Goal: Task Accomplishment & Management: Manage account settings

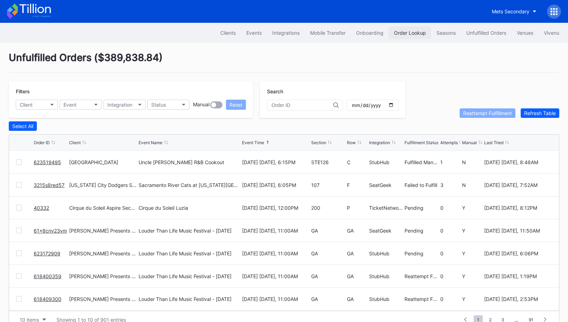
click at [415, 36] on button "Order Lookup" at bounding box center [409, 32] width 42 height 13
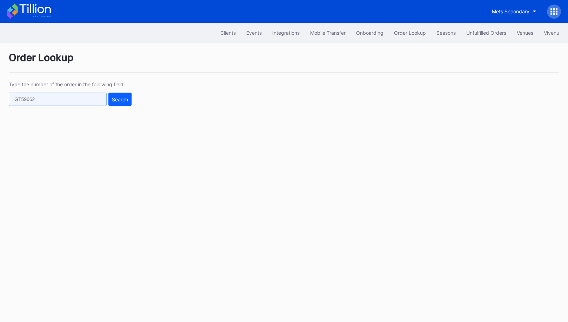
click at [95, 104] on input "text" at bounding box center [58, 99] width 98 height 13
paste input "61x8cn89q23"
click at [126, 100] on div "Search" at bounding box center [120, 99] width 16 height 6
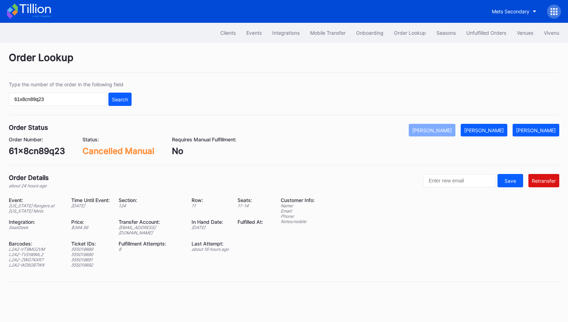
click at [154, 225] on div "ed-8158564@eventdynamic.com" at bounding box center [151, 230] width 65 height 11
copy div "ed-8158564@eventdynamic.com"
click at [41, 151] on div "61x8cn89q23" at bounding box center [37, 151] width 56 height 10
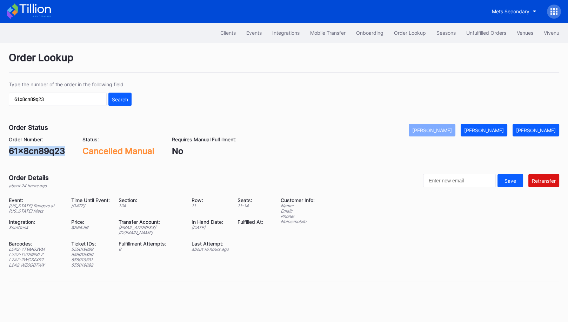
click at [41, 151] on div "61x8cn89q23" at bounding box center [37, 151] width 56 height 10
copy div "61x8cn89q23"
click at [54, 149] on div "61x8cn89q23" at bounding box center [37, 151] width 56 height 10
copy div "61x8cn89q23"
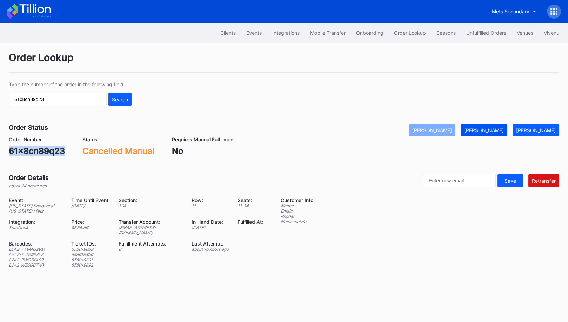
click at [498, 130] on div "Mark Fulfilled" at bounding box center [484, 130] width 40 height 6
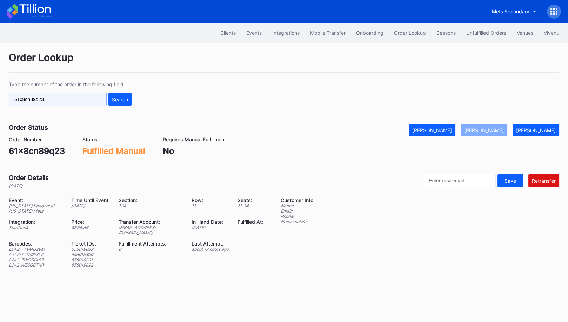
click at [79, 95] on input "61x8cn89q23" at bounding box center [58, 99] width 98 height 13
paste input "q013cr5y6w7"
click at [119, 97] on div "Search" at bounding box center [120, 99] width 16 height 6
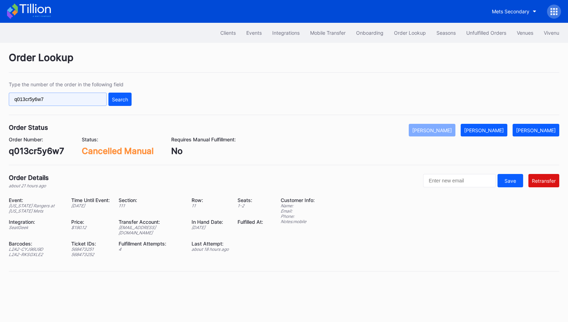
click at [99, 98] on input "q013cr5y6w7" at bounding box center [58, 99] width 98 height 13
click at [115, 98] on div "Search" at bounding box center [120, 99] width 16 height 6
click at [90, 96] on input "q013cr5y6w7" at bounding box center [58, 99] width 98 height 13
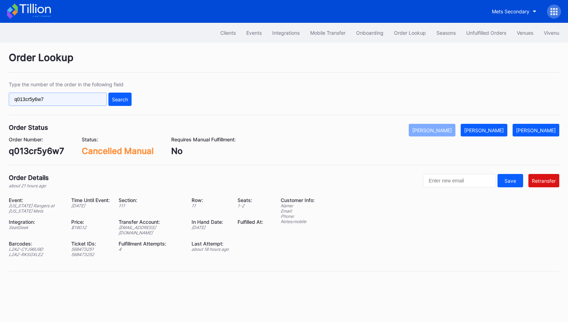
click at [90, 96] on input "q013cr5y6w7" at bounding box center [58, 99] width 98 height 13
paste input "rm96c36vvnq"
type input "rm96c36vvnq"
click at [115, 96] on div "Search" at bounding box center [120, 99] width 16 height 6
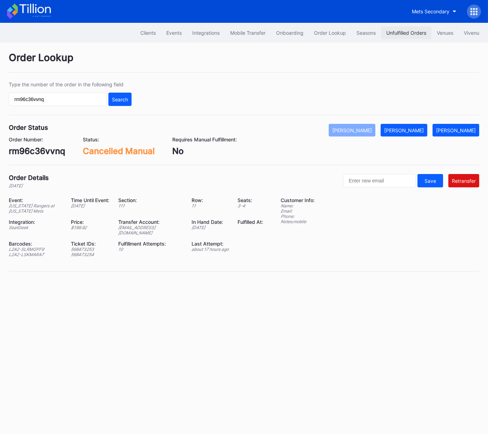
click at [412, 31] on div "Unfulfilled Orders" at bounding box center [406, 33] width 40 height 6
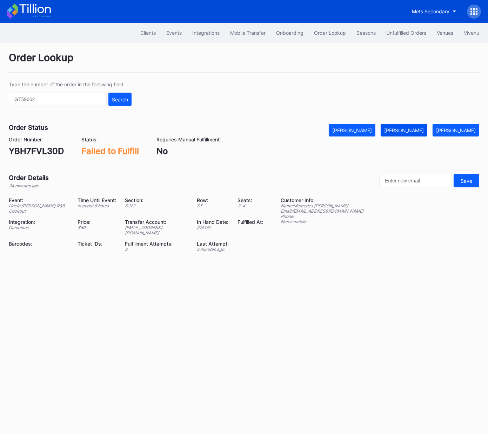
click at [422, 128] on div "[PERSON_NAME]" at bounding box center [404, 130] width 40 height 6
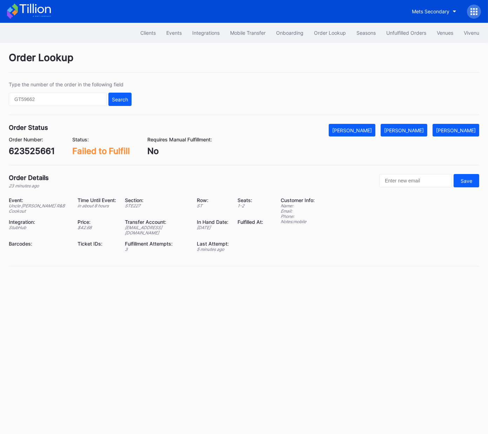
click at [48, 148] on div "623525661" at bounding box center [32, 151] width 46 height 10
copy div "623525661"
click at [413, 128] on div "[PERSON_NAME]" at bounding box center [404, 130] width 40 height 6
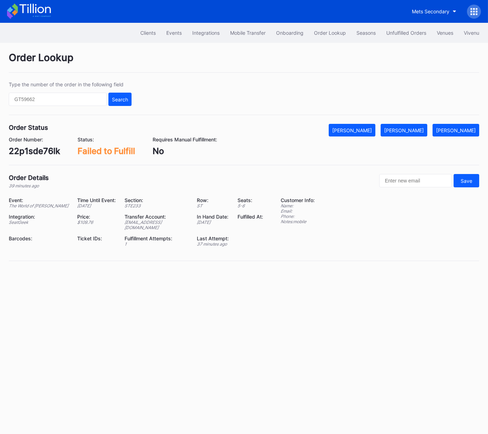
click at [48, 153] on div "22p1sde76lk" at bounding box center [34, 151] width 51 height 10
drag, startPoint x: 48, startPoint y: 153, endPoint x: 101, endPoint y: 146, distance: 53.5
click at [48, 153] on div "22p1sde76lk" at bounding box center [34, 151] width 51 height 10
copy div "22p1sde76lk"
drag, startPoint x: 412, startPoint y: 131, endPoint x: 404, endPoint y: 204, distance: 73.7
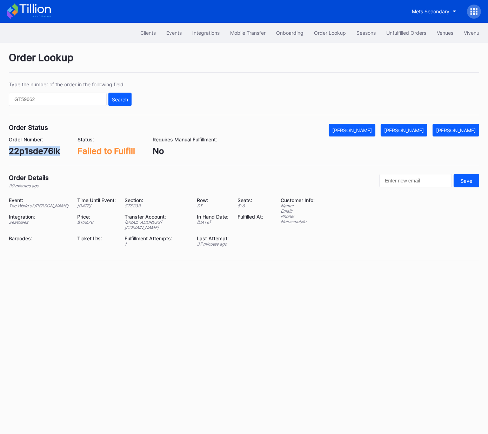
click at [412, 131] on div "Mark Fulfilled" at bounding box center [404, 130] width 40 height 6
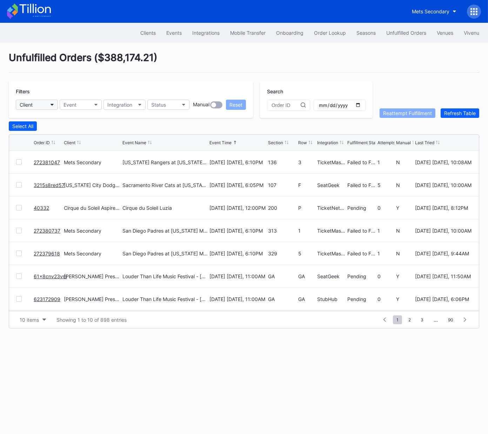
click at [45, 102] on button "Client" at bounding box center [37, 105] width 42 height 10
click at [79, 104] on button "Event" at bounding box center [81, 105] width 42 height 10
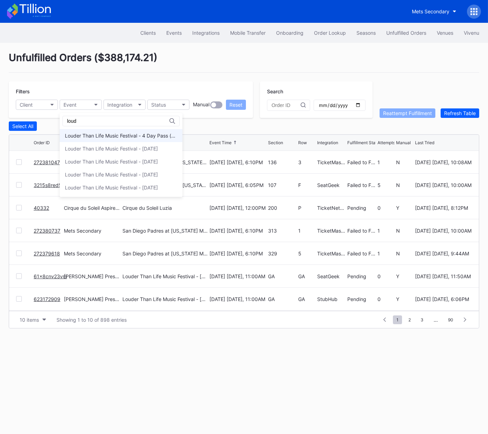
type input "loud"
click at [122, 136] on div "Louder Than Life Music Festival - 4 Day Pass (9/18 - 9/21)" at bounding box center [121, 136] width 112 height 6
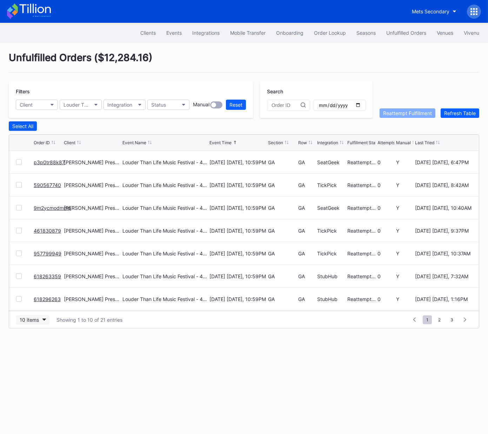
click at [38, 319] on div "10 items" at bounding box center [29, 320] width 19 height 6
click at [35, 350] on div "50 items" at bounding box center [31, 349] width 20 height 6
click at [277, 141] on div "Section" at bounding box center [275, 142] width 15 height 5
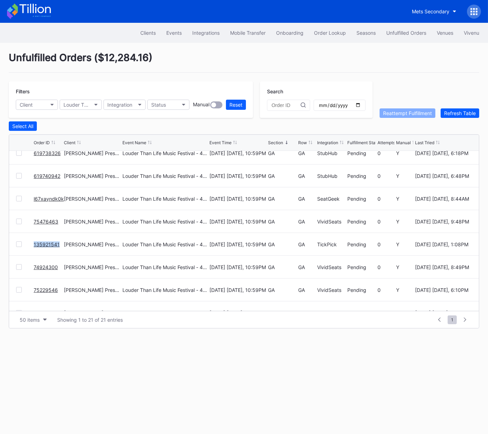
scroll to position [319, 0]
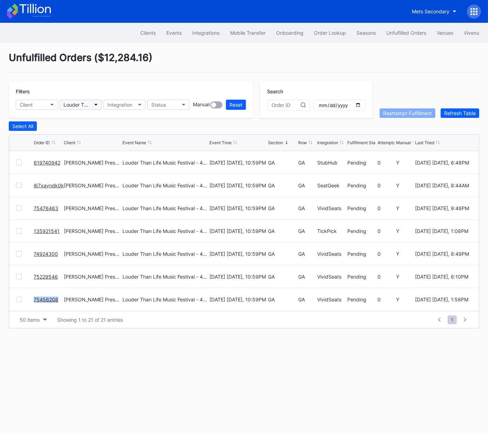
click at [81, 105] on div "Louder Than Life Music Festival - 4 Day Pass (9/18 - 9/21)" at bounding box center [76, 105] width 27 height 6
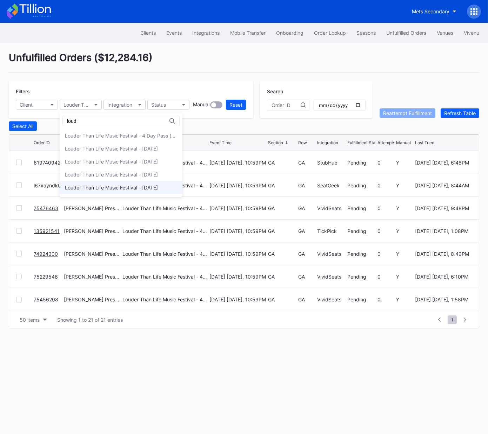
type input "loud"
click at [103, 181] on div "Louder Than Life Music Festival - [DATE]" at bounding box center [121, 187] width 123 height 13
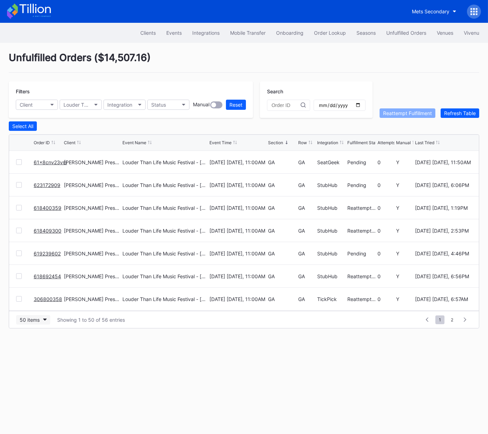
click at [26, 320] on div "50 items" at bounding box center [30, 320] width 20 height 6
click at [277, 142] on div "Section" at bounding box center [275, 142] width 15 height 5
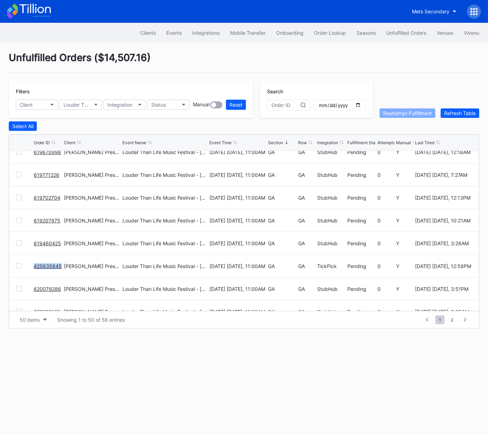
scroll to position [443, 0]
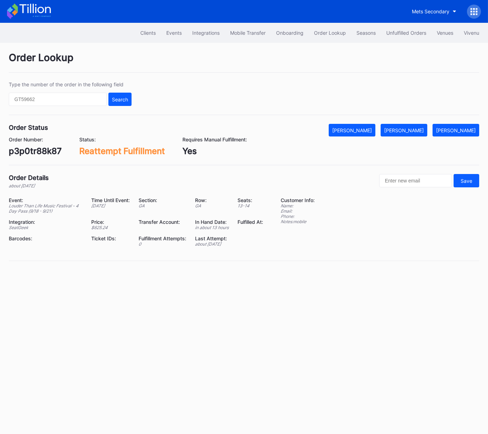
click at [42, 152] on div "p3p0tr88k87" at bounding box center [35, 151] width 53 height 10
copy div "p3p0tr88k87"
click at [51, 152] on div "p3p0tr88k87" at bounding box center [35, 151] width 53 height 10
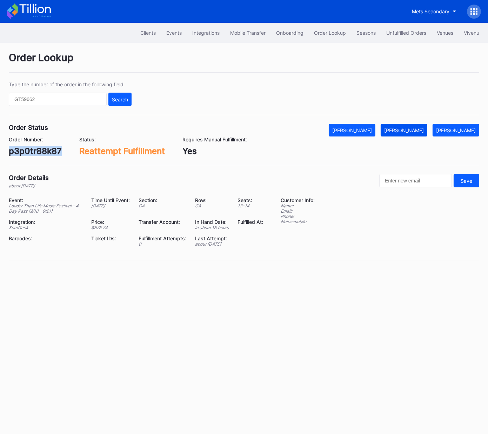
click at [418, 127] on div "Mark Fulfilled" at bounding box center [404, 130] width 40 height 6
click at [32, 147] on div "590567740" at bounding box center [32, 151] width 47 height 10
copy div "590567740"
click at [413, 129] on div "[PERSON_NAME]" at bounding box center [404, 130] width 40 height 6
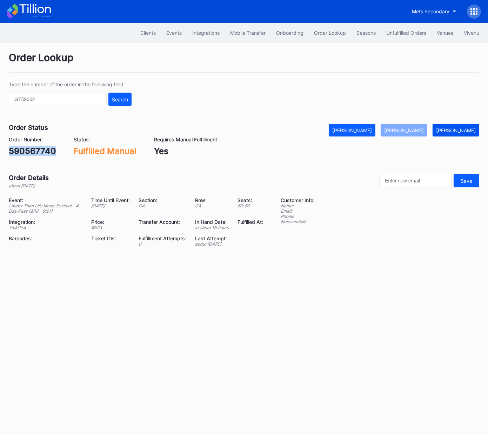
click at [455, 131] on div "[PERSON_NAME]" at bounding box center [456, 130] width 40 height 6
click at [35, 150] on div "590567740" at bounding box center [32, 151] width 47 height 10
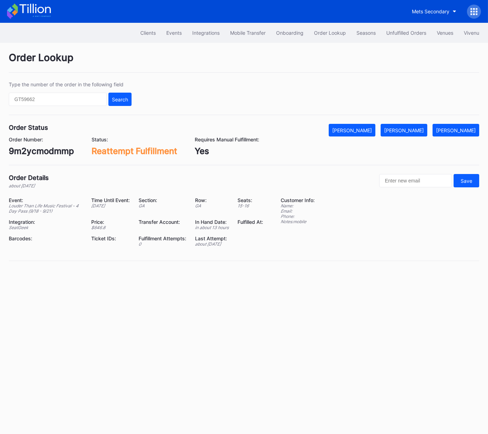
click at [60, 150] on div "9m2ycmodmmp" at bounding box center [41, 151] width 65 height 10
copy div "9m2ycmodmmp"
click at [420, 132] on div "[PERSON_NAME]" at bounding box center [404, 130] width 40 height 6
click at [28, 150] on div "461830879" at bounding box center [32, 151] width 46 height 10
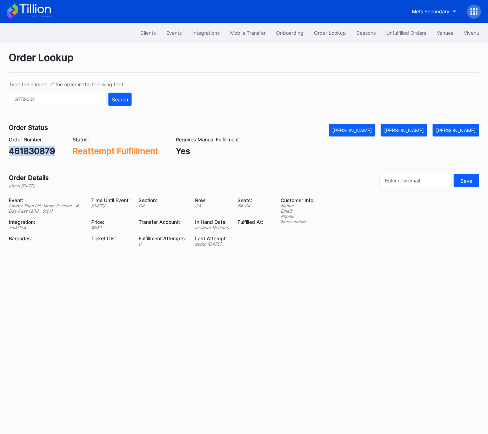
drag, startPoint x: 28, startPoint y: 150, endPoint x: 194, endPoint y: 158, distance: 166.0
click at [28, 150] on div "461830879" at bounding box center [32, 151] width 46 height 10
copy div "461830879"
drag, startPoint x: 413, startPoint y: 133, endPoint x: 419, endPoint y: 138, distance: 8.2
click at [412, 133] on button "[PERSON_NAME]" at bounding box center [403, 130] width 47 height 13
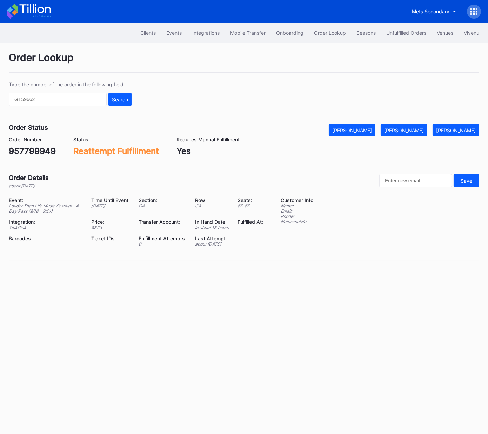
click at [39, 148] on div "957799949" at bounding box center [32, 151] width 47 height 10
copy div "957799949"
click at [418, 128] on div "[PERSON_NAME]" at bounding box center [404, 130] width 40 height 6
click at [38, 150] on div "618263359" at bounding box center [32, 151] width 46 height 10
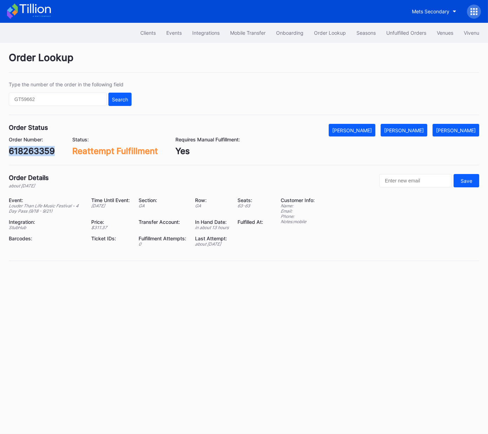
click at [38, 150] on div "618263359" at bounding box center [32, 151] width 46 height 10
copy div "618263359"
click at [416, 130] on div "[PERSON_NAME]" at bounding box center [404, 130] width 40 height 6
click at [41, 150] on div "618296263" at bounding box center [32, 151] width 46 height 10
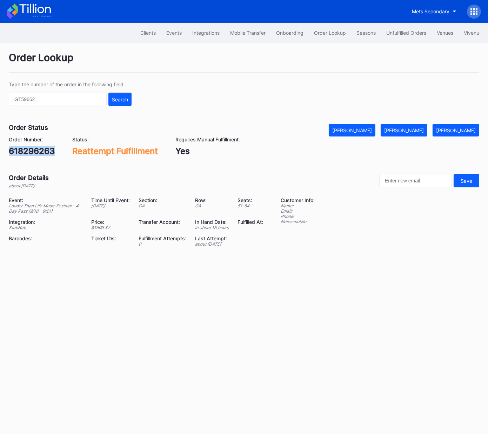
copy div "618296263"
click at [410, 126] on button "[PERSON_NAME]" at bounding box center [403, 130] width 47 height 13
click at [45, 145] on div "Order Number: 400087088" at bounding box center [33, 146] width 49 height 20
drag, startPoint x: 45, startPoint y: 145, endPoint x: 41, endPoint y: 149, distance: 4.7
click at [44, 145] on div "Order Number: 400087088" at bounding box center [33, 146] width 49 height 20
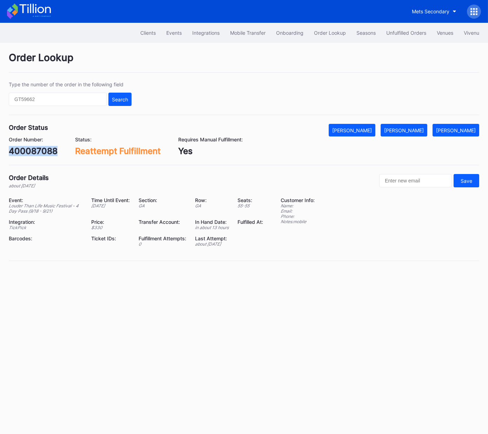
copy div "400087088"
click at [423, 127] on div "[PERSON_NAME]" at bounding box center [404, 130] width 40 height 6
click at [23, 152] on div "74557755" at bounding box center [29, 151] width 41 height 10
copy div "74557755"
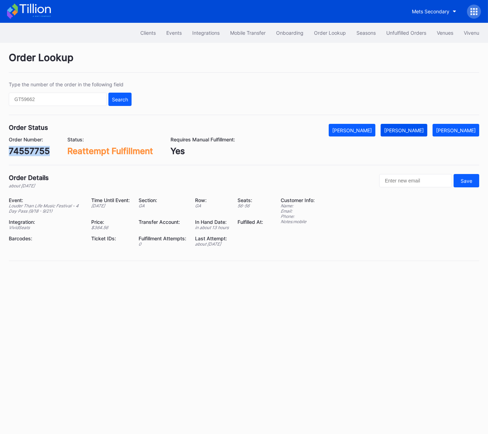
click at [423, 131] on div "[PERSON_NAME]" at bounding box center [404, 130] width 40 height 6
click at [31, 152] on div "618352943" at bounding box center [32, 151] width 46 height 10
copy div "618352943"
click at [410, 131] on div "[PERSON_NAME]" at bounding box center [404, 130] width 40 height 6
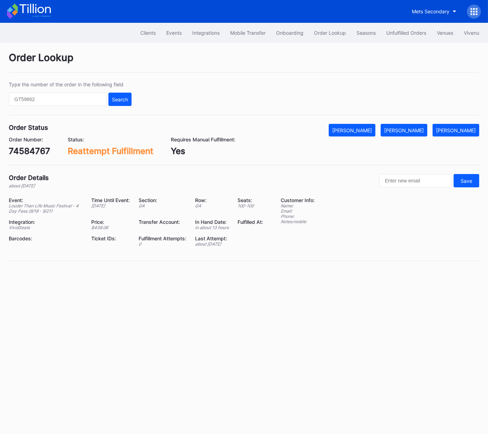
click at [29, 147] on div "74584767" at bounding box center [29, 151] width 41 height 10
copy div "74584767"
click at [410, 132] on div "[PERSON_NAME]" at bounding box center [404, 130] width 40 height 6
click at [45, 150] on div "74590996" at bounding box center [30, 151] width 42 height 10
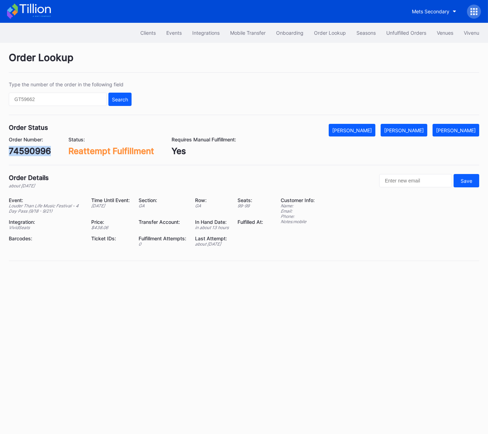
click at [45, 150] on div "74590996" at bounding box center [30, 151] width 42 height 10
copy div "74590996"
click at [417, 131] on div "[PERSON_NAME]" at bounding box center [404, 130] width 40 height 6
click at [35, 149] on div "618599424" at bounding box center [32, 151] width 47 height 10
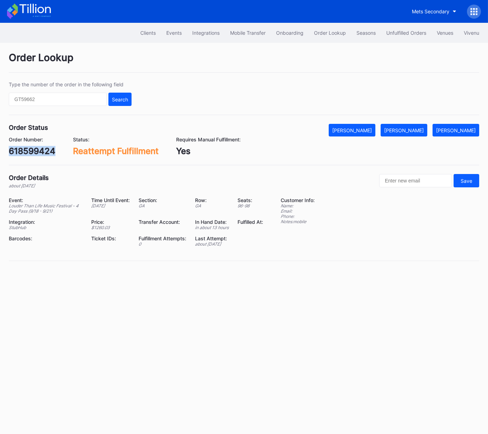
copy div "618599424"
click at [416, 130] on div "[PERSON_NAME]" at bounding box center [404, 130] width 40 height 6
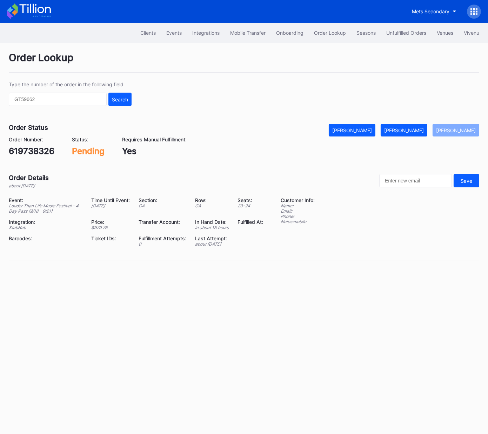
click at [44, 149] on div "619738326" at bounding box center [32, 151] width 46 height 10
copy div "619738326"
click at [414, 129] on div "[PERSON_NAME]" at bounding box center [404, 130] width 40 height 6
click at [44, 153] on div "619740942" at bounding box center [32, 151] width 46 height 10
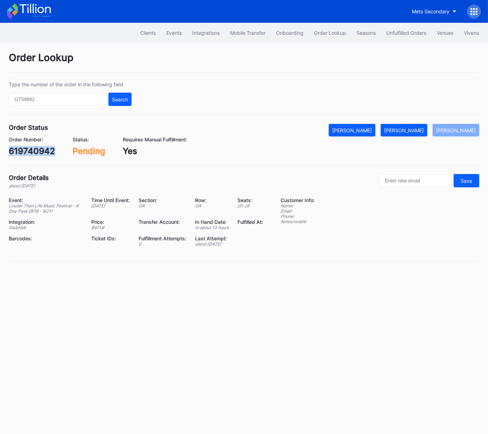
click at [44, 153] on div "619740942" at bounding box center [32, 151] width 46 height 10
copy div "619740942"
click at [410, 132] on div "[PERSON_NAME]" at bounding box center [404, 130] width 40 height 6
click at [47, 153] on div "l67xayndk0k" at bounding box center [35, 151] width 52 height 10
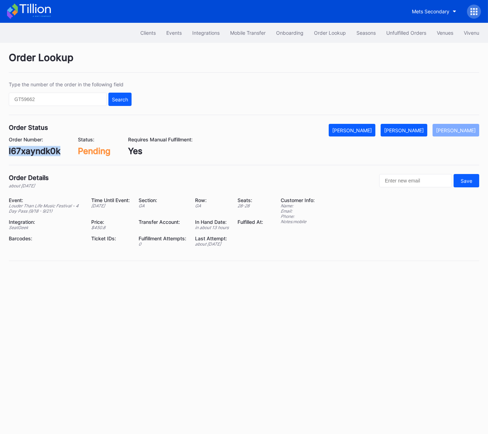
copy div "l67xayndk0k"
click at [418, 128] on div "[PERSON_NAME]" at bounding box center [404, 130] width 40 height 6
click at [28, 152] on div "75476463" at bounding box center [30, 151] width 42 height 10
copy div "75476463"
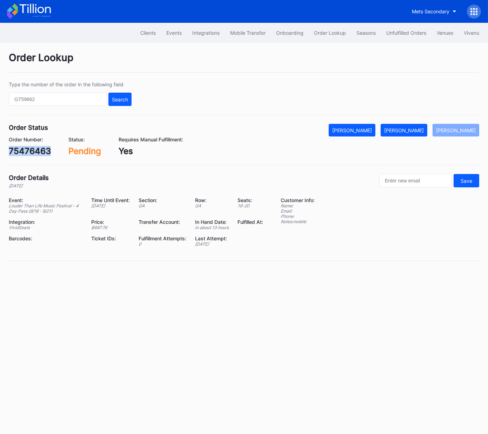
drag, startPoint x: 412, startPoint y: 130, endPoint x: 477, endPoint y: 103, distance: 69.8
click at [412, 130] on div "[PERSON_NAME]" at bounding box center [404, 130] width 40 height 6
click at [35, 151] on div "135921541" at bounding box center [30, 151] width 43 height 10
copy div "135921541"
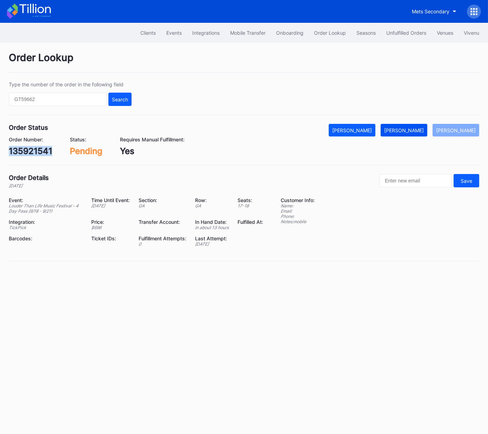
click at [414, 131] on div "[PERSON_NAME]" at bounding box center [404, 130] width 40 height 6
click at [39, 147] on div "74924300" at bounding box center [30, 151] width 43 height 10
copy div "74924300"
drag, startPoint x: 418, startPoint y: 130, endPoint x: 466, endPoint y: 99, distance: 57.6
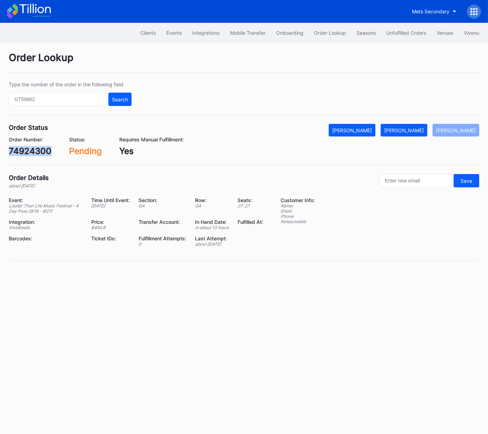
click at [418, 130] on div "[PERSON_NAME]" at bounding box center [404, 130] width 40 height 6
click at [28, 152] on div "75229546" at bounding box center [30, 151] width 42 height 10
copy div "75229546"
drag, startPoint x: 408, startPoint y: 130, endPoint x: 425, endPoint y: 131, distance: 16.5
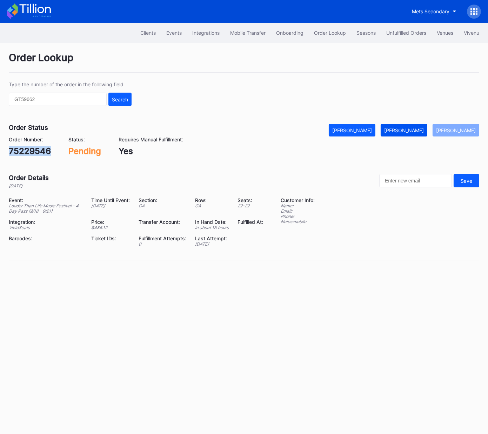
click at [408, 130] on div "[PERSON_NAME]" at bounding box center [404, 130] width 40 height 6
click at [39, 150] on div "75456208" at bounding box center [30, 151] width 42 height 10
copy div "75456208"
drag, startPoint x: 416, startPoint y: 130, endPoint x: 483, endPoint y: 92, distance: 77.3
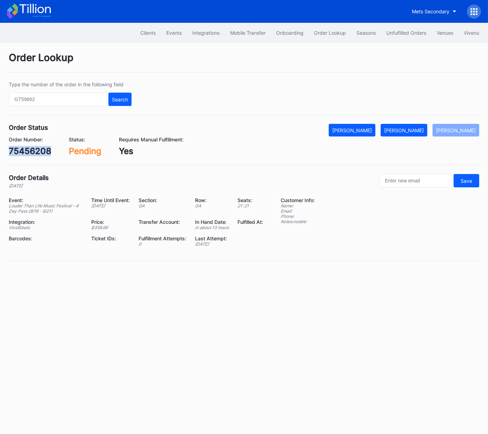
click at [416, 130] on div "[PERSON_NAME]" at bounding box center [404, 130] width 40 height 6
click at [43, 150] on div "61x8cnv23vm" at bounding box center [38, 151] width 58 height 10
copy div "61x8cnv23vm"
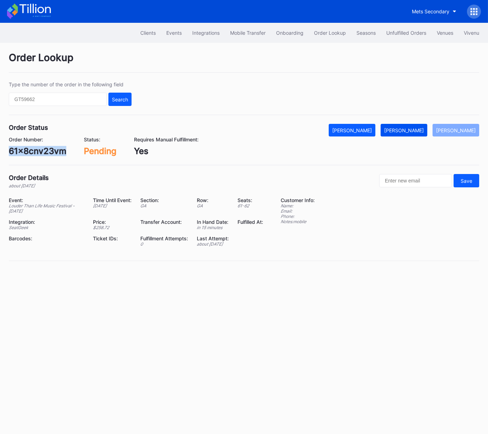
click at [411, 132] on div "[PERSON_NAME]" at bounding box center [404, 130] width 40 height 6
click at [406, 129] on div "[PERSON_NAME]" at bounding box center [404, 130] width 40 height 6
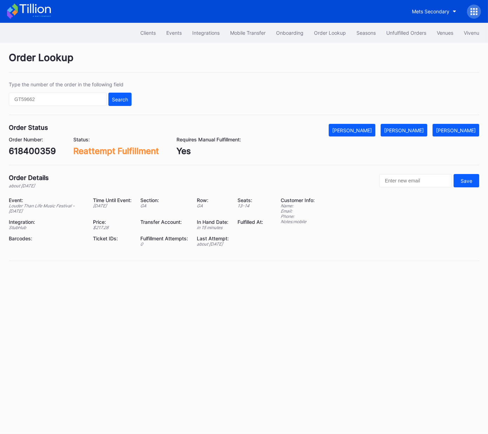
click at [35, 149] on div "618400359" at bounding box center [32, 151] width 47 height 10
copy div "618400359"
drag, startPoint x: 420, startPoint y: 129, endPoint x: 472, endPoint y: 88, distance: 66.7
click at [420, 129] on div "[PERSON_NAME]" at bounding box center [404, 130] width 40 height 6
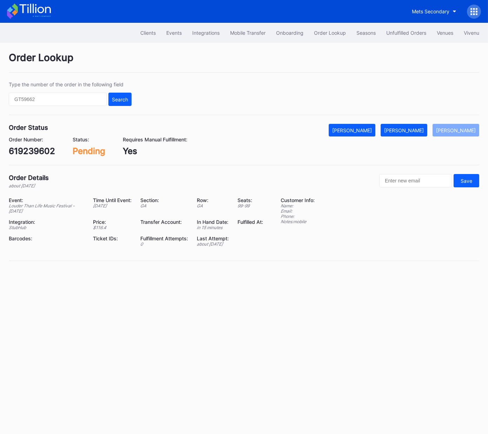
click at [41, 151] on div "619239602" at bounding box center [32, 151] width 46 height 10
copy div "619239602"
drag, startPoint x: 408, startPoint y: 127, endPoint x: 440, endPoint y: 121, distance: 32.5
click at [408, 127] on div "[PERSON_NAME]" at bounding box center [404, 130] width 40 height 6
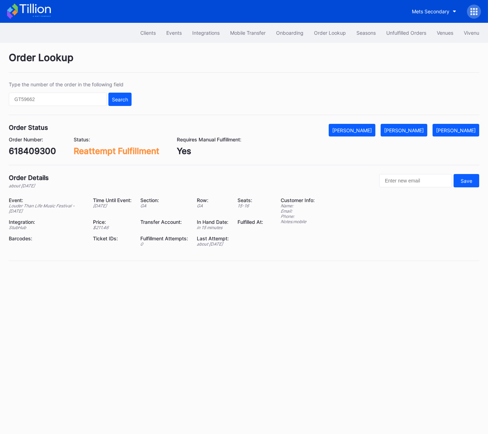
click at [27, 146] on div "618409300" at bounding box center [32, 151] width 47 height 10
click at [27, 147] on div "618409300" at bounding box center [32, 151] width 47 height 10
copy div "618409300"
click at [415, 132] on div "[PERSON_NAME]" at bounding box center [404, 130] width 40 height 6
click at [37, 147] on div "618692454" at bounding box center [32, 151] width 47 height 10
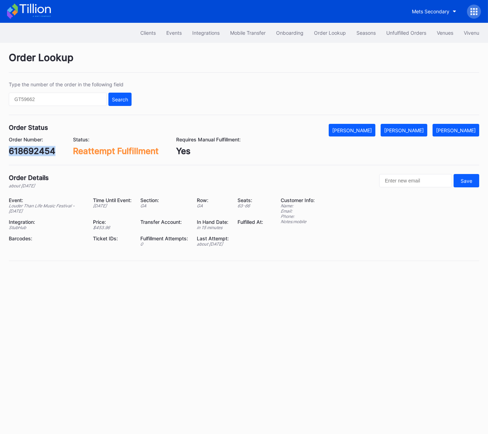
drag, startPoint x: 37, startPoint y: 147, endPoint x: 104, endPoint y: 146, distance: 67.7
click at [37, 147] on div "618692454" at bounding box center [32, 151] width 47 height 10
copy div "618692454"
drag, startPoint x: 410, startPoint y: 131, endPoint x: 419, endPoint y: 130, distance: 8.6
click at [410, 131] on div "[PERSON_NAME]" at bounding box center [404, 130] width 40 height 6
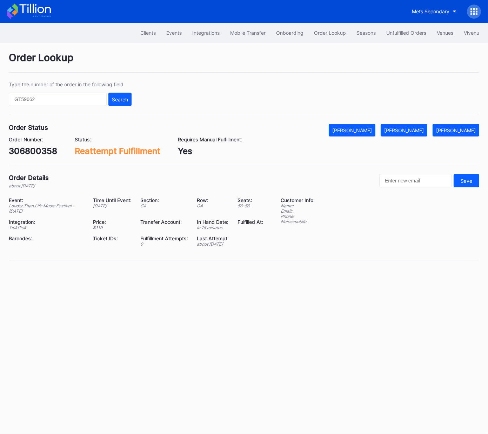
click at [39, 150] on div "306800358" at bounding box center [33, 151] width 48 height 10
copy div "306800358"
click at [414, 130] on div "[PERSON_NAME]" at bounding box center [404, 130] width 40 height 6
click at [32, 149] on div "338244036" at bounding box center [33, 151] width 48 height 10
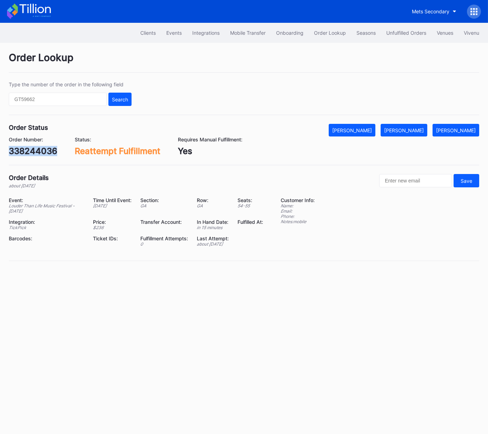
drag, startPoint x: 32, startPoint y: 149, endPoint x: 38, endPoint y: 149, distance: 6.3
click at [32, 149] on div "338244036" at bounding box center [33, 151] width 48 height 10
copy div "338244036"
click at [411, 126] on button "[PERSON_NAME]" at bounding box center [403, 130] width 47 height 13
click at [46, 149] on div "597157869" at bounding box center [31, 151] width 45 height 10
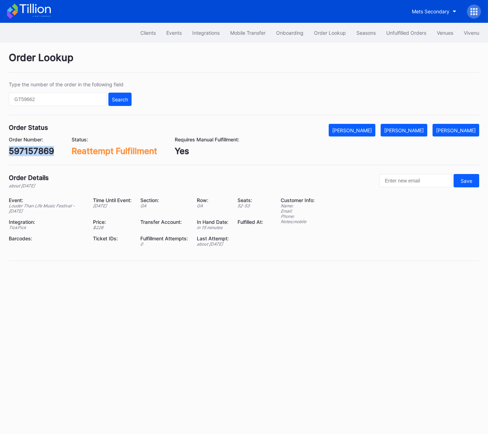
click at [46, 149] on div "597157869" at bounding box center [31, 151] width 45 height 10
copy div "597157869"
click at [412, 129] on div "[PERSON_NAME]" at bounding box center [404, 130] width 40 height 6
click at [36, 154] on div "618940271" at bounding box center [31, 151] width 45 height 10
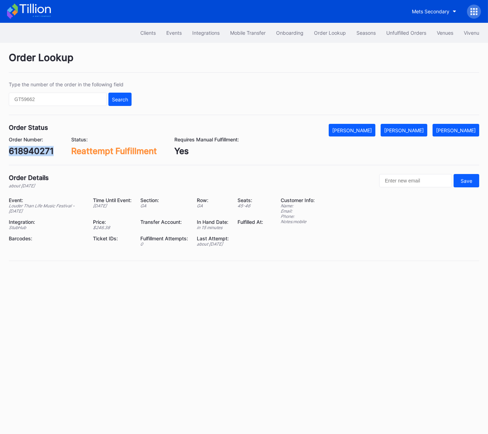
copy div "618940271"
click at [413, 133] on button "[PERSON_NAME]" at bounding box center [403, 130] width 47 height 13
click at [28, 151] on div "619060816" at bounding box center [31, 151] width 45 height 10
drag, startPoint x: 28, startPoint y: 151, endPoint x: 75, endPoint y: 148, distance: 46.7
click at [28, 151] on div "619060816" at bounding box center [31, 151] width 45 height 10
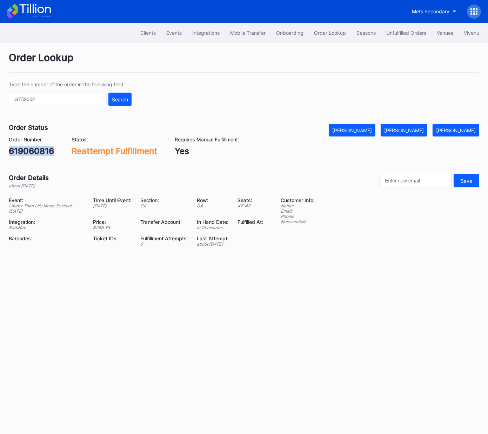
copy div "619060816"
click at [418, 130] on div "[PERSON_NAME]" at bounding box center [404, 130] width 40 height 6
click at [34, 151] on div "619114383" at bounding box center [30, 151] width 43 height 10
drag, startPoint x: 34, startPoint y: 151, endPoint x: 94, endPoint y: 155, distance: 60.5
click at [34, 151] on div "619114383" at bounding box center [30, 151] width 43 height 10
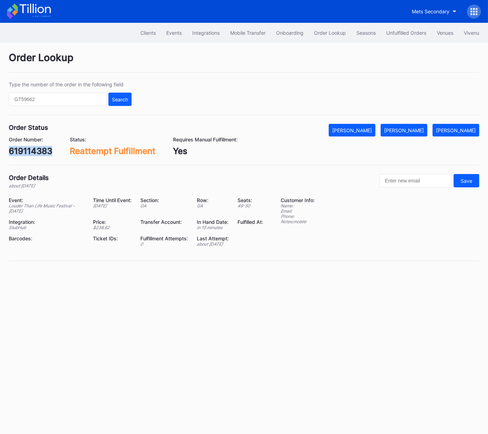
copy div "619114383"
drag, startPoint x: 424, startPoint y: 129, endPoint x: 476, endPoint y: 122, distance: 53.1
click at [424, 129] on div "[PERSON_NAME]" at bounding box center [404, 130] width 40 height 6
click at [38, 151] on div "619142562" at bounding box center [31, 151] width 45 height 10
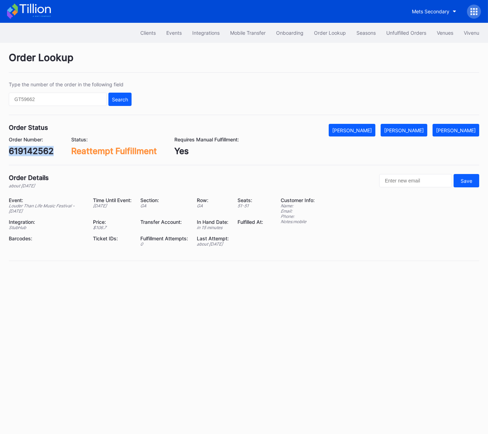
copy div "619142562"
click at [413, 130] on div "[PERSON_NAME]" at bounding box center [404, 130] width 40 height 6
click at [41, 150] on div "619160583" at bounding box center [31, 151] width 45 height 10
copy div "619160583"
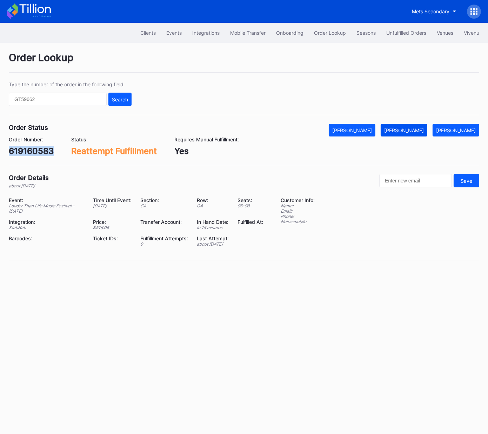
click at [417, 136] on button "[PERSON_NAME]" at bounding box center [403, 130] width 47 height 13
click at [41, 152] on div "589257267" at bounding box center [32, 151] width 47 height 10
click at [42, 152] on div "589257267" at bounding box center [32, 151] width 47 height 10
copy div "589257267"
drag, startPoint x: 419, startPoint y: 131, endPoint x: 438, endPoint y: 124, distance: 20.2
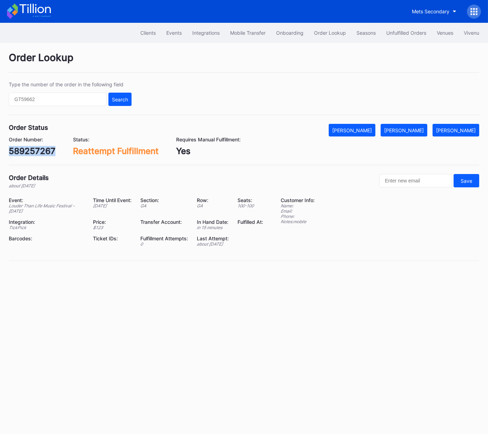
click at [419, 131] on div "[PERSON_NAME]" at bounding box center [404, 130] width 40 height 6
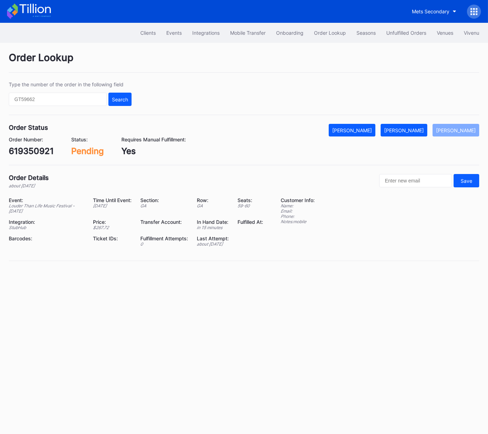
click at [40, 150] on div "619350921" at bounding box center [31, 151] width 45 height 10
copy div "619350921"
click at [418, 131] on div "[PERSON_NAME]" at bounding box center [404, 130] width 40 height 6
click at [39, 153] on div "619503368" at bounding box center [32, 151] width 46 height 10
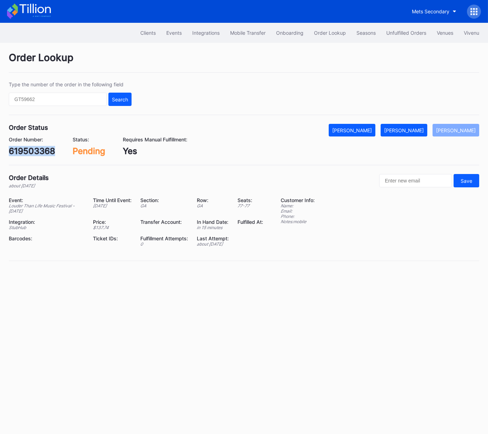
click at [39, 153] on div "619503368" at bounding box center [32, 151] width 46 height 10
copy div "619503368"
drag, startPoint x: 411, startPoint y: 131, endPoint x: 473, endPoint y: 104, distance: 67.7
click at [411, 131] on div "[PERSON_NAME]" at bounding box center [404, 130] width 40 height 6
click at [36, 151] on div "619437915" at bounding box center [31, 151] width 45 height 10
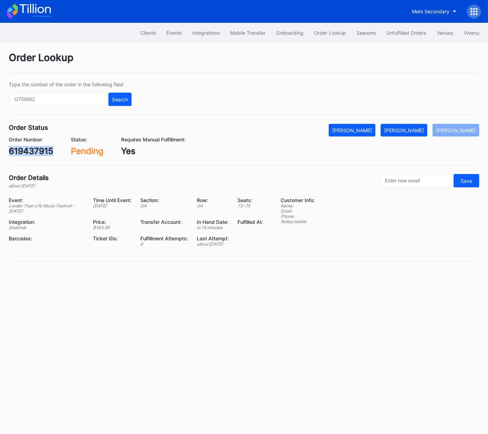
click at [36, 151] on div "619437915" at bounding box center [31, 151] width 45 height 10
copy div "619437915"
click at [409, 129] on div "[PERSON_NAME]" at bounding box center [404, 130] width 40 height 6
click at [453, 130] on div "[PERSON_NAME]" at bounding box center [456, 130] width 40 height 6
click at [31, 150] on div "619437915" at bounding box center [31, 151] width 45 height 10
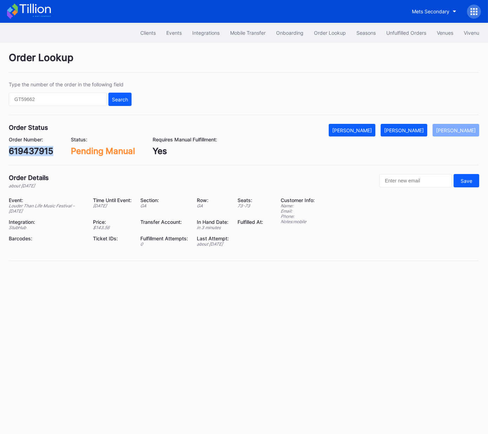
click at [31, 150] on div "619437915" at bounding box center [31, 151] width 45 height 10
click at [40, 148] on div "619464621" at bounding box center [31, 151] width 45 height 10
copy div "619464621"
click at [409, 124] on button "[PERSON_NAME]" at bounding box center [403, 130] width 47 height 13
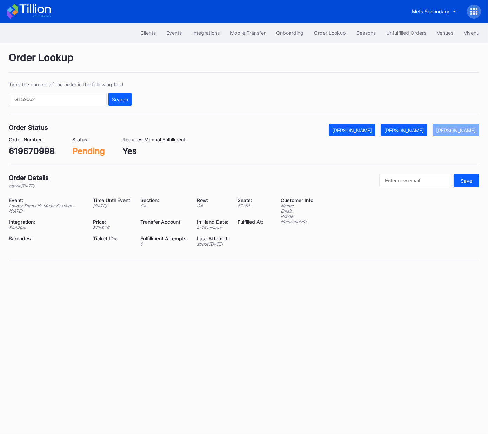
click at [36, 153] on div "619670998" at bounding box center [32, 151] width 46 height 10
copy div "619670998"
click at [424, 127] on div "[PERSON_NAME]" at bounding box center [404, 130] width 40 height 6
click at [34, 146] on div "619771226" at bounding box center [31, 151] width 44 height 10
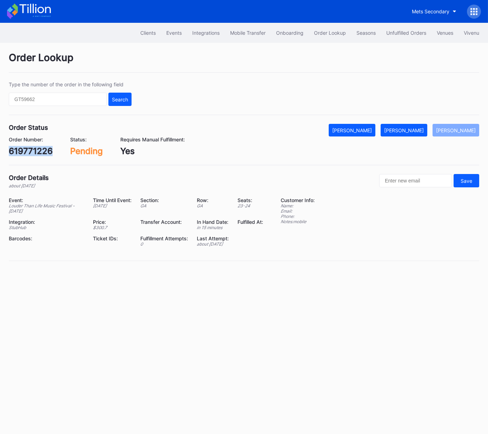
click at [34, 146] on div "619771226" at bounding box center [31, 151] width 44 height 10
copy div "619771226"
drag, startPoint x: 422, startPoint y: 129, endPoint x: 482, endPoint y: 105, distance: 64.1
click at [423, 129] on div "[PERSON_NAME]" at bounding box center [404, 130] width 40 height 6
click at [36, 147] on div "619702704" at bounding box center [32, 151] width 46 height 10
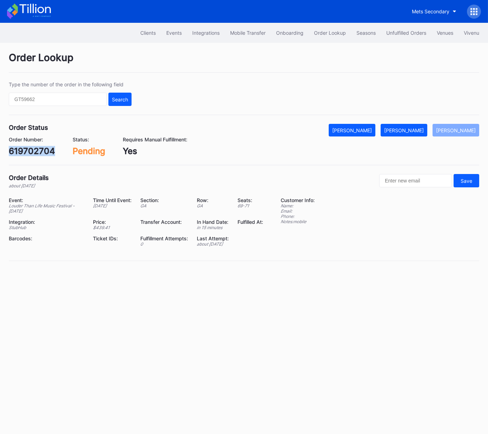
click at [36, 147] on div "619702704" at bounding box center [32, 151] width 46 height 10
copy div "619702704"
click at [424, 130] on div "[PERSON_NAME]" at bounding box center [404, 130] width 40 height 6
click at [38, 150] on div "619207975" at bounding box center [32, 151] width 46 height 10
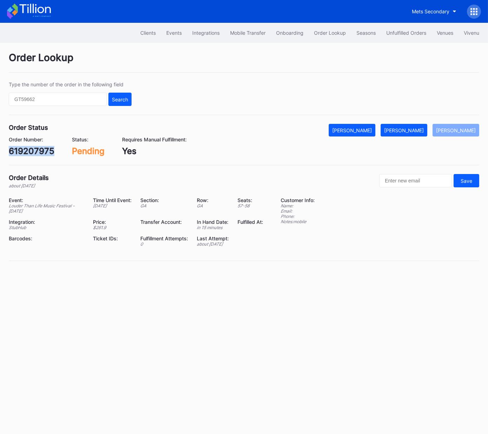
copy div "619207975"
click at [424, 131] on div "[PERSON_NAME]" at bounding box center [404, 130] width 40 height 6
click at [38, 151] on div "619460425" at bounding box center [32, 151] width 47 height 10
copy div "619460425"
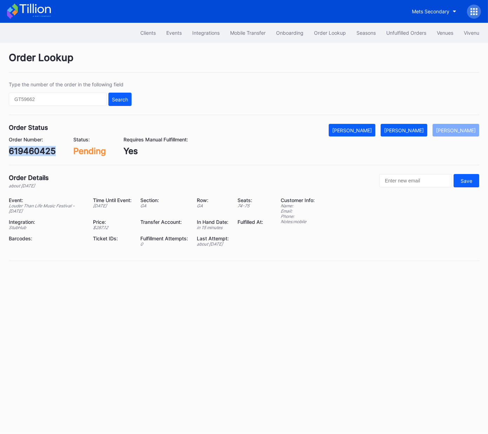
click at [422, 130] on div "[PERSON_NAME]" at bounding box center [404, 130] width 40 height 6
click at [48, 151] on div "425635645" at bounding box center [33, 151] width 48 height 10
copy div "425635645"
drag, startPoint x: 417, startPoint y: 133, endPoint x: 432, endPoint y: 125, distance: 16.3
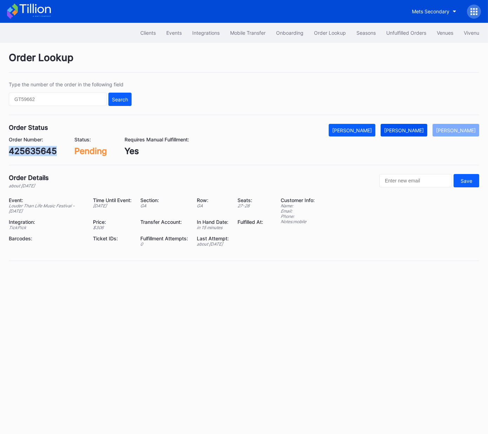
click at [417, 133] on button "[PERSON_NAME]" at bounding box center [403, 130] width 47 height 13
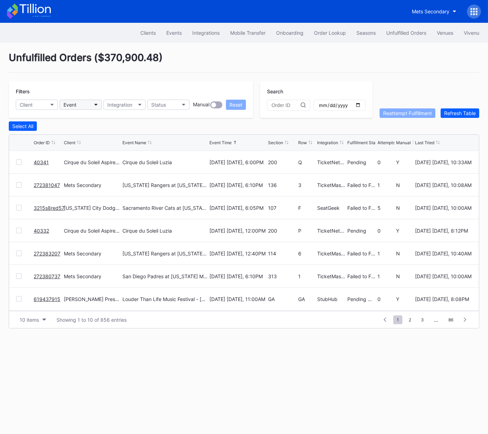
click at [88, 106] on button "Event" at bounding box center [81, 105] width 42 height 10
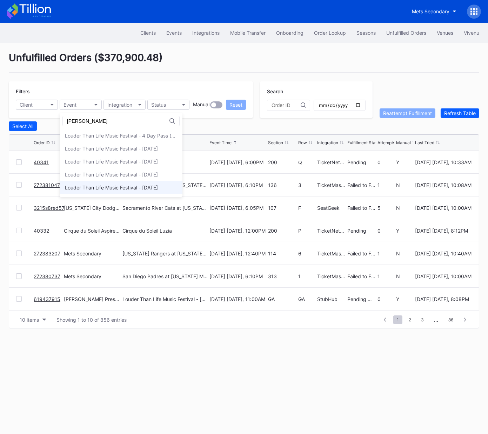
type input "[PERSON_NAME]"
click at [113, 187] on div "Louder Than Life Music Festival - [DATE]" at bounding box center [111, 187] width 93 height 6
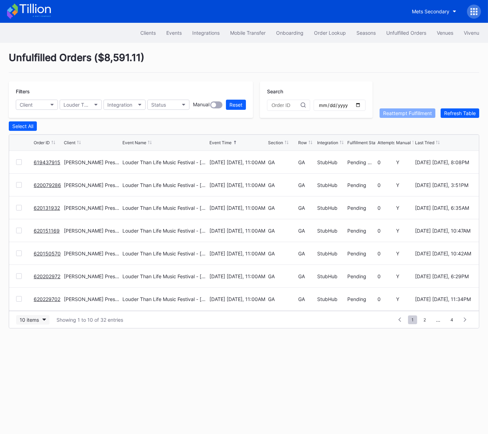
click at [36, 319] on div "10 items" at bounding box center [29, 320] width 19 height 6
click at [37, 354] on div "50 items" at bounding box center [32, 349] width 33 height 13
click at [272, 141] on div "Section" at bounding box center [275, 142] width 15 height 5
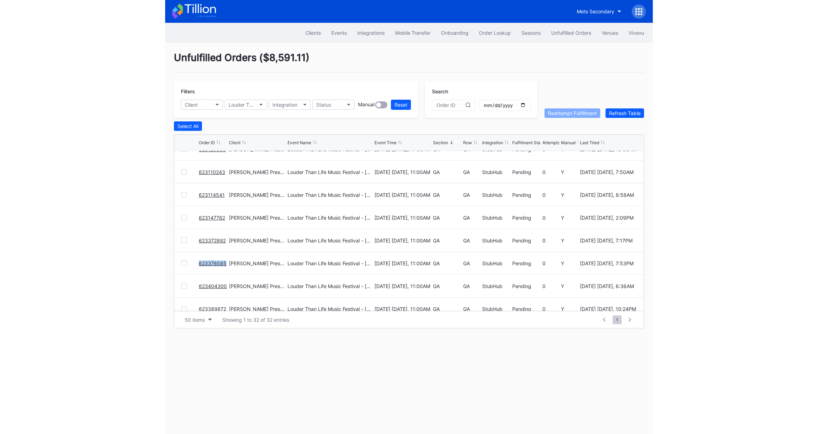
scroll to position [569, 0]
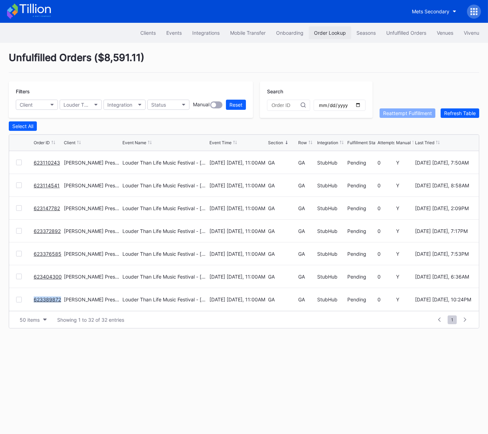
click at [325, 31] on div "Order Lookup" at bounding box center [330, 33] width 32 height 6
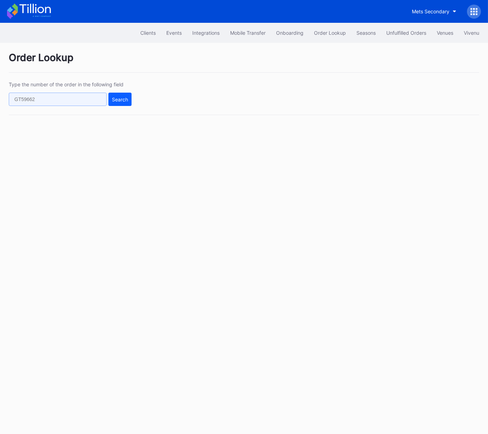
click at [84, 99] on input "text" at bounding box center [58, 99] width 98 height 13
paste input "61x8cnv23vm"
type input "61x8cnv23vm"
click at [123, 98] on div "Search" at bounding box center [120, 99] width 16 height 6
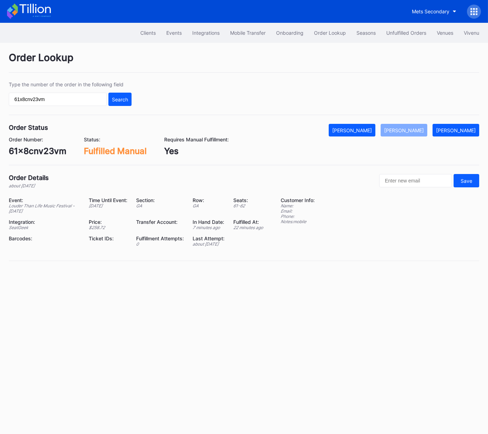
drag, startPoint x: 408, startPoint y: 32, endPoint x: 307, endPoint y: 6, distance: 103.7
click at [408, 32] on div "Unfulfilled Orders" at bounding box center [406, 33] width 40 height 6
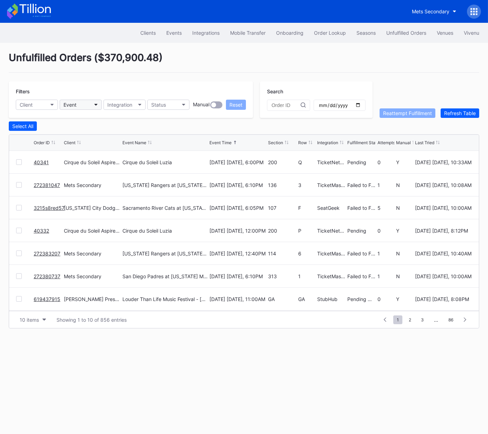
click at [83, 105] on button "Event" at bounding box center [81, 105] width 42 height 10
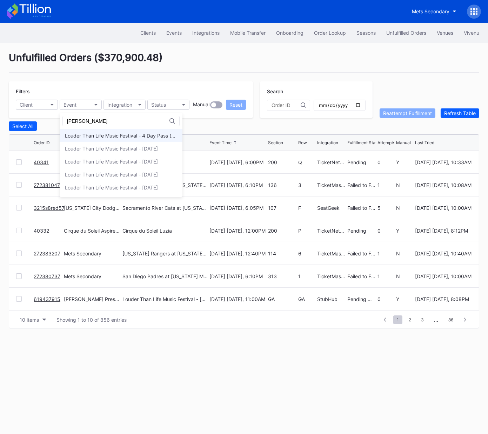
type input "lou"
click at [111, 135] on div "Louder Than Life Music Festival - 4 Day Pass (9/18 - 9/21)" at bounding box center [121, 136] width 112 height 6
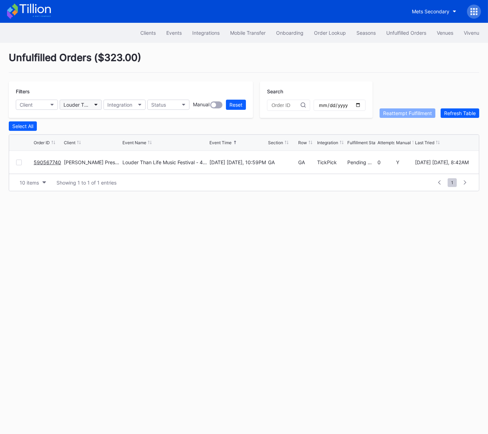
click at [92, 102] on button "Louder Than Life Music Festival - 4 Day Pass (9/18 - 9/21)" at bounding box center [81, 105] width 42 height 10
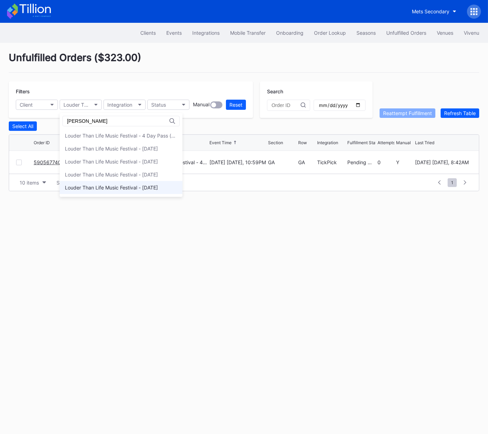
type input "lou"
click at [122, 189] on div "Louder Than Life Music Festival - [DATE]" at bounding box center [111, 187] width 93 height 6
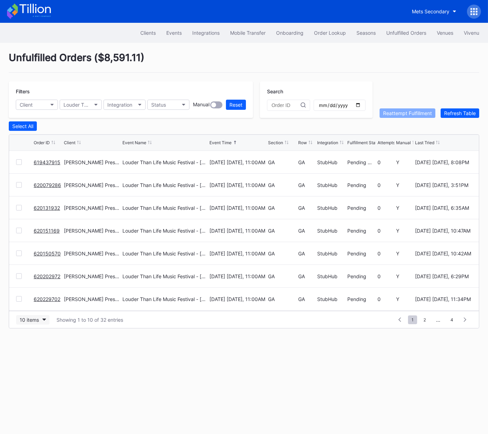
click at [42, 322] on button "10 items" at bounding box center [32, 319] width 33 height 9
click at [37, 352] on div "50 items" at bounding box center [31, 349] width 20 height 6
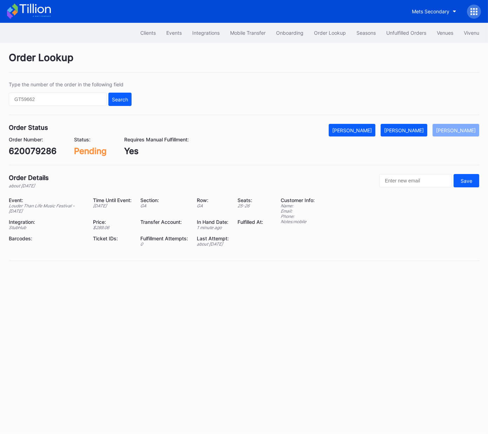
click at [42, 150] on div "620079286" at bounding box center [33, 151] width 48 height 10
copy div "620079286"
click at [410, 129] on div "[PERSON_NAME]" at bounding box center [404, 130] width 40 height 6
click at [33, 149] on div "620131932" at bounding box center [31, 151] width 45 height 10
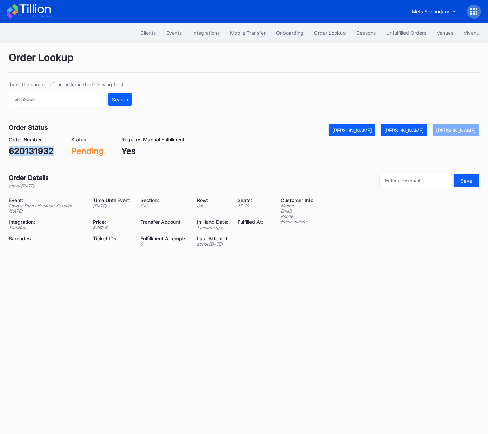
click at [33, 149] on div "620131932" at bounding box center [31, 151] width 45 height 10
copy div "620131932"
click at [419, 133] on button "[PERSON_NAME]" at bounding box center [403, 130] width 47 height 13
click at [36, 155] on div "620151169" at bounding box center [30, 151] width 43 height 10
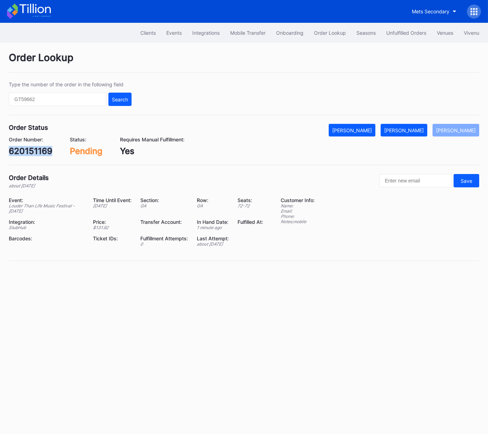
copy div "620151169"
click at [425, 126] on button "[PERSON_NAME]" at bounding box center [403, 130] width 47 height 13
click at [34, 152] on div "620150570" at bounding box center [32, 151] width 47 height 10
copy div "620150570"
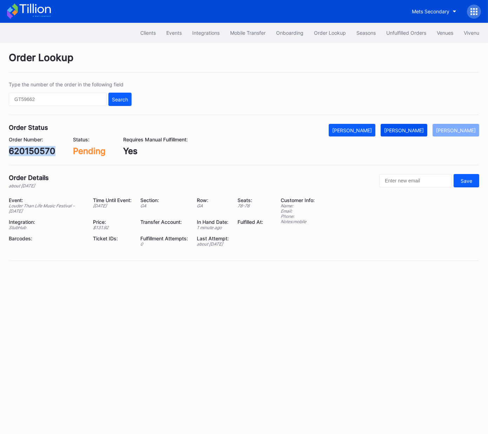
click at [405, 128] on div "[PERSON_NAME]" at bounding box center [404, 130] width 40 height 6
click at [42, 154] on div "620202972" at bounding box center [33, 151] width 48 height 10
copy div "620202972"
drag, startPoint x: 420, startPoint y: 131, endPoint x: 485, endPoint y: 110, distance: 67.3
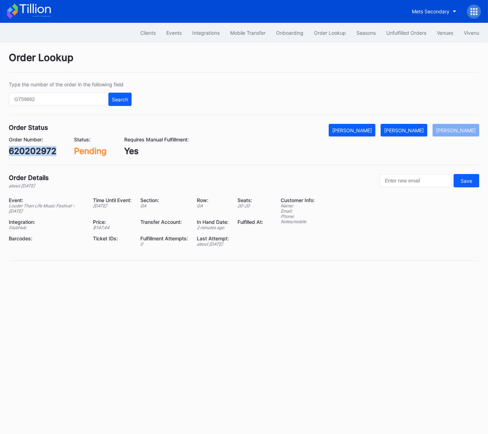
click at [420, 131] on div "[PERSON_NAME]" at bounding box center [404, 130] width 40 height 6
click at [39, 149] on div "620229702" at bounding box center [33, 151] width 48 height 10
drag, startPoint x: 39, startPoint y: 149, endPoint x: 54, endPoint y: 148, distance: 15.1
click at [39, 149] on div "620229702" at bounding box center [33, 151] width 48 height 10
copy div "620229702"
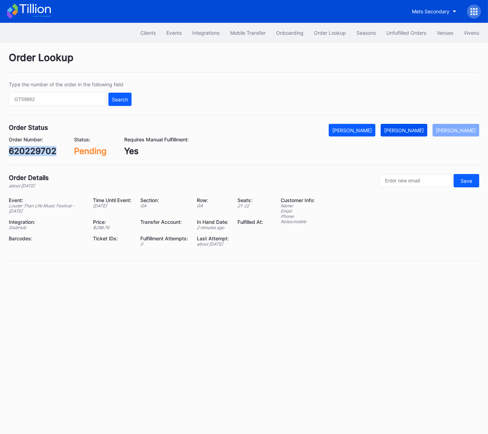
drag, startPoint x: 416, startPoint y: 128, endPoint x: 420, endPoint y: 128, distance: 3.5
click at [417, 128] on div "[PERSON_NAME]" at bounding box center [404, 130] width 40 height 6
click at [40, 148] on div "620289813" at bounding box center [32, 151] width 46 height 10
drag, startPoint x: 40, startPoint y: 148, endPoint x: 111, endPoint y: 143, distance: 72.0
click at [40, 148] on div "620289813" at bounding box center [32, 151] width 46 height 10
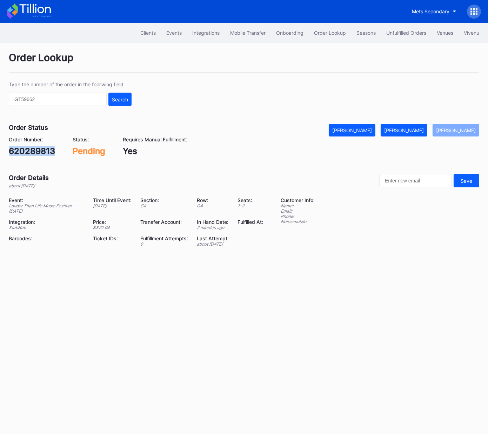
copy div "620289813"
drag, startPoint x: 407, startPoint y: 131, endPoint x: 411, endPoint y: 132, distance: 4.3
click at [407, 131] on div "[PERSON_NAME]" at bounding box center [404, 130] width 40 height 6
click at [39, 150] on div "620302078" at bounding box center [33, 151] width 48 height 10
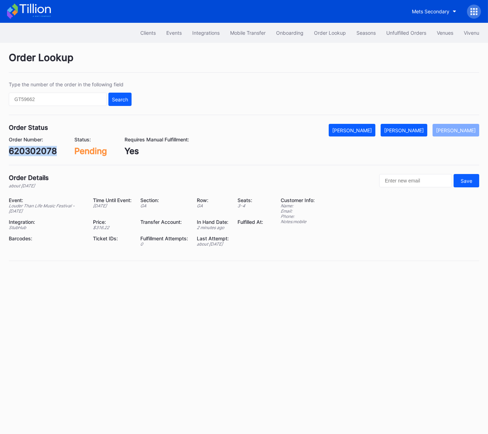
copy div "620302078"
click at [413, 133] on button "[PERSON_NAME]" at bounding box center [403, 130] width 47 height 13
click at [35, 149] on div "620398970" at bounding box center [33, 151] width 48 height 10
copy div "620398970"
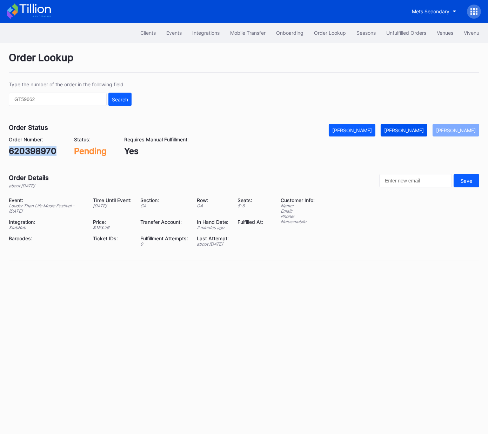
click at [424, 129] on div "[PERSON_NAME]" at bounding box center [404, 130] width 40 height 6
click at [42, 150] on div "620475372" at bounding box center [32, 151] width 47 height 10
copy div "620475372"
click at [415, 133] on button "[PERSON_NAME]" at bounding box center [403, 130] width 47 height 13
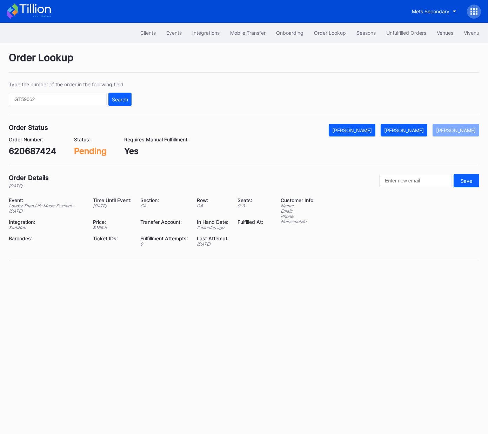
click at [40, 150] on div "620687424" at bounding box center [33, 151] width 48 height 10
copy div "620687424"
click at [412, 130] on div "[PERSON_NAME]" at bounding box center [404, 130] width 40 height 6
click at [45, 151] on div "xnd6t6qx216" at bounding box center [35, 151] width 52 height 10
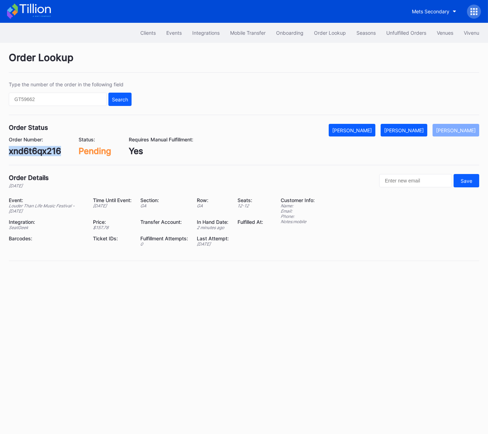
drag, startPoint x: 45, startPoint y: 151, endPoint x: 92, endPoint y: 145, distance: 48.0
click at [45, 151] on div "xnd6t6qx216" at bounding box center [35, 151] width 52 height 10
copy div "xnd6t6qx216"
click at [407, 127] on div "[PERSON_NAME]" at bounding box center [404, 130] width 40 height 6
click at [461, 128] on div "[PERSON_NAME]" at bounding box center [456, 130] width 40 height 6
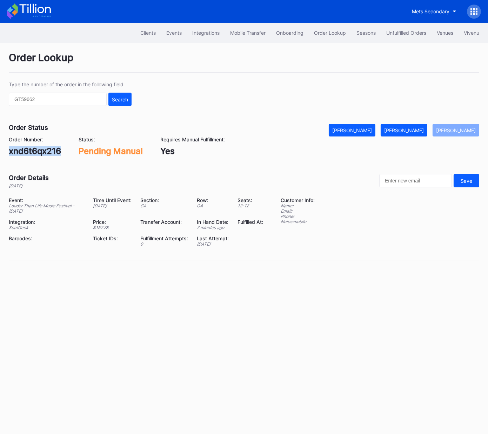
click at [41, 151] on div "xnd6t6qx216" at bounding box center [35, 151] width 52 height 10
drag, startPoint x: 420, startPoint y: 130, endPoint x: 430, endPoint y: 127, distance: 10.3
click at [420, 130] on div "[PERSON_NAME]" at bounding box center [404, 130] width 40 height 6
click at [38, 154] on div "620686230" at bounding box center [33, 151] width 48 height 10
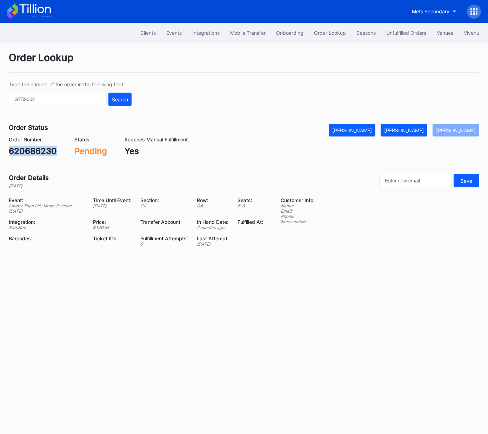
click at [38, 154] on div "620686230" at bounding box center [33, 151] width 48 height 10
copy div "620686230"
click at [415, 132] on div "[PERSON_NAME]" at bounding box center [404, 130] width 40 height 6
click at [38, 149] on div "620753090" at bounding box center [33, 151] width 48 height 10
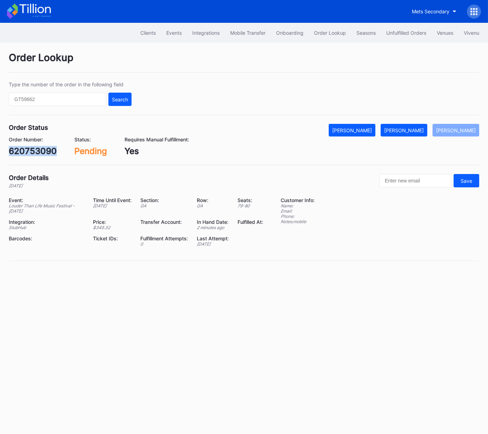
copy div "620753090"
drag, startPoint x: 419, startPoint y: 127, endPoint x: 475, endPoint y: 107, distance: 59.3
click at [419, 127] on div "[PERSON_NAME]" at bounding box center [404, 130] width 40 height 6
click at [29, 150] on div "620729490" at bounding box center [33, 151] width 48 height 10
click at [30, 150] on div "620729490" at bounding box center [33, 151] width 48 height 10
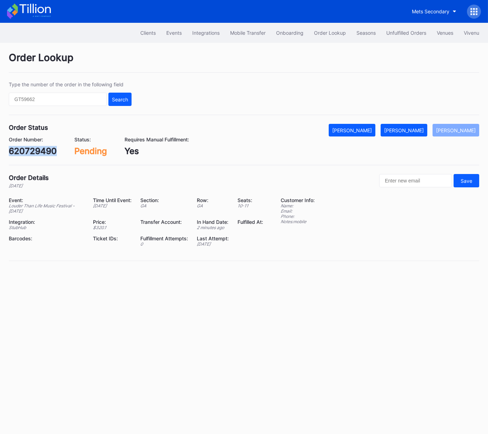
copy div "620729490"
drag, startPoint x: 420, startPoint y: 132, endPoint x: 465, endPoint y: 117, distance: 47.2
click at [420, 132] on div "[PERSON_NAME]" at bounding box center [404, 130] width 40 height 6
click at [465, 131] on div "[PERSON_NAME]" at bounding box center [456, 130] width 40 height 6
click at [39, 148] on div "119686825" at bounding box center [31, 151] width 45 height 10
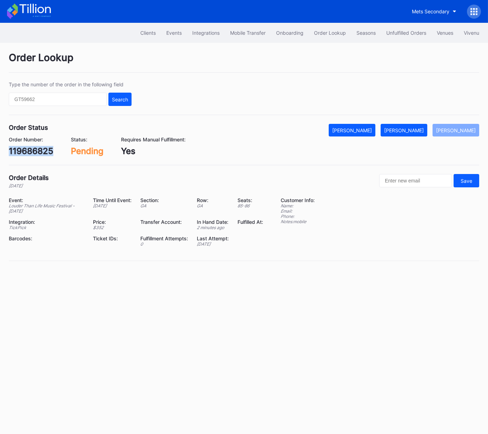
click at [39, 148] on div "119686825" at bounding box center [31, 151] width 45 height 10
copy div "119686825"
click at [417, 133] on div "[PERSON_NAME]" at bounding box center [404, 130] width 40 height 6
click at [47, 150] on div "893102072" at bounding box center [32, 151] width 46 height 10
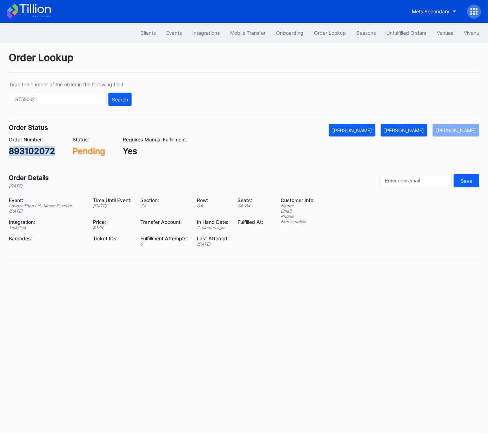
copy div "893102072"
drag, startPoint x: 409, startPoint y: 129, endPoint x: 472, endPoint y: 84, distance: 77.4
click at [410, 129] on div "[PERSON_NAME]" at bounding box center [404, 130] width 40 height 6
click at [44, 148] on div "621659153" at bounding box center [31, 151] width 45 height 10
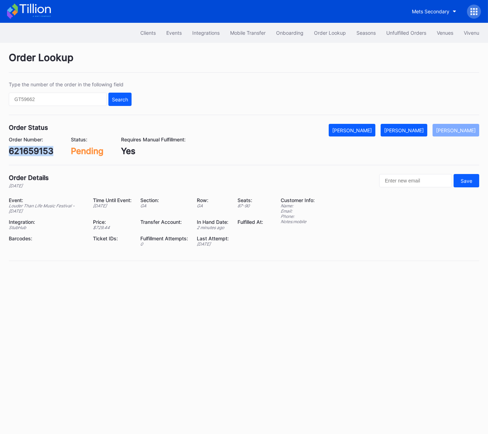
copy div "621659153"
click at [411, 129] on div "[PERSON_NAME]" at bounding box center [404, 130] width 40 height 6
click at [40, 152] on div "621935138" at bounding box center [31, 151] width 45 height 10
copy div "621935138"
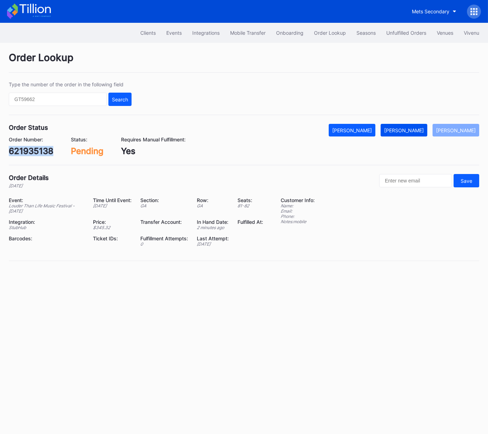
click at [413, 129] on div "[PERSON_NAME]" at bounding box center [404, 130] width 40 height 6
click at [35, 143] on div "Order Number: 665359253" at bounding box center [32, 146] width 47 height 20
click at [35, 154] on div "665359253" at bounding box center [32, 151] width 47 height 10
click at [36, 154] on div "665359253" at bounding box center [32, 151] width 47 height 10
copy div "665359253"
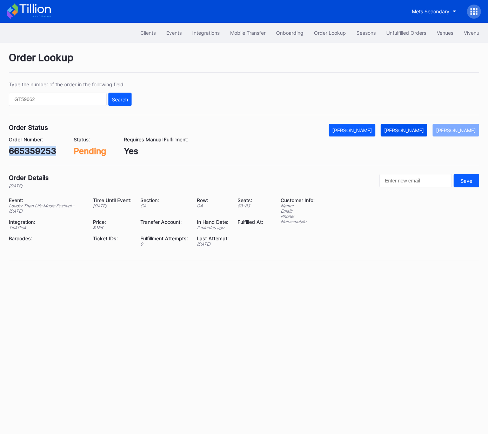
click at [421, 130] on div "[PERSON_NAME]" at bounding box center [404, 130] width 40 height 6
click at [36, 149] on div "622585494" at bounding box center [33, 151] width 48 height 10
copy div "622585494"
click at [414, 129] on div "[PERSON_NAME]" at bounding box center [404, 130] width 40 height 6
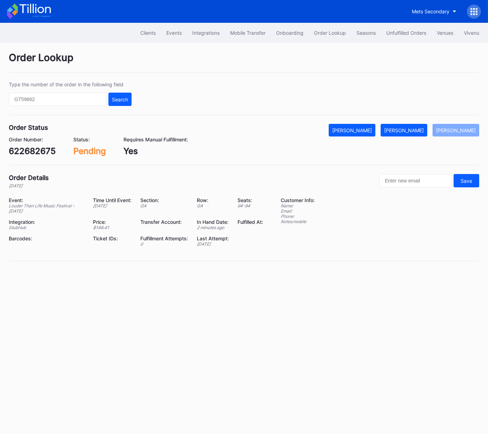
click at [36, 154] on div "622682675" at bounding box center [32, 151] width 47 height 10
copy div "622682675"
drag, startPoint x: 417, startPoint y: 131, endPoint x: 422, endPoint y: 129, distance: 6.0
click at [417, 131] on div "[PERSON_NAME]" at bounding box center [404, 130] width 40 height 6
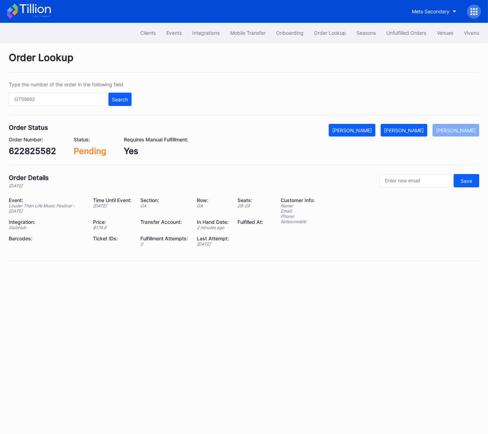
click at [38, 146] on div "622825582" at bounding box center [32, 151] width 47 height 10
copy div "622825582"
click at [408, 131] on div "[PERSON_NAME]" at bounding box center [404, 130] width 40 height 6
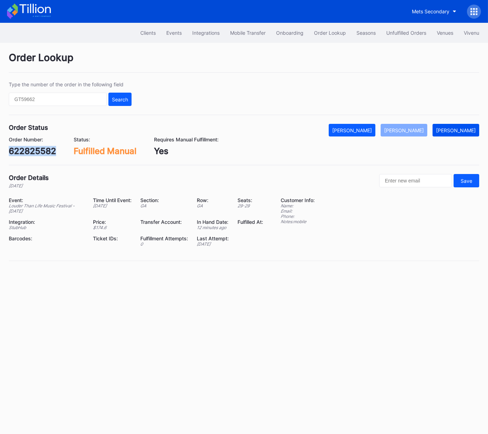
click at [461, 131] on div "[PERSON_NAME]" at bounding box center [456, 130] width 40 height 6
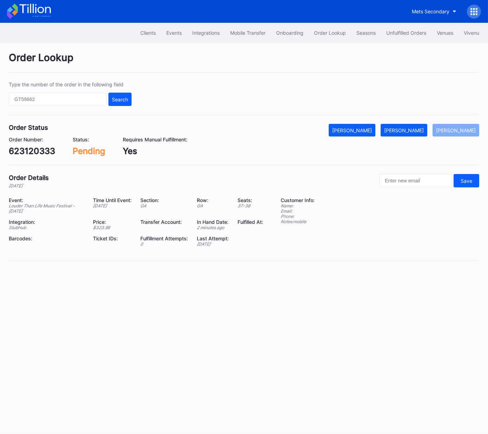
click at [43, 149] on div "623120333" at bounding box center [32, 151] width 46 height 10
copy div "623120333"
click at [417, 134] on button "[PERSON_NAME]" at bounding box center [403, 130] width 47 height 13
click at [38, 150] on div "623110243" at bounding box center [31, 151] width 45 height 10
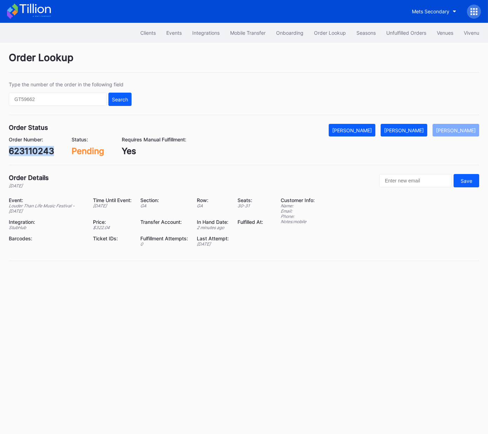
click at [38, 150] on div "623110243" at bounding box center [31, 151] width 45 height 10
copy div "623110243"
click at [407, 136] on button "[PERSON_NAME]" at bounding box center [403, 130] width 47 height 13
click at [40, 154] on div "623114541" at bounding box center [31, 151] width 44 height 10
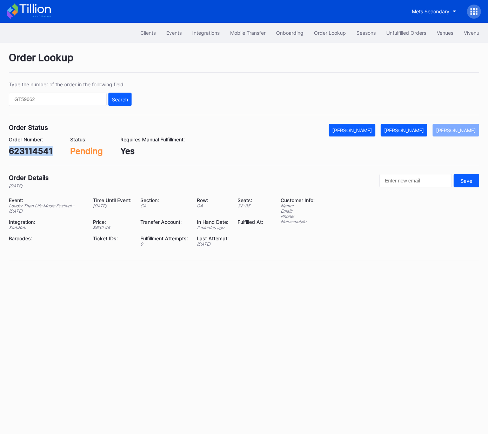
copy div "623114541"
drag, startPoint x: 404, startPoint y: 129, endPoint x: 414, endPoint y: 130, distance: 10.3
click at [404, 129] on div "[PERSON_NAME]" at bounding box center [404, 130] width 40 height 6
click at [38, 151] on div "623147782" at bounding box center [32, 151] width 46 height 10
drag, startPoint x: 38, startPoint y: 151, endPoint x: 74, endPoint y: 149, distance: 36.2
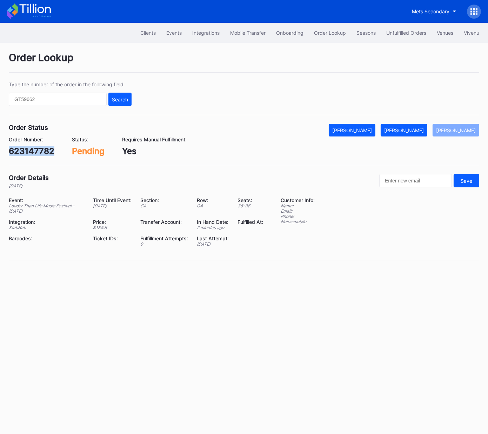
click at [38, 151] on div "623147782" at bounding box center [32, 151] width 46 height 10
copy div "623147782"
click at [409, 128] on div "[PERSON_NAME]" at bounding box center [404, 130] width 40 height 6
click at [41, 149] on div "623372892" at bounding box center [32, 151] width 47 height 10
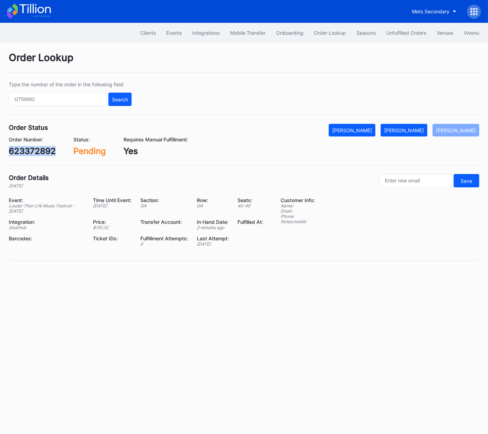
copy div "623372892"
drag, startPoint x: 419, startPoint y: 128, endPoint x: 440, endPoint y: 124, distance: 22.1
click at [419, 128] on div "[PERSON_NAME]" at bounding box center [404, 130] width 40 height 6
click at [46, 151] on div "623376585" at bounding box center [32, 151] width 47 height 10
drag, startPoint x: 46, startPoint y: 151, endPoint x: 101, endPoint y: 146, distance: 56.0
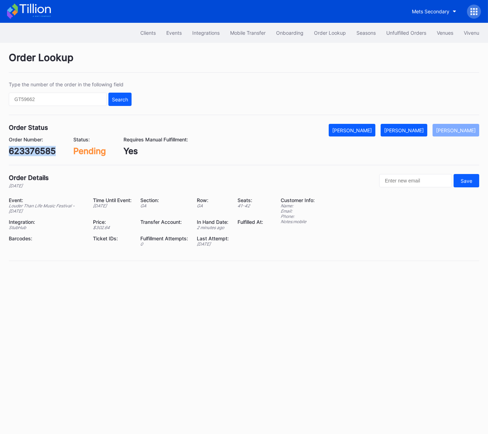
click at [46, 151] on div "623376585" at bounding box center [32, 151] width 47 height 10
copy div "623376585"
drag, startPoint x: 412, startPoint y: 130, endPoint x: 417, endPoint y: 130, distance: 4.2
click at [412, 130] on div "[PERSON_NAME]" at bounding box center [404, 130] width 40 height 6
click at [43, 148] on div "623404300" at bounding box center [33, 151] width 49 height 10
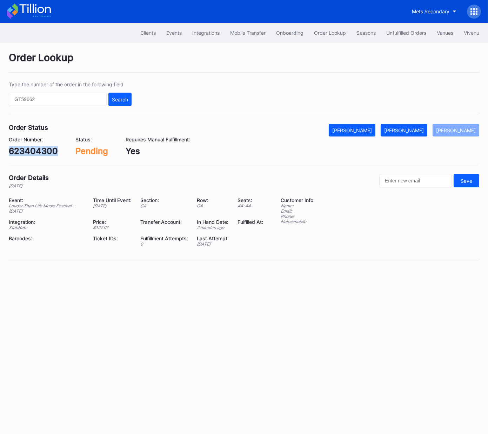
click at [43, 148] on div "623404300" at bounding box center [33, 151] width 49 height 10
copy div "623404300"
drag, startPoint x: 418, startPoint y: 130, endPoint x: 461, endPoint y: 113, distance: 46.3
click at [418, 130] on div "[PERSON_NAME]" at bounding box center [404, 130] width 40 height 6
click at [41, 150] on div "623389872" at bounding box center [32, 151] width 47 height 10
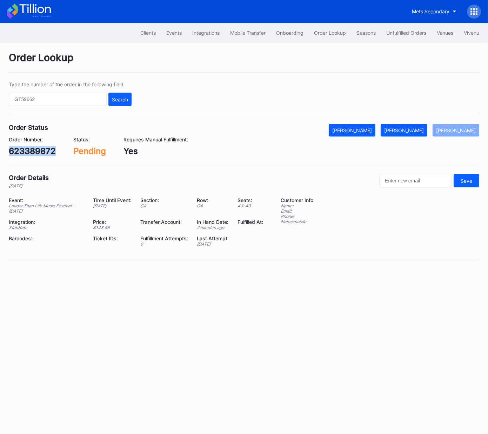
click at [41, 150] on div "623389872" at bounding box center [32, 151] width 47 height 10
copy div "623389872"
click at [418, 129] on div "[PERSON_NAME]" at bounding box center [404, 130] width 40 height 6
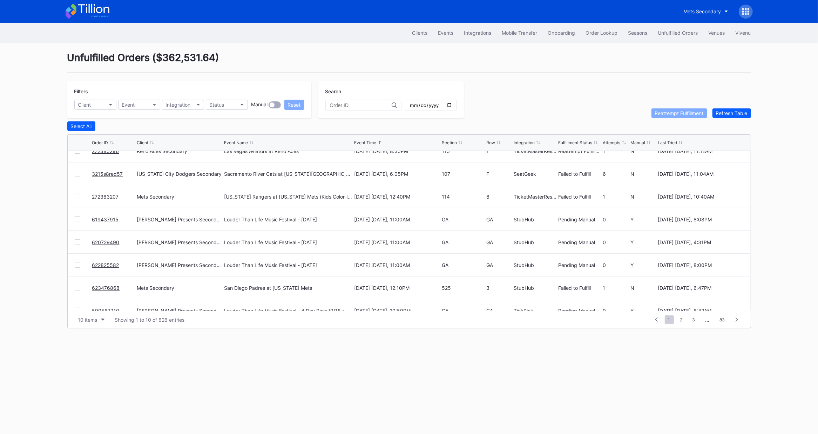
scroll to position [20, 0]
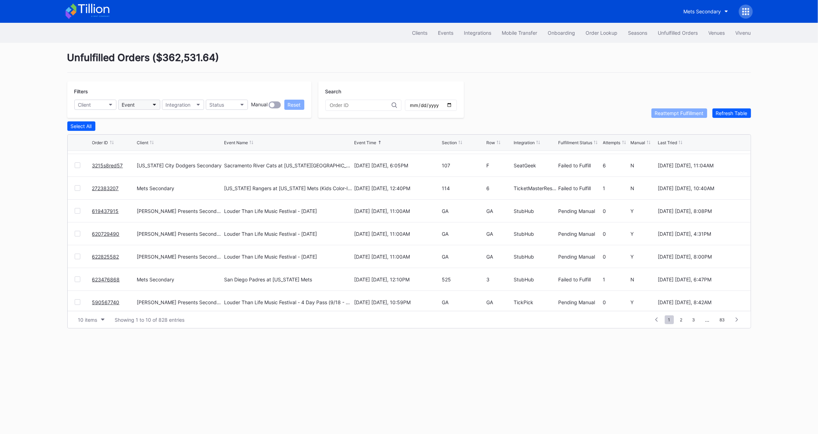
click at [135, 104] on div "Event" at bounding box center [128, 105] width 13 height 6
type input "lou"
click at [181, 184] on div "Louder Than Life Music Festival - Thursday" at bounding box center [169, 187] width 93 height 6
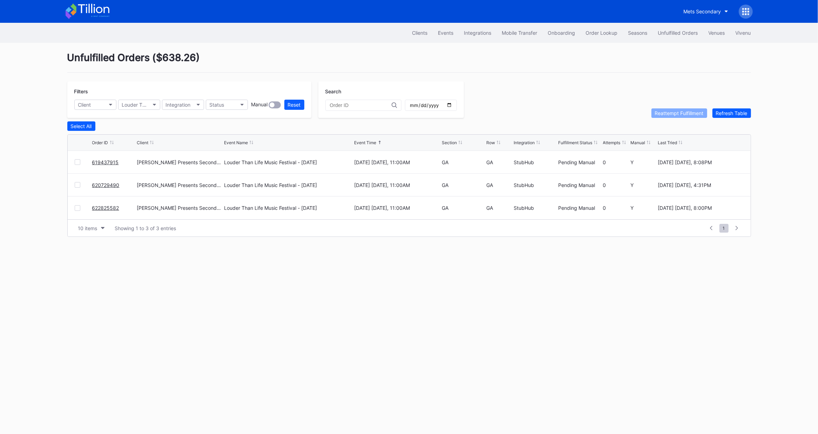
scroll to position [0, 0]
click at [142, 105] on div "Louder Than Life Music Festival - Thursday" at bounding box center [135, 105] width 27 height 6
type input "lou"
click at [168, 146] on div "Louder Than Life Music Festival - [DATE]" at bounding box center [169, 149] width 93 height 6
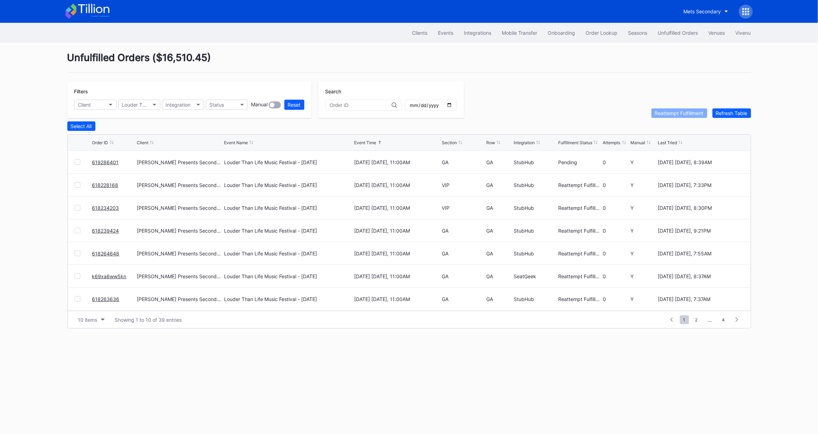
scroll to position [68, 0]
click at [95, 318] on div "10 items" at bounding box center [87, 320] width 19 height 6
click at [96, 347] on div "50 items" at bounding box center [90, 349] width 20 height 6
click at [240, 140] on div "Event Name" at bounding box center [236, 142] width 24 height 5
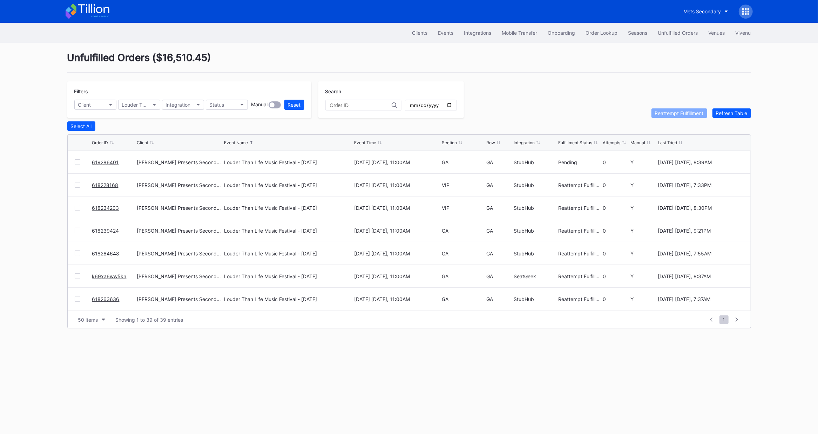
click at [239, 141] on div "Event Name" at bounding box center [236, 142] width 24 height 5
click at [447, 145] on div "Order ID Client Event Name Event Time Section Row Integration Fulfillment Statu…" at bounding box center [409, 143] width 683 height 16
click at [448, 142] on div "Section" at bounding box center [449, 142] width 15 height 5
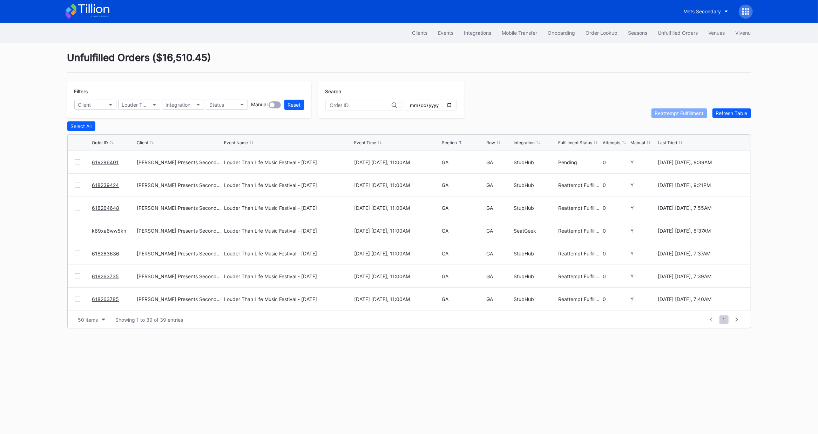
click at [448, 142] on div "Section" at bounding box center [449, 142] width 15 height 5
click at [131, 103] on div "Event" at bounding box center [128, 105] width 13 height 6
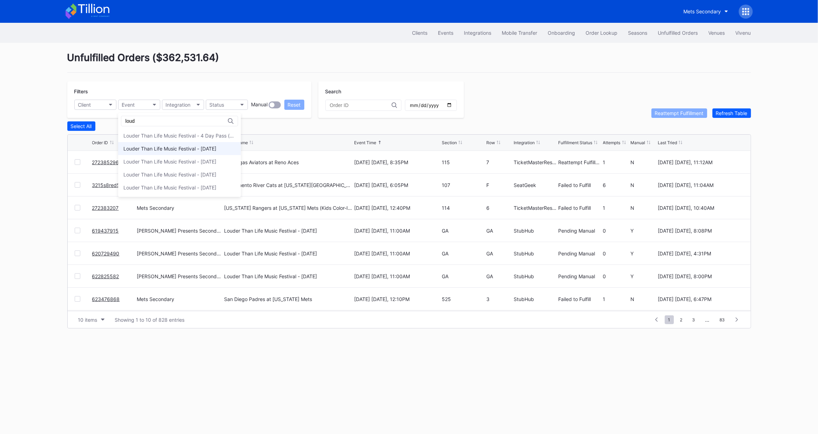
type input "loud"
click at [167, 150] on div "Louder Than Life Music Festival - [DATE]" at bounding box center [169, 149] width 93 height 6
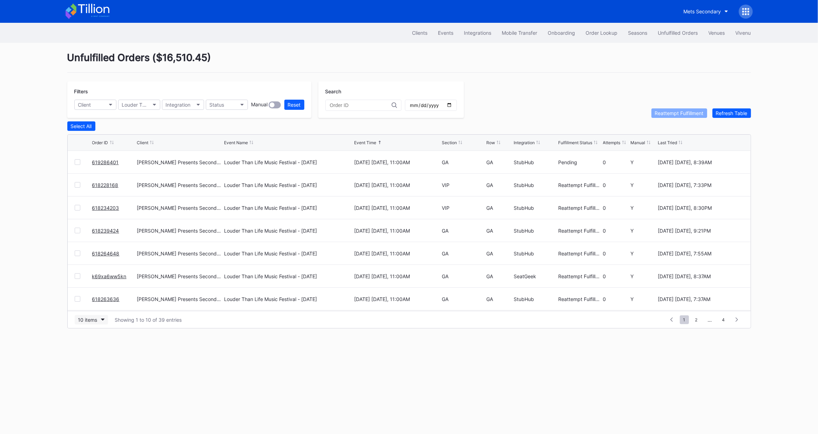
click at [98, 319] on button "10 items" at bounding box center [91, 319] width 33 height 9
click at [97, 350] on div "50 items" at bounding box center [90, 349] width 20 height 6
click at [449, 141] on div "Section" at bounding box center [449, 142] width 15 height 5
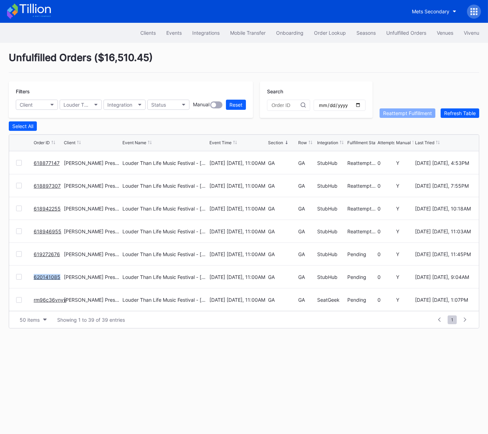
scroll to position [729, 0]
click at [330, 33] on div "Order Lookup" at bounding box center [330, 33] width 32 height 6
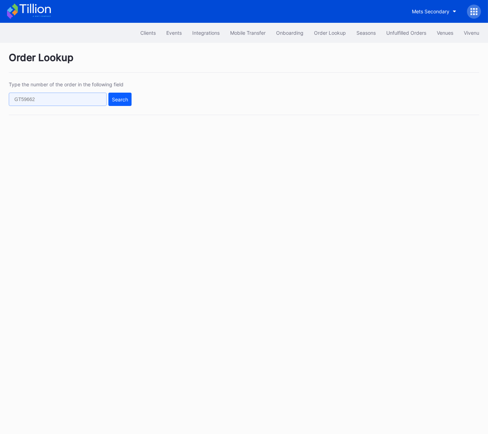
click at [88, 98] on input "text" at bounding box center [58, 99] width 98 height 13
paste input "620729490"
type input "620729490"
click at [122, 99] on div "Search" at bounding box center [120, 99] width 16 height 6
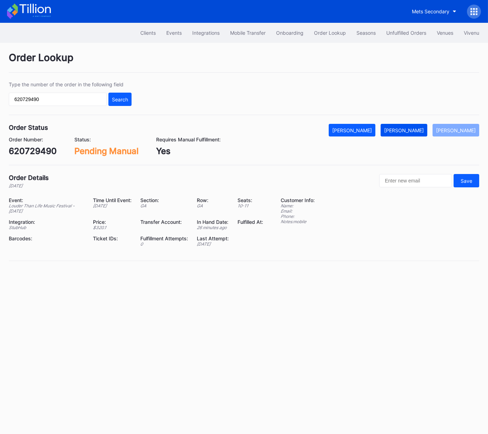
click at [414, 127] on div "[PERSON_NAME]" at bounding box center [404, 130] width 40 height 6
click at [405, 34] on div "Unfulfilled Orders" at bounding box center [406, 33] width 40 height 6
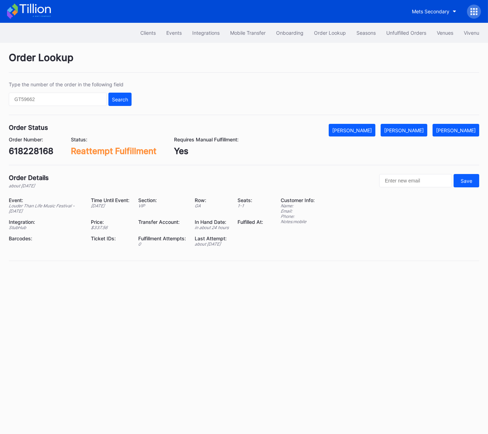
click at [42, 151] on div "618228168" at bounding box center [31, 151] width 45 height 10
copy div "618228168"
click at [415, 131] on div "Mark Fulfilled" at bounding box center [404, 130] width 40 height 6
click at [47, 150] on div "618234203" at bounding box center [32, 151] width 47 height 10
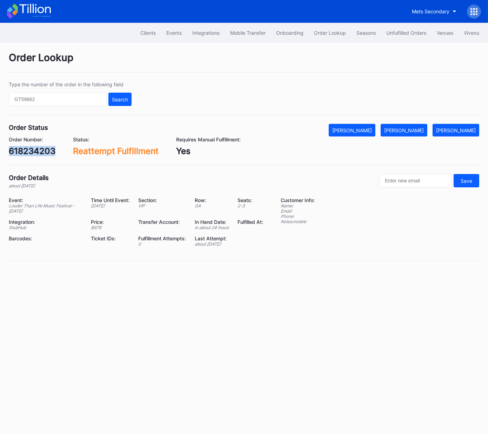
click at [47, 150] on div "618234203" at bounding box center [32, 151] width 47 height 10
copy div "618234203"
click at [407, 129] on div "[PERSON_NAME]" at bounding box center [404, 130] width 40 height 6
click at [457, 130] on div "[PERSON_NAME]" at bounding box center [456, 130] width 40 height 6
click at [39, 150] on div "618754887" at bounding box center [32, 151] width 46 height 10
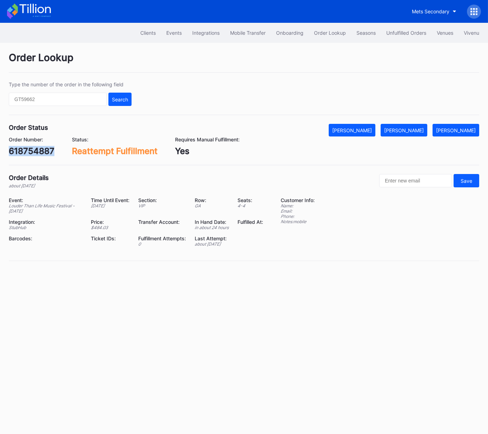
click at [39, 150] on div "618754887" at bounding box center [32, 151] width 46 height 10
copy div "618754887"
click at [408, 128] on div "[PERSON_NAME]" at bounding box center [404, 130] width 40 height 6
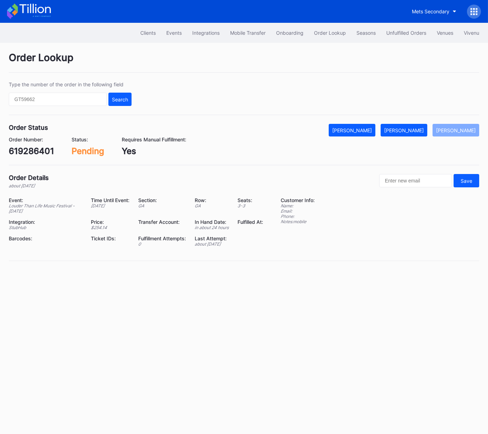
click at [49, 150] on div "619286401" at bounding box center [31, 151] width 45 height 10
copy div "619286401"
drag, startPoint x: 408, startPoint y: 131, endPoint x: 415, endPoint y: 130, distance: 6.7
click at [408, 131] on div "[PERSON_NAME]" at bounding box center [404, 130] width 40 height 6
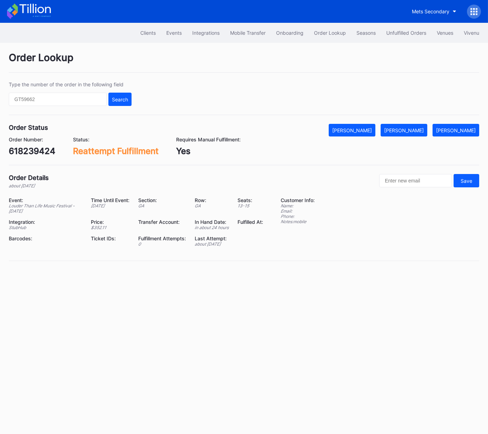
click at [40, 148] on div "618239424" at bounding box center [32, 151] width 47 height 10
copy div "618239424"
click at [417, 129] on div "[PERSON_NAME]" at bounding box center [404, 130] width 40 height 6
click at [32, 148] on div "618264648" at bounding box center [32, 151] width 47 height 10
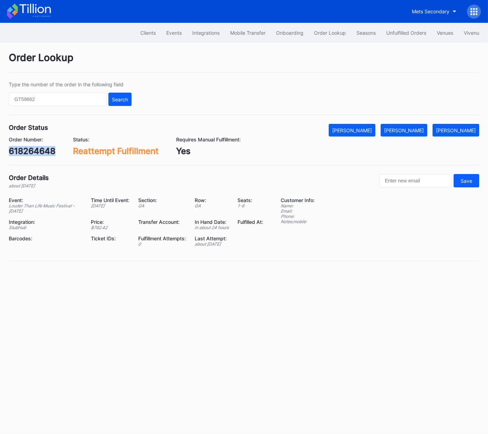
click at [32, 148] on div "618264648" at bounding box center [32, 151] width 47 height 10
copy div "618264648"
click at [427, 126] on button "[PERSON_NAME]" at bounding box center [403, 130] width 47 height 13
click at [455, 129] on div "[PERSON_NAME]" at bounding box center [456, 130] width 40 height 6
click at [50, 149] on div "k69xa6ww5kn" at bounding box center [38, 151] width 59 height 10
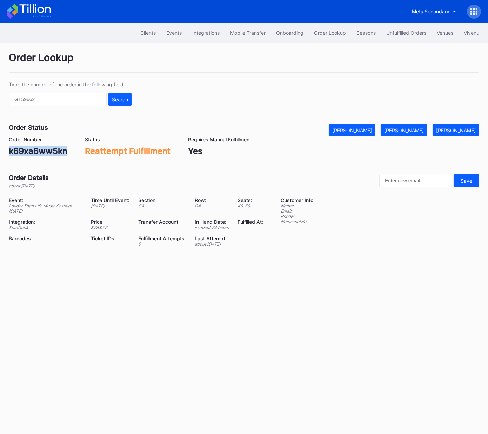
click at [50, 149] on div "k69xa6ww5kn" at bounding box center [38, 151] width 59 height 10
copy div "k69xa6ww5kn"
drag, startPoint x: 435, startPoint y: 132, endPoint x: 428, endPoint y: 131, distance: 7.0
click at [435, 132] on div "Order Status Mark Cancelled Mark Fulfilled Mark Pending" at bounding box center [244, 130] width 470 height 13
click at [415, 131] on div "[PERSON_NAME]" at bounding box center [404, 130] width 40 height 6
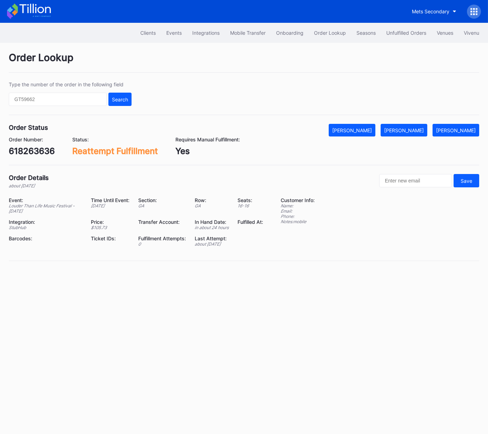
click at [34, 151] on div "618263636" at bounding box center [32, 151] width 46 height 10
copy div "618263636"
click at [412, 133] on button "[PERSON_NAME]" at bounding box center [403, 130] width 47 height 13
click at [38, 151] on div "618263735" at bounding box center [32, 151] width 46 height 10
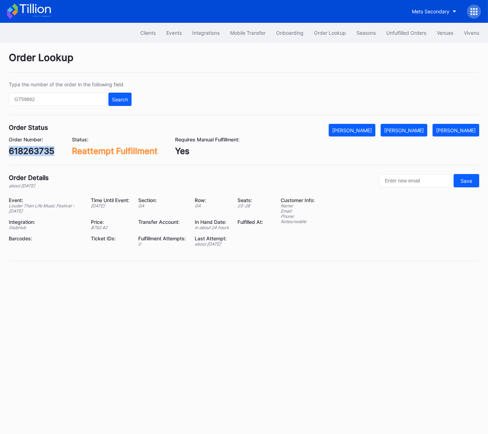
click at [38, 151] on div "618263735" at bounding box center [32, 151] width 46 height 10
copy div "618263735"
click at [410, 134] on button "[PERSON_NAME]" at bounding box center [403, 130] width 47 height 13
click at [42, 149] on div "618263785" at bounding box center [32, 151] width 46 height 10
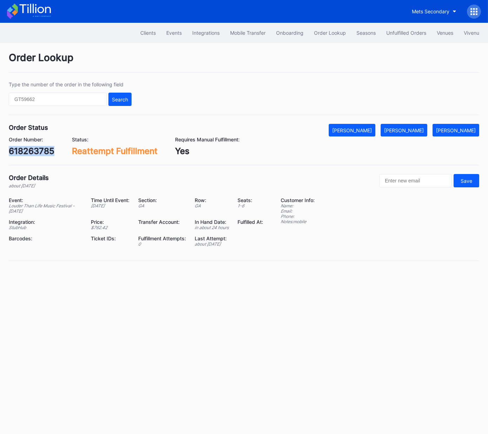
copy div "618263785"
click at [407, 129] on div "[PERSON_NAME]" at bounding box center [404, 130] width 40 height 6
click at [465, 130] on div "[PERSON_NAME]" at bounding box center [456, 130] width 40 height 6
click at [39, 151] on div "618263839" at bounding box center [32, 151] width 46 height 10
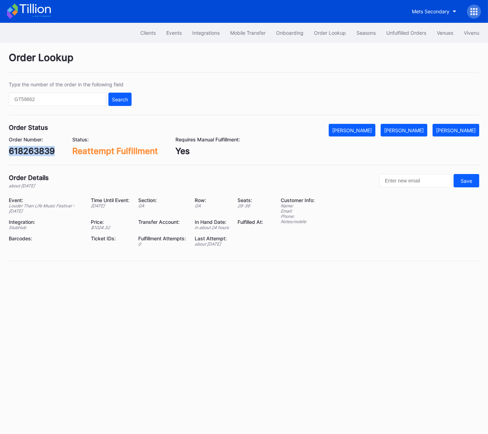
copy div "618263839"
click at [421, 133] on button "[PERSON_NAME]" at bounding box center [403, 130] width 47 height 13
click at [458, 129] on div "[PERSON_NAME]" at bounding box center [456, 130] width 40 height 6
click at [46, 150] on div "618263839" at bounding box center [32, 151] width 46 height 10
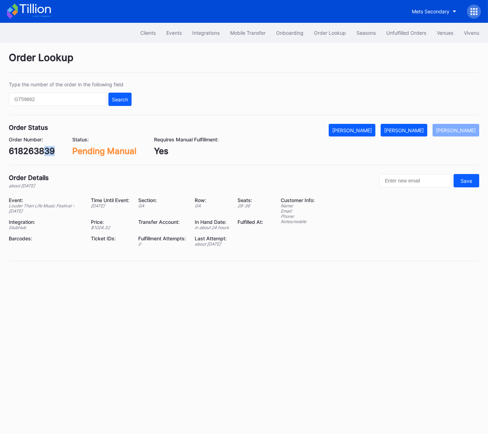
copy div "39"
click at [39, 151] on div "618263839" at bounding box center [32, 151] width 46 height 10
copy div "618263839"
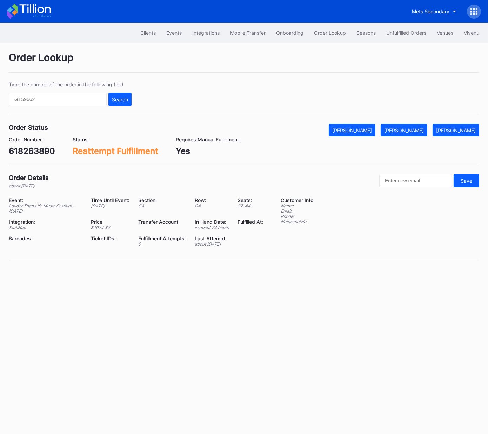
click at [32, 152] on div "618263890" at bounding box center [32, 151] width 46 height 10
copy div "618263890"
click at [411, 127] on div "[PERSON_NAME]" at bounding box center [404, 130] width 40 height 6
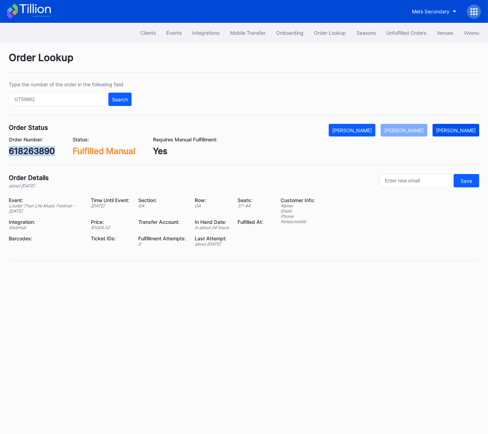
click at [461, 130] on div "[PERSON_NAME]" at bounding box center [456, 130] width 40 height 6
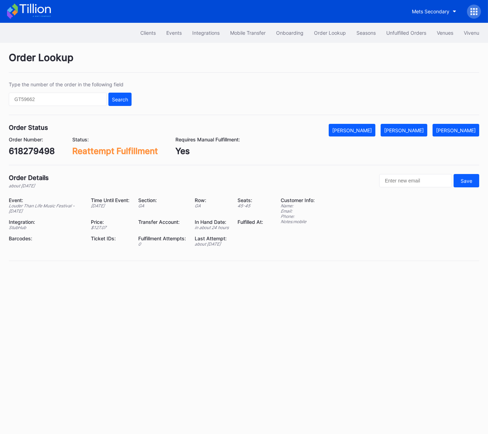
click at [30, 152] on div "618279498" at bounding box center [32, 151] width 46 height 10
click at [30, 151] on div "618279498" at bounding box center [32, 151] width 46 height 10
copy div "618279498"
click at [421, 128] on div "[PERSON_NAME]" at bounding box center [404, 130] width 40 height 6
click at [36, 152] on div "618264075" at bounding box center [32, 151] width 46 height 10
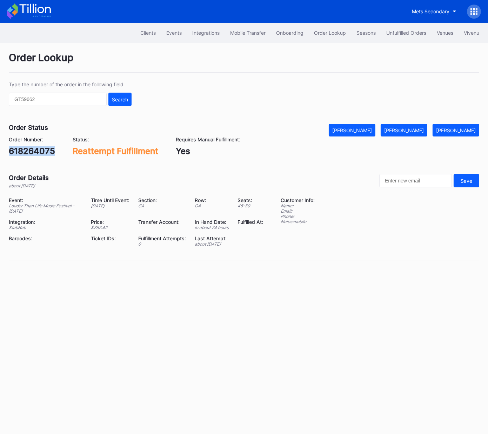
click at [37, 151] on div "618264075" at bounding box center [32, 151] width 46 height 10
copy div "618264075"
click at [417, 132] on div "[PERSON_NAME]" at bounding box center [404, 130] width 40 height 6
click at [457, 131] on div "[PERSON_NAME]" at bounding box center [456, 130] width 40 height 6
click at [34, 154] on div "618264499" at bounding box center [32, 151] width 47 height 10
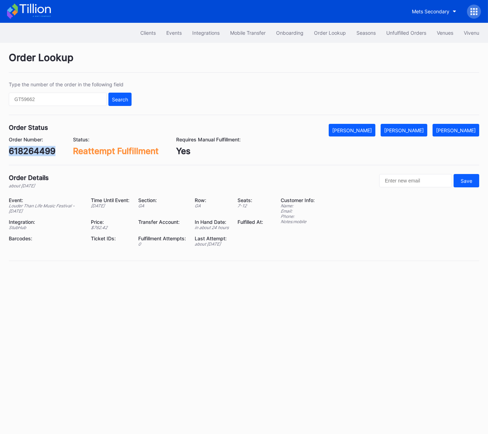
click at [34, 154] on div "618264499" at bounding box center [32, 151] width 47 height 10
copy div "618264499"
drag, startPoint x: 415, startPoint y: 129, endPoint x: 485, endPoint y: 56, distance: 101.2
click at [415, 129] on div "[PERSON_NAME]" at bounding box center [404, 130] width 40 height 6
click at [459, 128] on div "[PERSON_NAME]" at bounding box center [456, 130] width 40 height 6
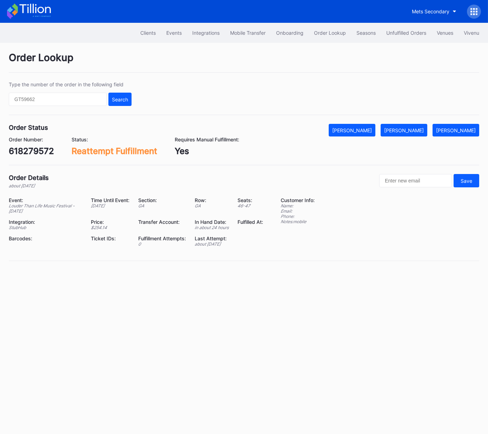
click at [39, 148] on div "618279572" at bounding box center [31, 151] width 45 height 10
copy div "618279572"
click at [414, 129] on div "[PERSON_NAME]" at bounding box center [404, 130] width 40 height 6
click at [40, 150] on div "618345124" at bounding box center [31, 151] width 45 height 10
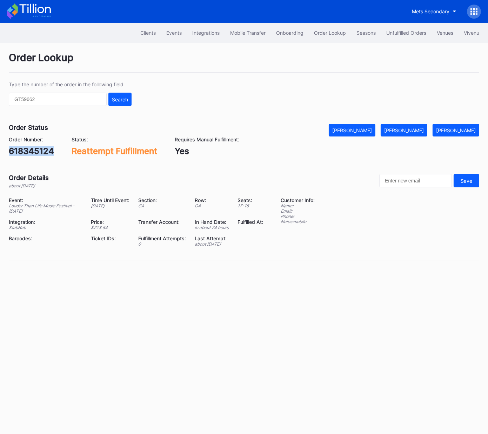
click at [40, 150] on div "618345124" at bounding box center [31, 151] width 45 height 10
copy div "618345124"
click at [415, 130] on div "[PERSON_NAME]" at bounding box center [404, 130] width 40 height 6
click at [38, 148] on div "618371860" at bounding box center [31, 151] width 45 height 10
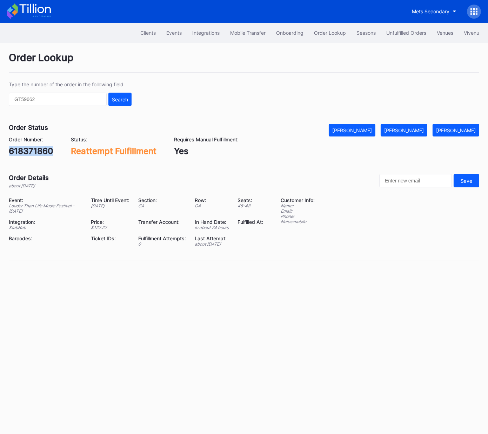
copy div "618371860"
drag, startPoint x: 415, startPoint y: 131, endPoint x: 481, endPoint y: 111, distance: 69.7
click at [415, 131] on div "[PERSON_NAME]" at bounding box center [404, 130] width 40 height 6
click at [458, 130] on div "[PERSON_NAME]" at bounding box center [456, 130] width 40 height 6
click at [34, 148] on div "618264600" at bounding box center [32, 151] width 47 height 10
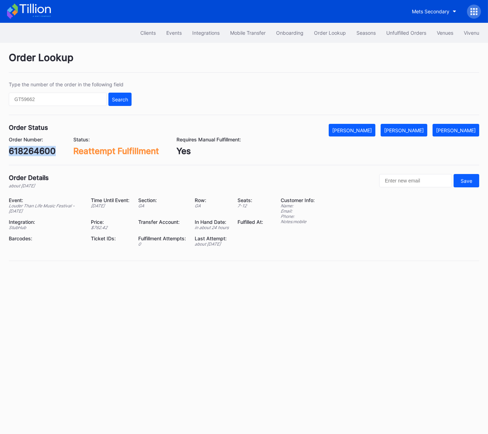
click at [34, 148] on div "618264600" at bounding box center [32, 151] width 47 height 10
copy div "618264600"
click at [454, 130] on div "[PERSON_NAME]" at bounding box center [456, 130] width 40 height 6
click at [42, 150] on div "618401424" at bounding box center [32, 151] width 46 height 10
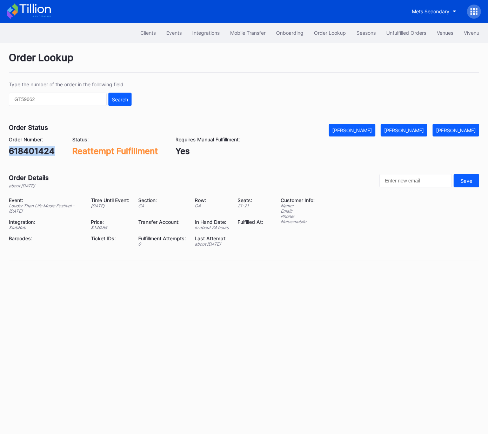
copy div "618401424"
click at [418, 132] on div "[PERSON_NAME]" at bounding box center [404, 130] width 40 height 6
click at [33, 147] on div "618380273" at bounding box center [32, 151] width 46 height 10
copy div "618380273"
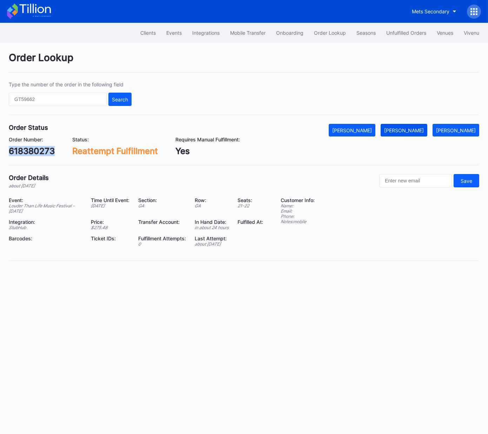
click at [424, 130] on div "[PERSON_NAME]" at bounding box center [404, 130] width 40 height 6
click at [459, 129] on div "[PERSON_NAME]" at bounding box center [456, 130] width 40 height 6
click at [34, 153] on div "618380273" at bounding box center [32, 151] width 46 height 10
click at [40, 149] on div "618408137" at bounding box center [31, 151] width 45 height 10
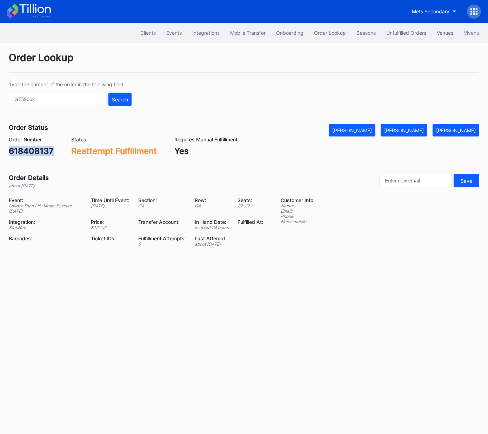
click at [40, 149] on div "618408137" at bounding box center [31, 151] width 45 height 10
copy div "618408137"
click at [413, 130] on div "[PERSON_NAME]" at bounding box center [404, 130] width 40 height 6
click at [458, 131] on div "[PERSON_NAME]" at bounding box center [456, 130] width 40 height 6
click at [42, 150] on div "618431972" at bounding box center [31, 151] width 45 height 10
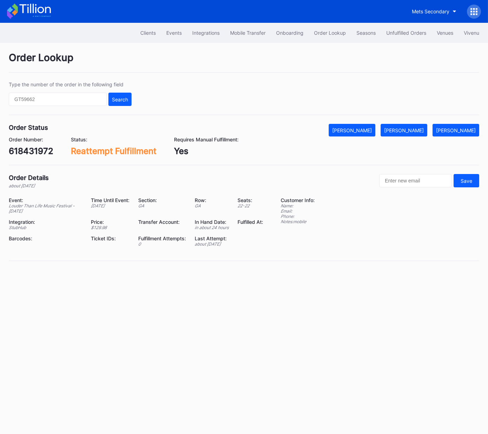
click at [42, 150] on div "618431972" at bounding box center [31, 151] width 45 height 10
click at [40, 151] on div "618431972" at bounding box center [31, 151] width 45 height 10
copy div "618431972"
click at [413, 129] on div "[PERSON_NAME]" at bounding box center [404, 130] width 40 height 6
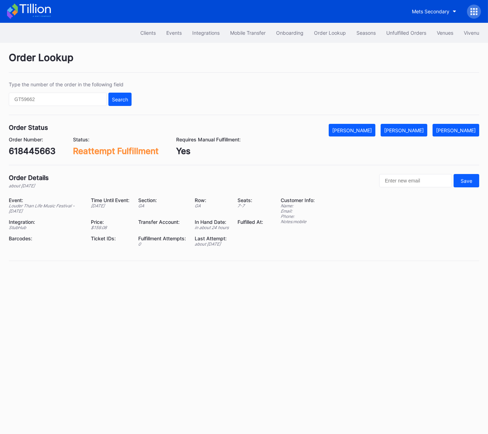
click at [36, 153] on div "618445663" at bounding box center [32, 151] width 47 height 10
copy div "618445663"
click at [414, 129] on div "Mark Fulfilled" at bounding box center [404, 130] width 40 height 6
click at [44, 153] on div "618378237" at bounding box center [31, 151] width 45 height 10
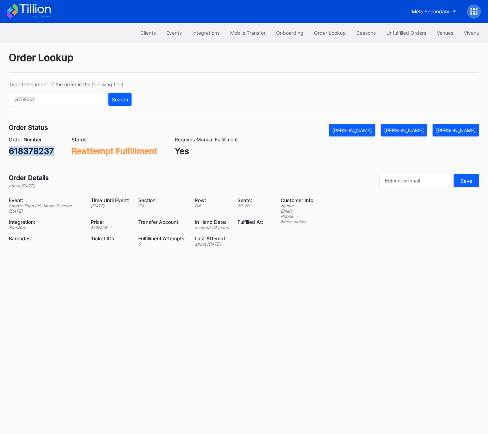
click at [44, 153] on div "618378237" at bounding box center [31, 151] width 45 height 10
copy div "618378237"
click at [415, 131] on div "[PERSON_NAME]" at bounding box center [404, 130] width 40 height 6
click at [42, 154] on div "824807914" at bounding box center [32, 151] width 47 height 10
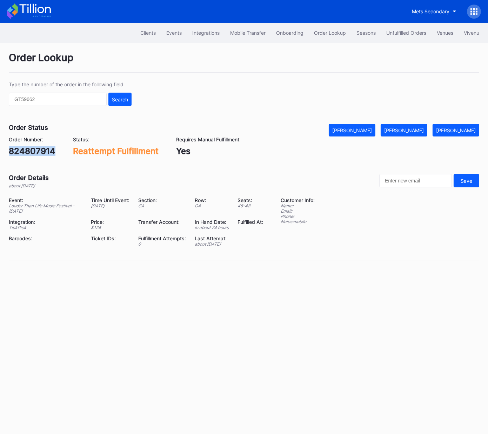
copy div "824807914"
drag, startPoint x: 415, startPoint y: 132, endPoint x: 435, endPoint y: 122, distance: 22.9
click at [415, 132] on div "[PERSON_NAME]" at bounding box center [404, 130] width 40 height 6
click at [44, 151] on div "618496785" at bounding box center [32, 151] width 46 height 10
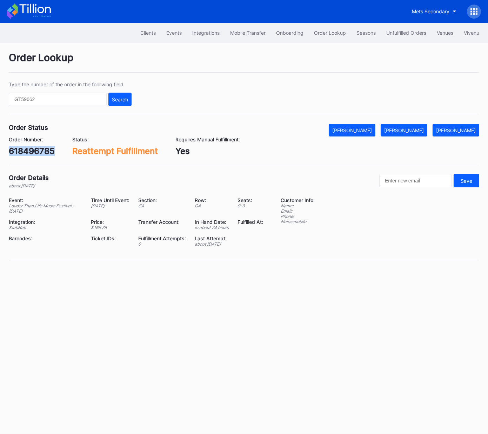
copy div "618496785"
drag, startPoint x: 417, startPoint y: 129, endPoint x: 474, endPoint y: 111, distance: 60.2
click at [417, 129] on div "[PERSON_NAME]" at bounding box center [404, 130] width 40 height 6
click at [39, 150] on div "618481957" at bounding box center [31, 151] width 45 height 10
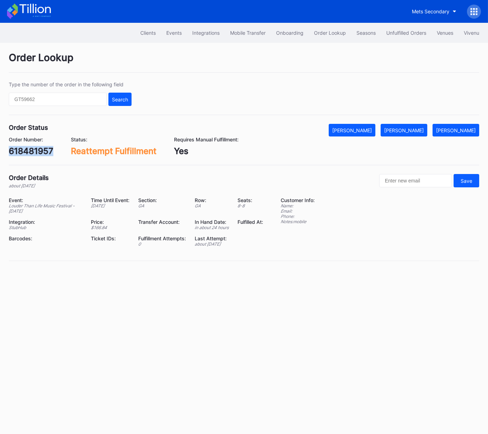
copy div "618481957"
drag, startPoint x: 411, startPoint y: 130, endPoint x: 486, endPoint y: 67, distance: 97.9
click at [411, 130] on div "[PERSON_NAME]" at bounding box center [404, 130] width 40 height 6
click at [39, 150] on div "618640072" at bounding box center [32, 151] width 47 height 10
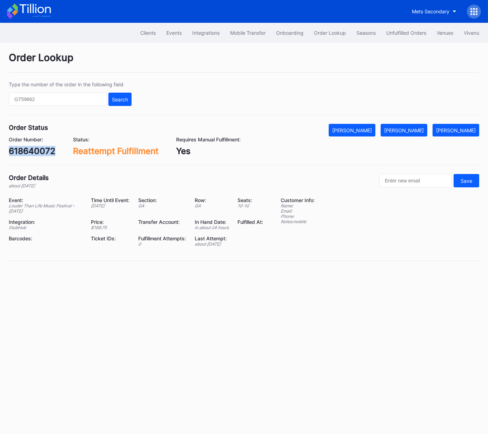
copy div "618640072"
click at [413, 129] on div "[PERSON_NAME]" at bounding box center [404, 130] width 40 height 6
click at [42, 148] on div "22p1sdlvd31" at bounding box center [34, 151] width 51 height 10
copy div "22p1sdlvd31"
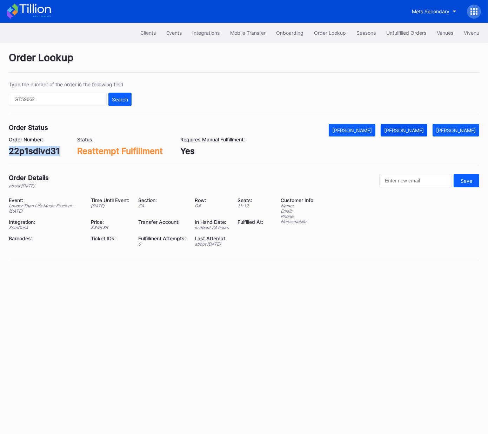
drag, startPoint x: 407, startPoint y: 126, endPoint x: 446, endPoint y: 108, distance: 42.9
click at [407, 126] on button "[PERSON_NAME]" at bounding box center [403, 130] width 47 height 13
click at [36, 148] on div "618819530" at bounding box center [31, 151] width 45 height 10
copy div "618819530"
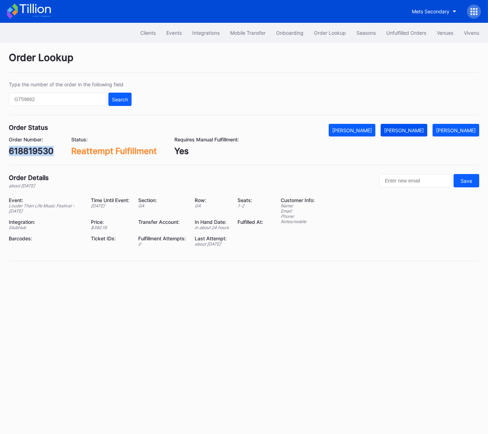
click at [421, 129] on div "[PERSON_NAME]" at bounding box center [404, 130] width 40 height 6
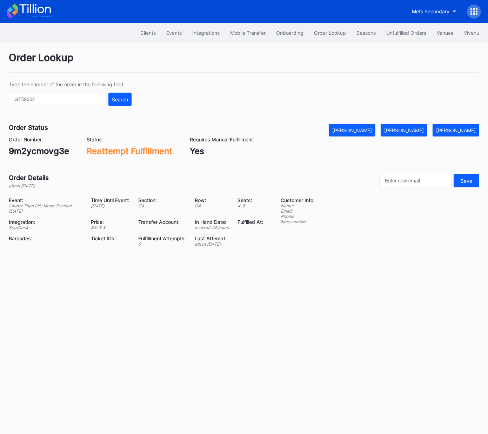
click at [59, 152] on div "9m2ycmovg3e" at bounding box center [39, 151] width 60 height 10
drag, startPoint x: 59, startPoint y: 152, endPoint x: 65, endPoint y: 152, distance: 5.6
click at [59, 152] on div "9m2ycmovg3e" at bounding box center [39, 151] width 60 height 10
copy div "9m2ycmovg3e"
drag, startPoint x: 420, startPoint y: 126, endPoint x: 477, endPoint y: 97, distance: 64.1
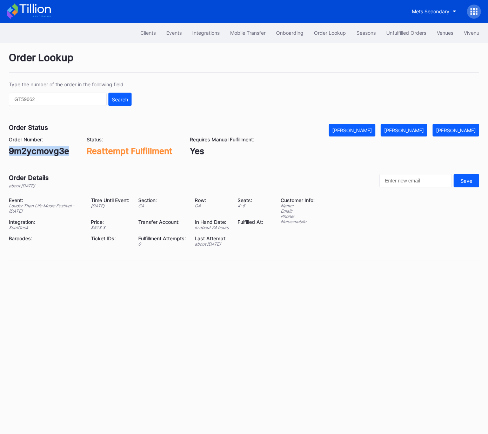
click at [420, 126] on button "[PERSON_NAME]" at bounding box center [403, 130] width 47 height 13
click at [43, 148] on div "618897307" at bounding box center [32, 151] width 46 height 10
copy div "618897307"
click at [412, 128] on div "[PERSON_NAME]" at bounding box center [404, 130] width 40 height 6
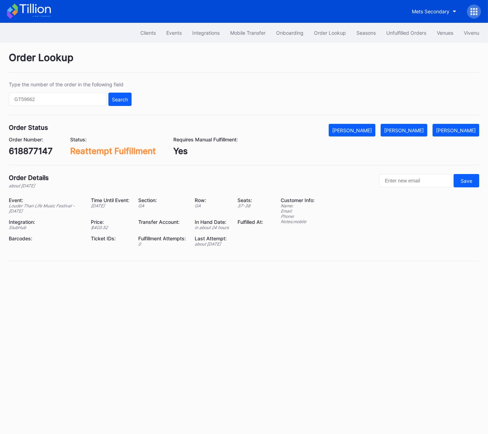
click at [42, 150] on div "618877147" at bounding box center [31, 151] width 44 height 10
copy div "618877147"
drag, startPoint x: 421, startPoint y: 128, endPoint x: 474, endPoint y: 94, distance: 62.3
click at [422, 127] on div "[PERSON_NAME]" at bounding box center [404, 130] width 40 height 6
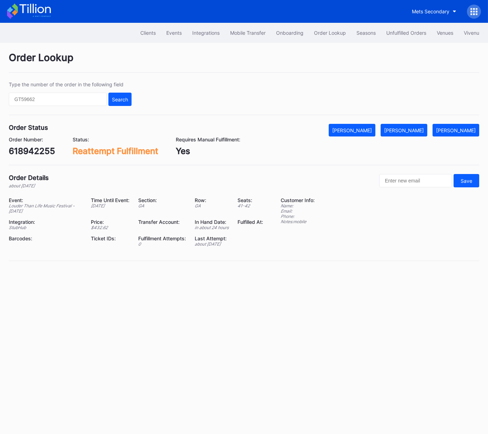
click at [43, 148] on div "618942255" at bounding box center [32, 151] width 46 height 10
copy div "618942255"
drag, startPoint x: 407, startPoint y: 130, endPoint x: 473, endPoint y: 96, distance: 73.9
click at [407, 130] on div "[PERSON_NAME]" at bounding box center [404, 130] width 40 height 6
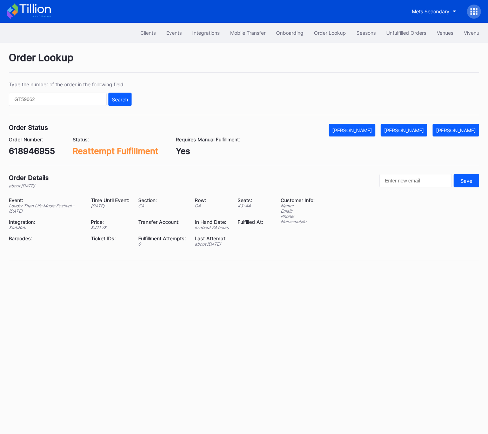
click at [36, 149] on div "618946955" at bounding box center [32, 151] width 46 height 10
copy div "618946955"
click at [409, 130] on div "[PERSON_NAME]" at bounding box center [404, 130] width 40 height 6
click at [39, 148] on div "619272676" at bounding box center [31, 151] width 45 height 10
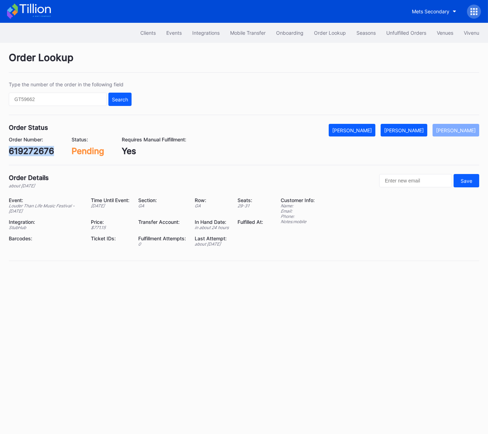
click at [39, 148] on div "619272676" at bounding box center [31, 151] width 45 height 10
copy div "619272676"
click at [419, 130] on div "[PERSON_NAME]" at bounding box center [404, 130] width 40 height 6
click at [34, 155] on div "620141085" at bounding box center [32, 151] width 46 height 10
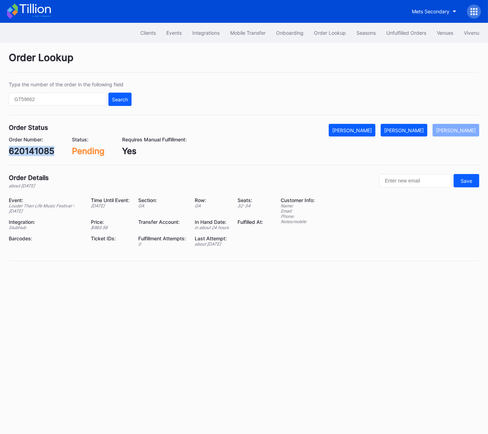
copy div "620141085"
drag, startPoint x: 407, startPoint y: 129, endPoint x: 486, endPoint y: 115, distance: 80.2
click at [407, 129] on div "Mark Fulfilled" at bounding box center [404, 130] width 40 height 6
click at [45, 153] on div "rm96c36vnyv" at bounding box center [37, 151] width 56 height 10
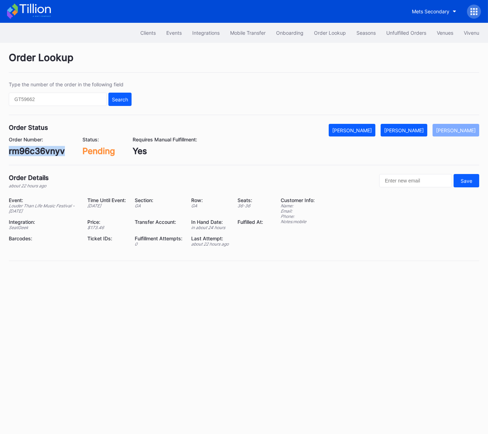
copy div "rm96c36vnyv"
click at [424, 131] on div "[PERSON_NAME]" at bounding box center [404, 130] width 40 height 6
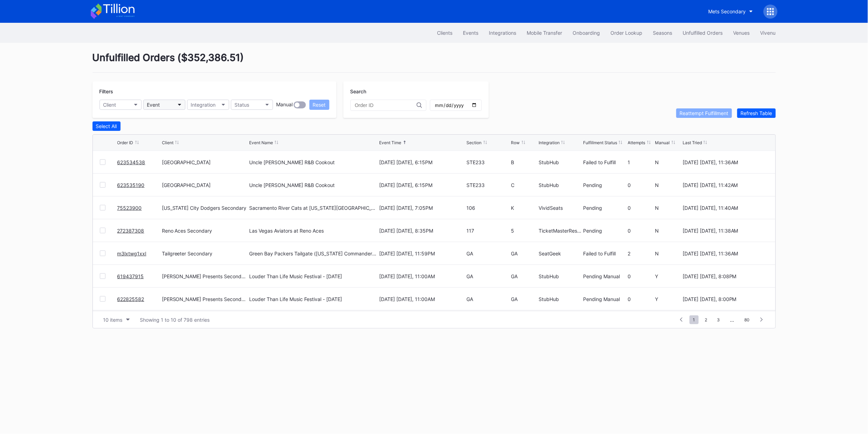
click at [166, 104] on button "Event" at bounding box center [164, 105] width 42 height 10
type input "lou"
click at [209, 151] on div "Louder Than Life Music Festival - Friday" at bounding box center [204, 148] width 123 height 13
click at [170, 106] on button "Event" at bounding box center [164, 105] width 42 height 10
type input "loud"
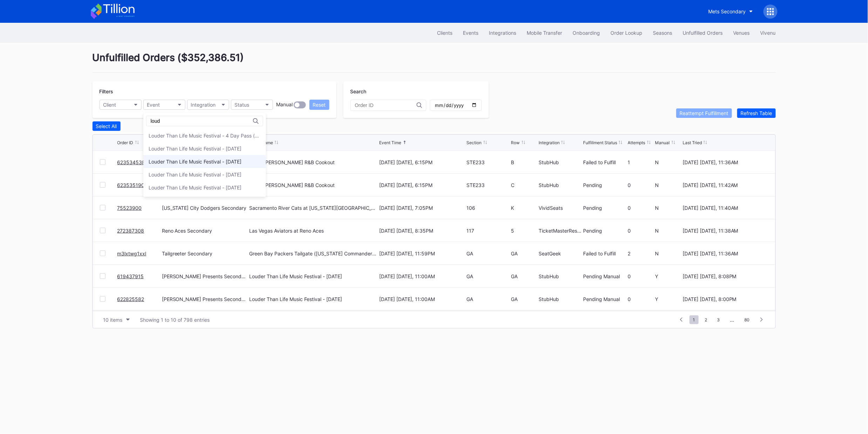
click at [196, 162] on div "Louder Than Life Music Festival - [DATE]" at bounding box center [195, 161] width 93 height 6
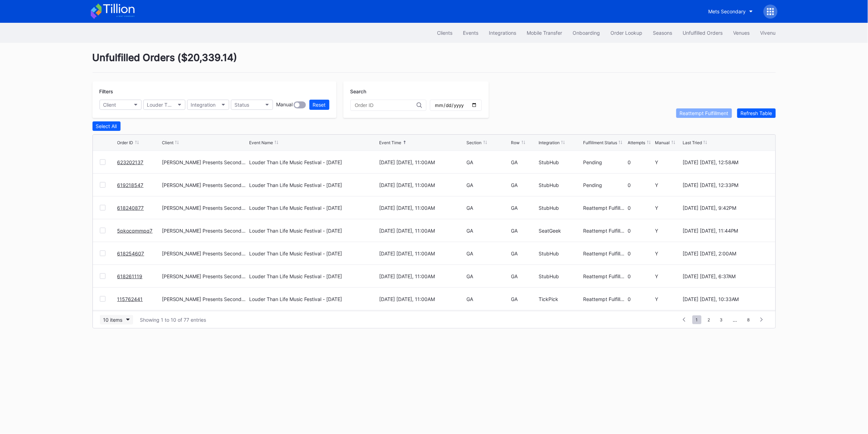
click at [120, 321] on div "10 items" at bounding box center [112, 320] width 19 height 6
click at [115, 350] on div "50 items" at bounding box center [115, 349] width 20 height 6
click at [474, 142] on div "Section" at bounding box center [474, 142] width 15 height 5
click at [475, 141] on div "Section" at bounding box center [474, 142] width 15 height 5
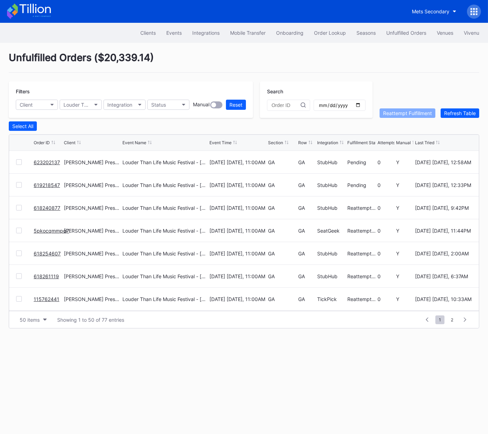
click at [275, 144] on div "Section" at bounding box center [275, 142] width 15 height 5
click at [277, 142] on div "Section" at bounding box center [275, 142] width 15 height 5
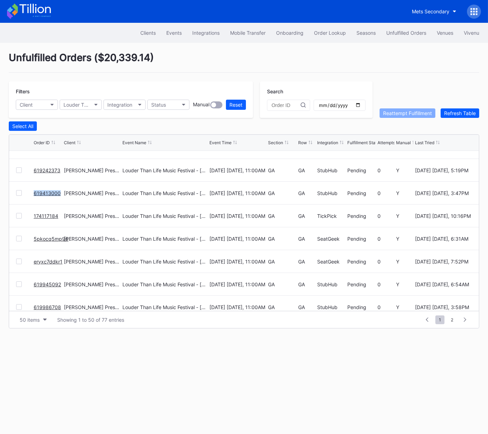
scroll to position [516, 0]
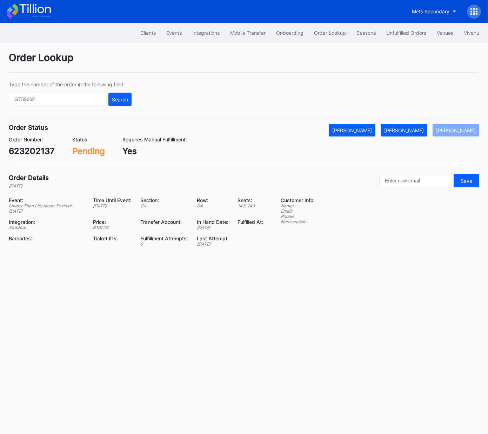
click at [44, 150] on div "623202137" at bounding box center [32, 151] width 46 height 10
copy div "623202137"
click at [413, 129] on div "Mark Fulfilled" at bounding box center [404, 130] width 40 height 6
click at [35, 149] on div "619218547" at bounding box center [31, 151] width 45 height 10
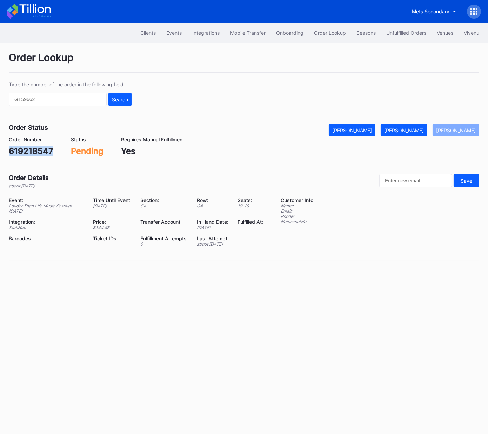
click at [35, 149] on div "619218547" at bounding box center [31, 151] width 45 height 10
copy div "619218547"
click at [415, 132] on div "[PERSON_NAME]" at bounding box center [404, 130] width 40 height 6
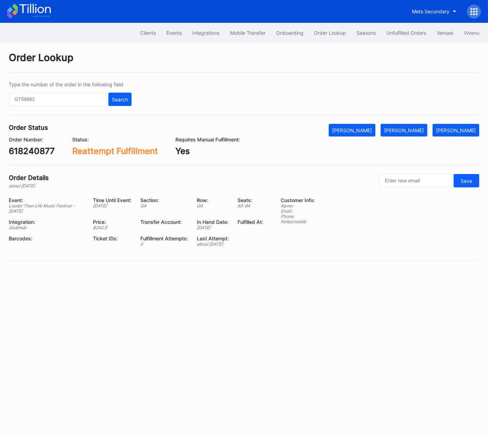
click at [40, 150] on div "618240877" at bounding box center [32, 151] width 46 height 10
copy div "618240877"
click at [421, 128] on div "[PERSON_NAME]" at bounding box center [404, 130] width 40 height 6
click at [43, 153] on div "5pkocqmmpq7" at bounding box center [39, 151] width 60 height 10
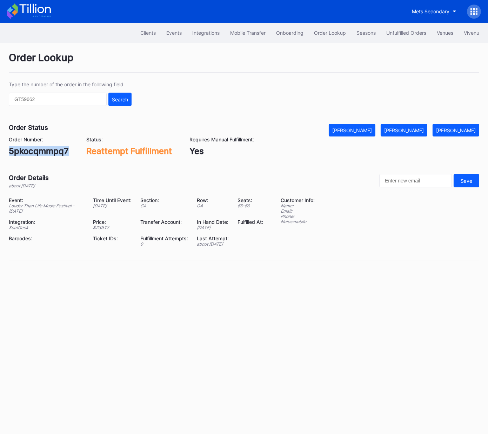
click at [43, 153] on div "5pkocqmmpq7" at bounding box center [39, 151] width 60 height 10
copy div "5pkocqmmpq7"
drag, startPoint x: 413, startPoint y: 129, endPoint x: 427, endPoint y: 123, distance: 14.6
click at [413, 129] on div "[PERSON_NAME]" at bounding box center [404, 130] width 40 height 6
click at [37, 149] on div "618261119" at bounding box center [30, 151] width 42 height 10
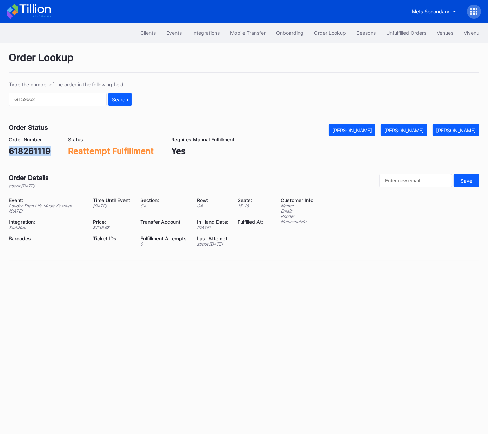
click at [37, 149] on div "618261119" at bounding box center [30, 151] width 42 height 10
copy div "618261119"
drag, startPoint x: 421, startPoint y: 128, endPoint x: 479, endPoint y: 111, distance: 60.1
click at [421, 128] on div "[PERSON_NAME]" at bounding box center [404, 130] width 40 height 6
click at [46, 151] on div "618254607" at bounding box center [32, 151] width 46 height 10
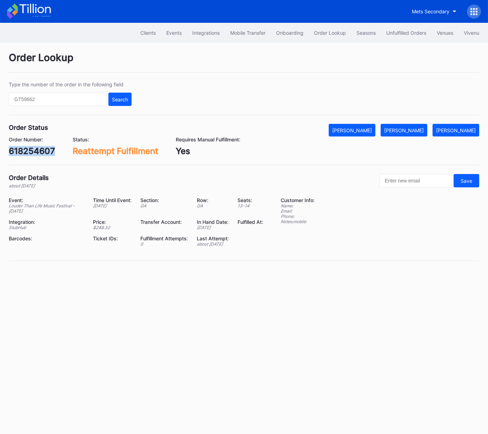
click at [46, 151] on div "618254607" at bounding box center [32, 151] width 46 height 10
copy div "618254607"
drag, startPoint x: 423, startPoint y: 130, endPoint x: 481, endPoint y: 87, distance: 72.9
click at [423, 129] on div "[PERSON_NAME]" at bounding box center [404, 130] width 40 height 6
click at [33, 148] on div "115762441" at bounding box center [30, 151] width 43 height 10
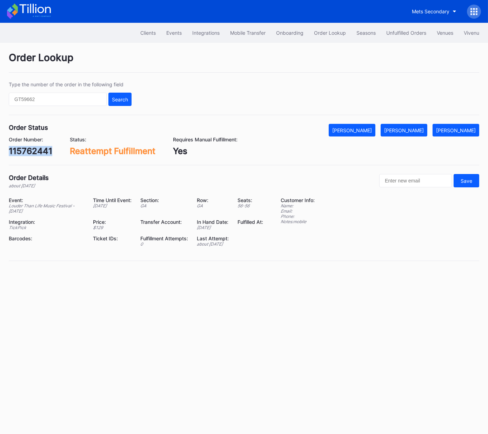
click at [33, 148] on div "115762441" at bounding box center [30, 151] width 43 height 10
copy div "115762441"
click at [421, 129] on div "[PERSON_NAME]" at bounding box center [404, 130] width 40 height 6
click at [38, 149] on div "193220285" at bounding box center [32, 151] width 46 height 10
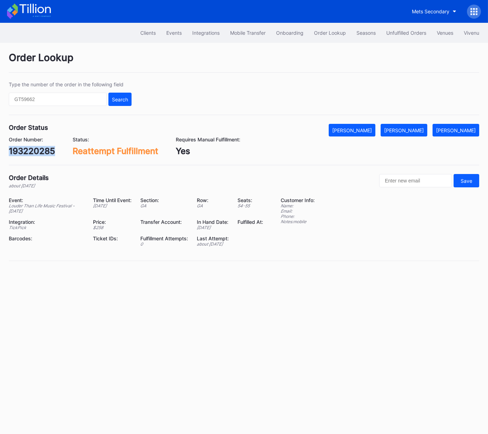
copy div "193220285"
click at [414, 130] on div "[PERSON_NAME]" at bounding box center [404, 130] width 40 height 6
click at [35, 149] on div "618369599" at bounding box center [32, 151] width 46 height 10
copy div "618369599"
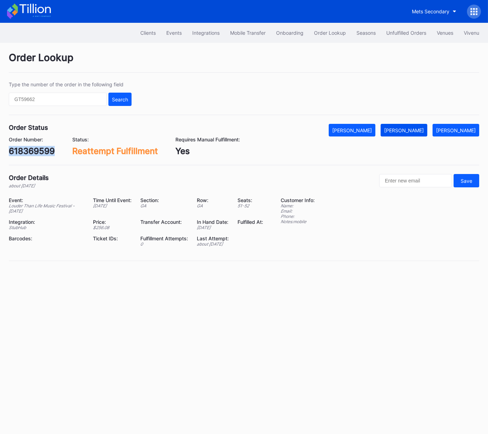
click at [422, 129] on div "[PERSON_NAME]" at bounding box center [404, 130] width 40 height 6
click at [30, 153] on div "618460107" at bounding box center [31, 151] width 45 height 10
copy div "618460107"
drag, startPoint x: 415, startPoint y: 128, endPoint x: 485, endPoint y: 107, distance: 73.6
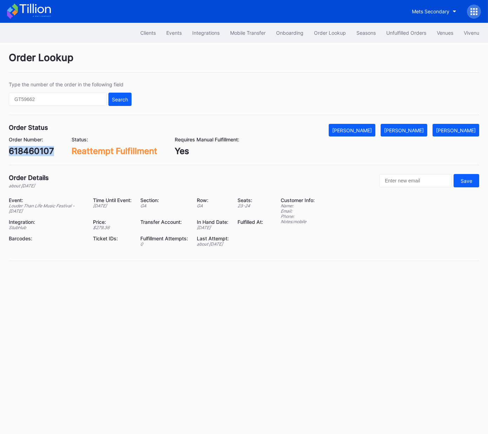
click at [419, 127] on div "[PERSON_NAME]" at bounding box center [404, 130] width 40 height 6
click at [37, 150] on div "618476452" at bounding box center [32, 151] width 46 height 10
copy div "618476452"
click button "[PERSON_NAME]"
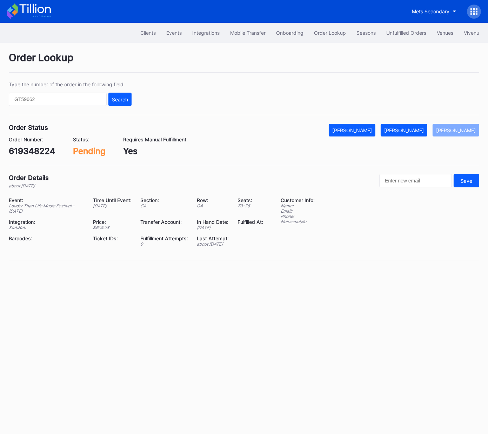
click at [28, 149] on div "619348224" at bounding box center [32, 151] width 47 height 10
copy div "619348224"
drag, startPoint x: 401, startPoint y: 133, endPoint x: 405, endPoint y: 133, distance: 3.9
click at [401, 133] on button "[PERSON_NAME]" at bounding box center [403, 130] width 47 height 13
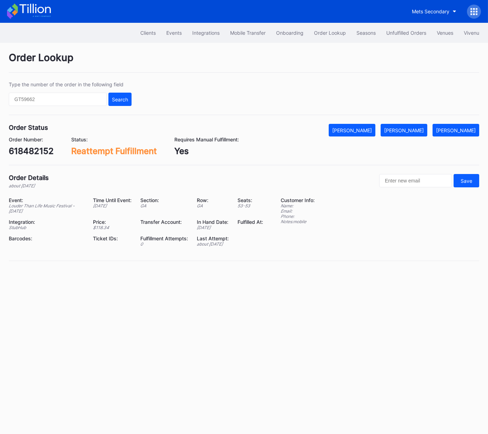
click at [42, 150] on div "618482152" at bounding box center [31, 151] width 45 height 10
copy div "618482152"
click at [422, 129] on div "[PERSON_NAME]" at bounding box center [404, 130] width 40 height 6
click at [46, 151] on div "g9rxt6810ow" at bounding box center [35, 151] width 53 height 10
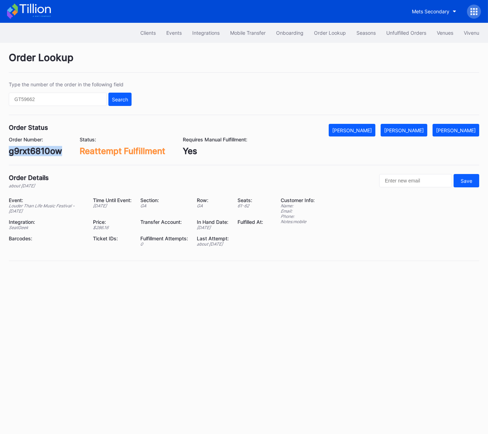
click at [46, 151] on div "g9rxt6810ow" at bounding box center [35, 151] width 53 height 10
copy div "g9rxt6810ow"
drag, startPoint x: 404, startPoint y: 129, endPoint x: 485, endPoint y: 96, distance: 87.5
click at [404, 129] on div "[PERSON_NAME]" at bounding box center [404, 130] width 40 height 6
click at [42, 153] on div "618497362" at bounding box center [32, 151] width 46 height 10
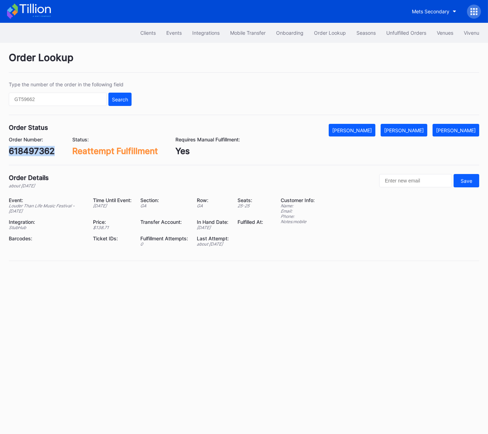
click at [42, 153] on div "618497362" at bounding box center [32, 151] width 46 height 10
copy div "618497362"
drag, startPoint x: 414, startPoint y: 127, endPoint x: 434, endPoint y: 116, distance: 22.1
click at [414, 127] on div "[PERSON_NAME]" at bounding box center [404, 130] width 40 height 6
click at [45, 149] on div "618578235" at bounding box center [32, 151] width 46 height 10
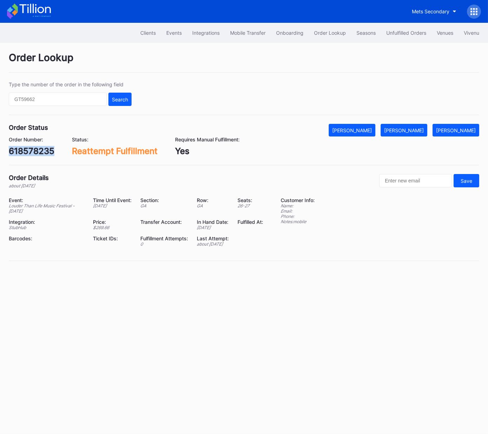
click at [45, 149] on div "618578235" at bounding box center [32, 151] width 46 height 10
copy div "618578235"
click at [420, 131] on div "[PERSON_NAME]" at bounding box center [404, 130] width 40 height 6
click at [43, 151] on div "618591303" at bounding box center [31, 151] width 45 height 10
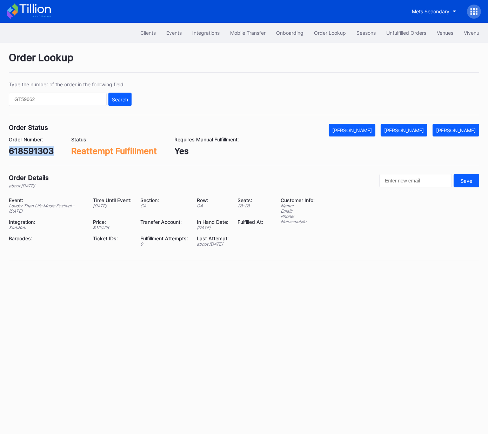
copy div "618591303"
click at [417, 129] on div "[PERSON_NAME]" at bounding box center [404, 130] width 40 height 6
click at [26, 143] on div "Order Number: 618678002" at bounding box center [32, 146] width 46 height 20
click at [34, 151] on div "618678002" at bounding box center [32, 151] width 46 height 10
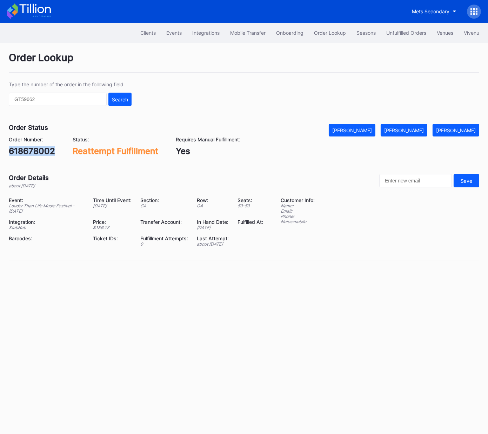
copy div "618678002"
drag, startPoint x: 417, startPoint y: 131, endPoint x: 425, endPoint y: 128, distance: 8.5
click at [417, 131] on div "Mark Fulfilled" at bounding box center [404, 130] width 40 height 6
click at [49, 150] on div "618728860" at bounding box center [32, 151] width 46 height 10
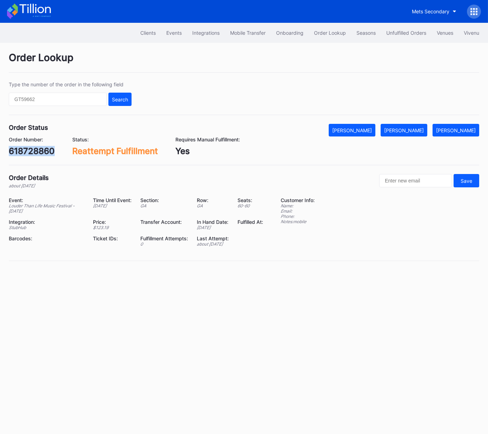
copy div "618728860"
click at [417, 129] on div "[PERSON_NAME]" at bounding box center [404, 130] width 40 height 6
click at [46, 151] on div "619003330" at bounding box center [32, 151] width 47 height 10
click at [47, 151] on div "619003330" at bounding box center [32, 151] width 47 height 10
copy div "619003330"
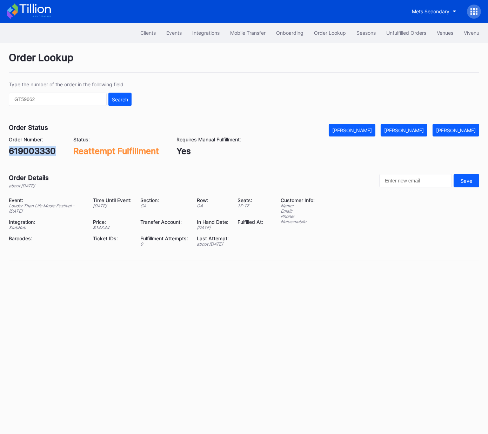
drag, startPoint x: 408, startPoint y: 131, endPoint x: 475, endPoint y: 113, distance: 69.3
click at [408, 131] on div "[PERSON_NAME]" at bounding box center [404, 130] width 40 height 6
click at [33, 150] on div "619003330" at bounding box center [32, 151] width 47 height 10
click at [29, 150] on div "619003330" at bounding box center [32, 151] width 47 height 10
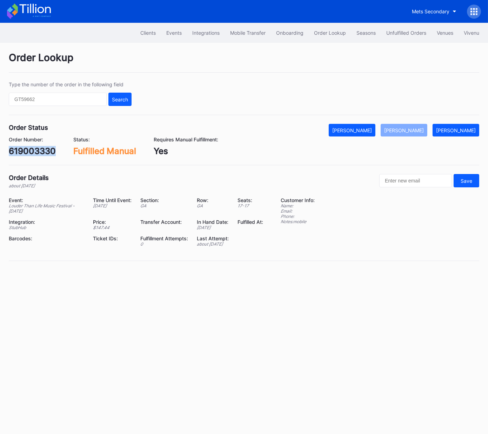
click at [29, 150] on div "619003330" at bounding box center [32, 151] width 47 height 10
copy div "619003330"
click at [360, 129] on div "[PERSON_NAME]" at bounding box center [352, 130] width 40 height 6
click at [34, 152] on div "619135672" at bounding box center [31, 151] width 44 height 10
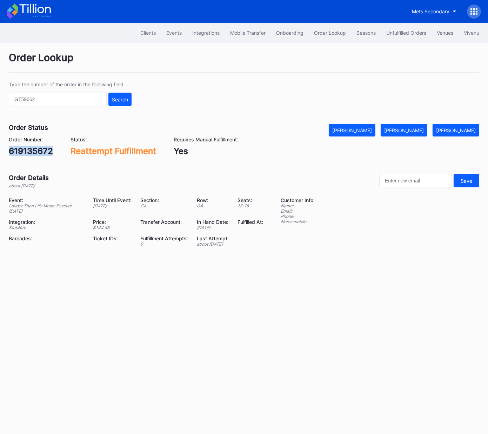
copy div "619135672"
drag, startPoint x: 416, startPoint y: 131, endPoint x: 483, endPoint y: 105, distance: 72.4
click at [417, 131] on div "[PERSON_NAME]" at bounding box center [404, 130] width 40 height 6
click at [41, 151] on div "619118303" at bounding box center [30, 151] width 43 height 10
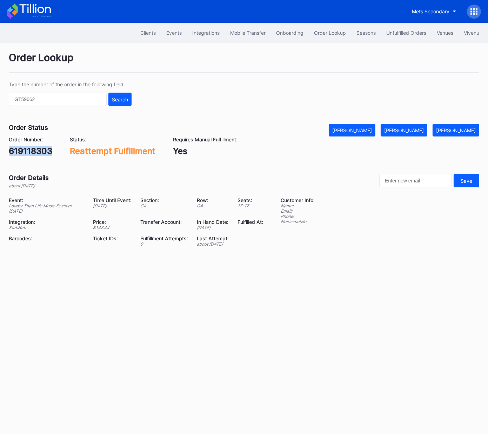
copy div "619118303"
drag, startPoint x: 405, startPoint y: 126, endPoint x: 411, endPoint y: 128, distance: 6.9
click at [405, 126] on button "[PERSON_NAME]" at bounding box center [403, 130] width 47 height 13
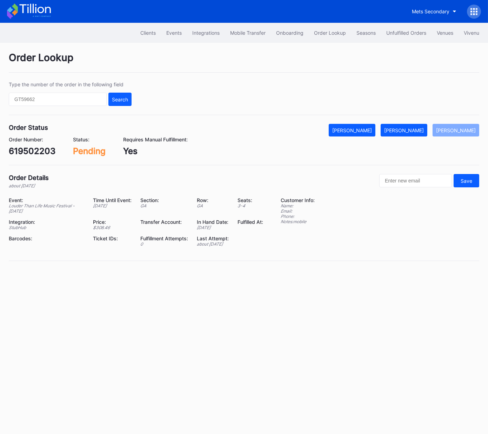
click at [34, 150] on div "619502203" at bounding box center [32, 151] width 47 height 10
copy div "619502203"
click at [415, 130] on div "[PERSON_NAME]" at bounding box center [404, 130] width 40 height 6
click at [45, 149] on div "619242373" at bounding box center [32, 151] width 46 height 10
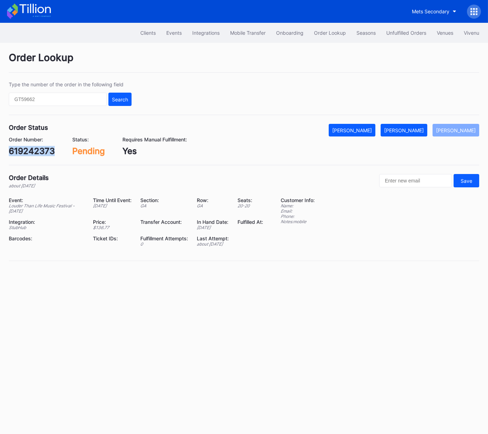
click at [45, 149] on div "619242373" at bounding box center [32, 151] width 46 height 10
copy div "619242373"
click at [407, 129] on div "[PERSON_NAME]" at bounding box center [404, 130] width 40 height 6
click at [38, 151] on div "619413000" at bounding box center [32, 151] width 46 height 10
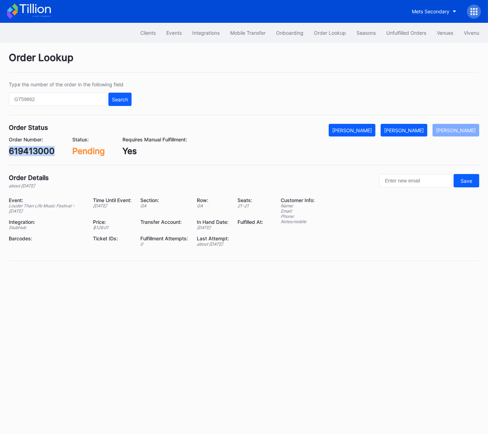
copy div "619413000"
click at [411, 130] on div "[PERSON_NAME]" at bounding box center [404, 130] width 40 height 6
click at [47, 147] on div "174117184" at bounding box center [29, 151] width 41 height 10
click at [46, 147] on div "174117184" at bounding box center [29, 151] width 41 height 10
click at [29, 150] on div "174117184" at bounding box center [29, 151] width 41 height 10
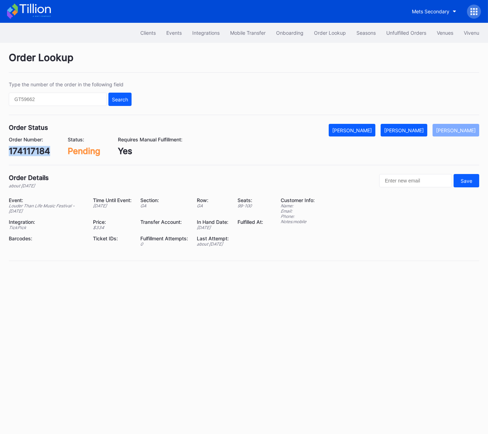
click at [29, 150] on div "174117184" at bounding box center [29, 151] width 41 height 10
copy div "174117184"
click at [411, 129] on div "[PERSON_NAME]" at bounding box center [404, 130] width 40 height 6
click at [46, 152] on div "5pkocq5mp96" at bounding box center [38, 151] width 58 height 10
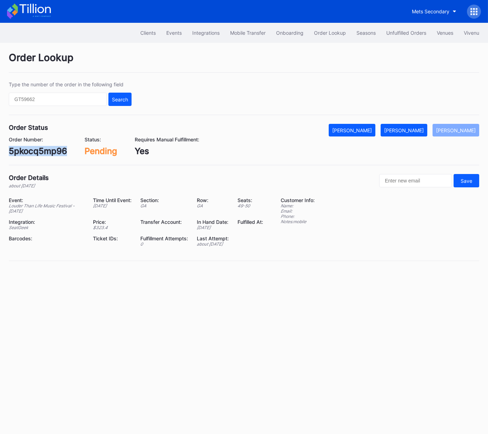
copy div "5pkocq5mp96"
click at [415, 131] on div "Mark Fulfilled" at bounding box center [404, 130] width 40 height 6
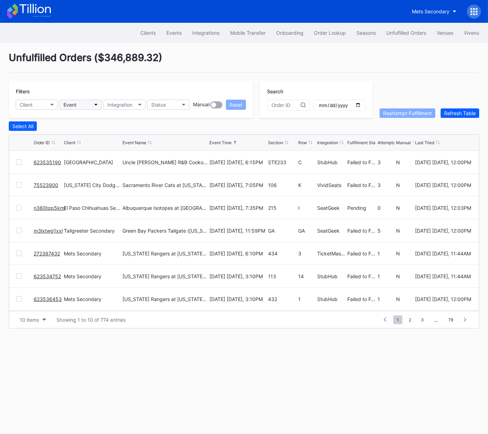
click at [75, 103] on div "Event" at bounding box center [69, 105] width 13 height 6
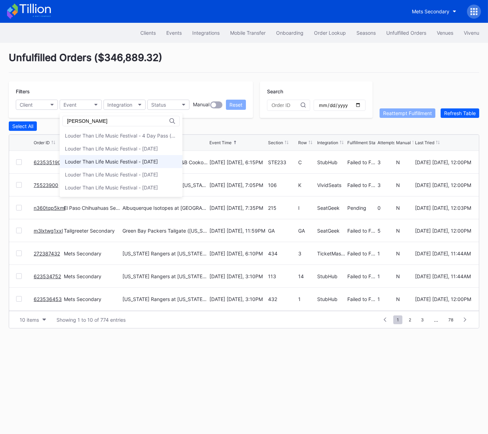
type input "[PERSON_NAME]"
click at [140, 160] on div "Louder Than Life Music Festival - [DATE]" at bounding box center [111, 161] width 93 height 6
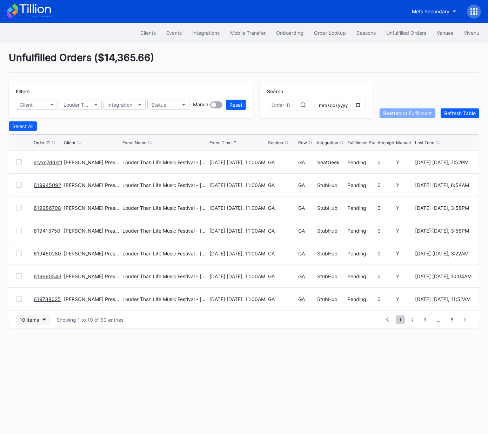
click at [34, 323] on button "10 items" at bounding box center [32, 319] width 33 height 9
click at [37, 351] on div "50 items" at bounding box center [31, 349] width 20 height 6
click at [278, 141] on div "Section" at bounding box center [275, 142] width 15 height 5
click at [276, 142] on div "Section" at bounding box center [275, 142] width 15 height 5
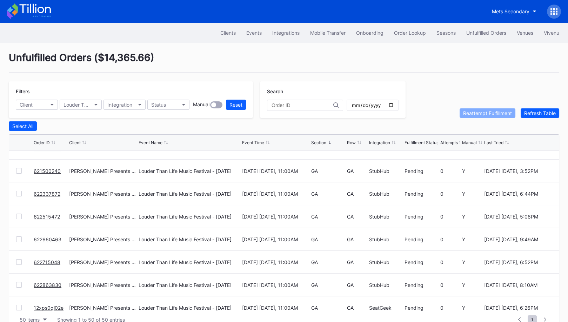
scroll to position [675, 0]
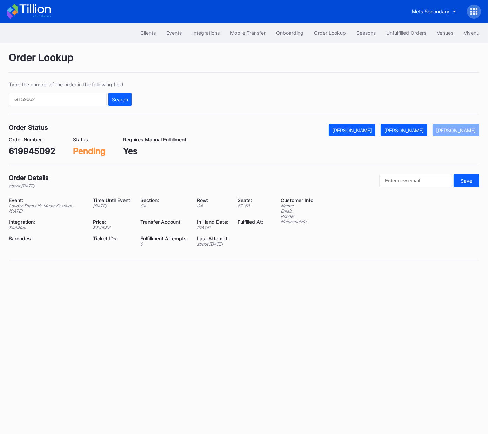
click at [35, 147] on div "619945092" at bounding box center [32, 151] width 47 height 10
copy div "619945092"
click at [423, 127] on div "[PERSON_NAME]" at bounding box center [404, 130] width 40 height 6
click at [44, 153] on div "eryxc7ddkr1" at bounding box center [33, 151] width 49 height 10
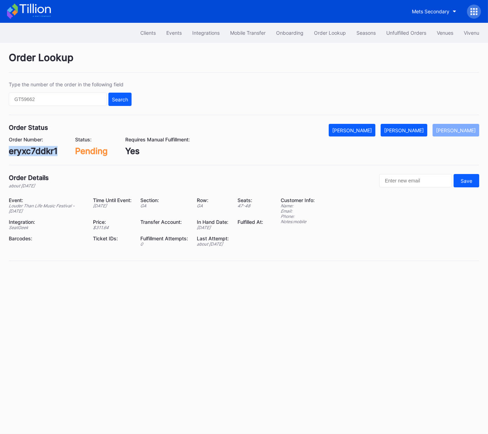
click at [44, 153] on div "eryxc7ddkr1" at bounding box center [33, 151] width 49 height 10
copy div "eryxc7ddkr1"
click at [424, 126] on button "[PERSON_NAME]" at bounding box center [403, 130] width 47 height 13
click at [25, 154] on div "619986708" at bounding box center [32, 151] width 46 height 10
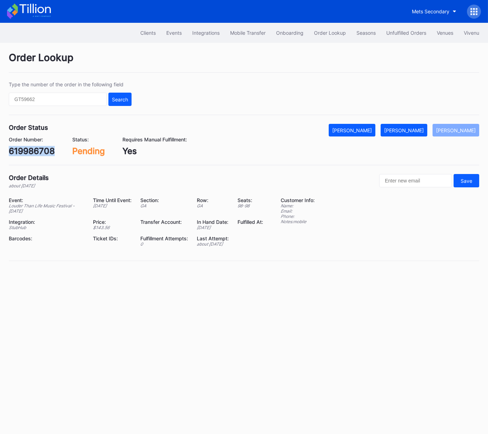
copy div "619986708"
click at [422, 130] on div "[PERSON_NAME]" at bounding box center [404, 130] width 40 height 6
click at [35, 152] on div "619413750" at bounding box center [31, 151] width 45 height 10
click at [35, 151] on div "619413750" at bounding box center [31, 151] width 45 height 10
copy div "619413750"
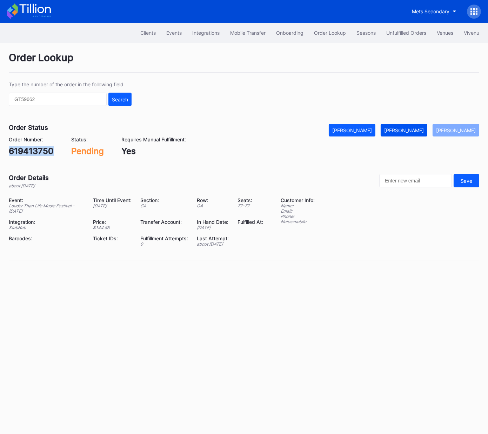
click at [411, 131] on div "[PERSON_NAME]" at bounding box center [404, 130] width 40 height 6
click at [45, 151] on div "619460280" at bounding box center [32, 151] width 47 height 10
copy div "619460280"
drag, startPoint x: 413, startPoint y: 131, endPoint x: 458, endPoint y: 118, distance: 46.4
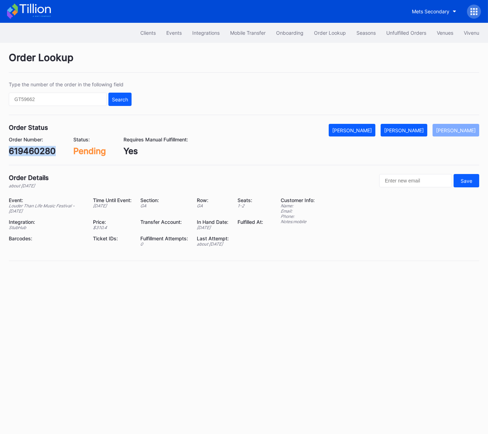
click at [413, 131] on div "[PERSON_NAME]" at bounding box center [404, 130] width 40 height 6
click at [36, 150] on div "619690543" at bounding box center [32, 151] width 47 height 10
copy div "619690543"
click at [417, 130] on div "[PERSON_NAME]" at bounding box center [404, 130] width 40 height 6
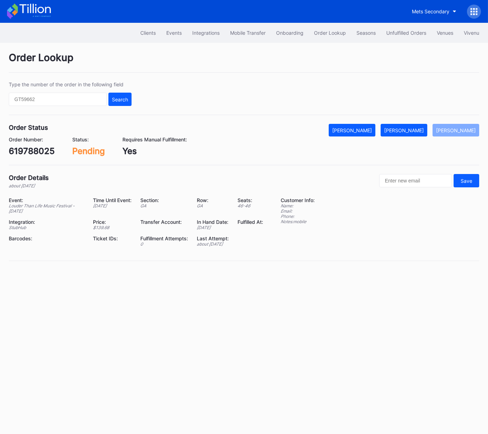
click at [33, 150] on div "619788025" at bounding box center [32, 151] width 46 height 10
copy div "619788025"
drag, startPoint x: 415, startPoint y: 134, endPoint x: 422, endPoint y: 130, distance: 8.2
click at [415, 134] on button "[PERSON_NAME]" at bounding box center [403, 130] width 47 height 13
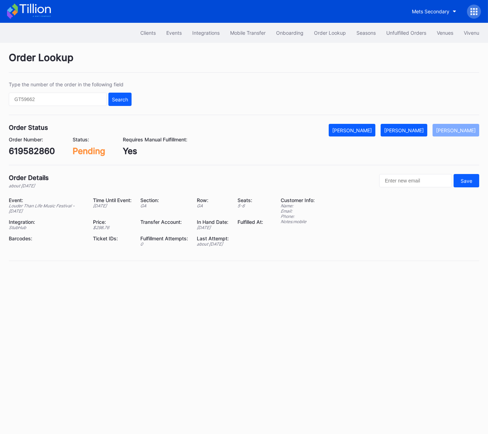
click at [28, 155] on div "619582860" at bounding box center [32, 151] width 46 height 10
copy div "619582860"
click at [416, 129] on div "[PERSON_NAME]" at bounding box center [404, 130] width 40 height 6
click at [29, 152] on div "619464749" at bounding box center [32, 151] width 46 height 10
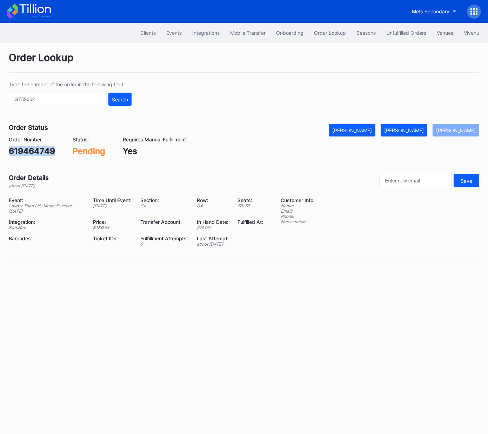
click at [29, 152] on div "619464749" at bounding box center [32, 151] width 46 height 10
copy div "619464749"
drag, startPoint x: 417, startPoint y: 131, endPoint x: 485, endPoint y: 108, distance: 71.8
click at [419, 130] on div "[PERSON_NAME]" at bounding box center [404, 130] width 40 height 6
click at [43, 153] on div "rm96c3d12lm" at bounding box center [36, 151] width 55 height 10
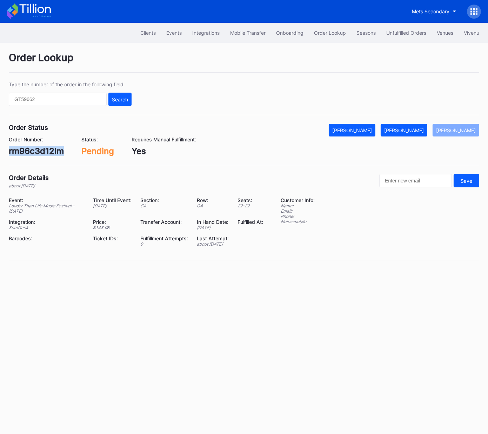
click at [43, 153] on div "rm96c3d12lm" at bounding box center [36, 151] width 55 height 10
copy div "rm96c3d12lm"
click at [414, 127] on div "[PERSON_NAME]" at bounding box center [404, 130] width 40 height 6
click at [32, 148] on div "619758674" at bounding box center [31, 151] width 45 height 10
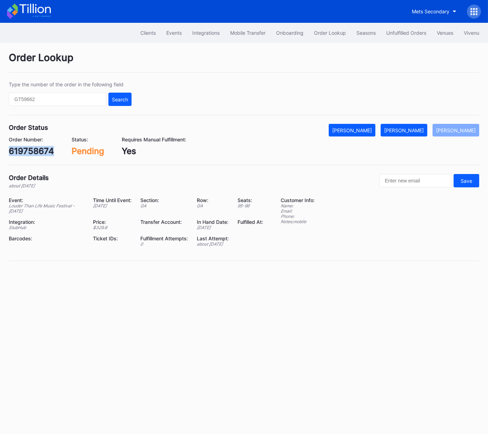
copy div "619758674"
click at [419, 132] on div "[PERSON_NAME]" at bounding box center [404, 130] width 40 height 6
click at [44, 147] on div "619848553" at bounding box center [32, 151] width 46 height 10
copy div "619848553"
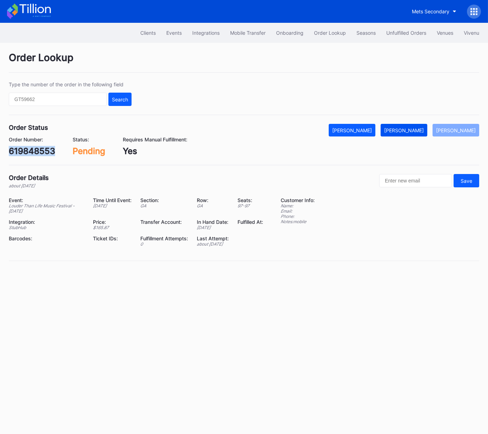
click at [424, 130] on div "Mark Fulfilled" at bounding box center [404, 130] width 40 height 6
click at [45, 148] on div "9m2ycmqey6e" at bounding box center [39, 151] width 60 height 10
copy div "9m2ycmqey6e"
click at [411, 126] on button "[PERSON_NAME]" at bounding box center [403, 130] width 47 height 13
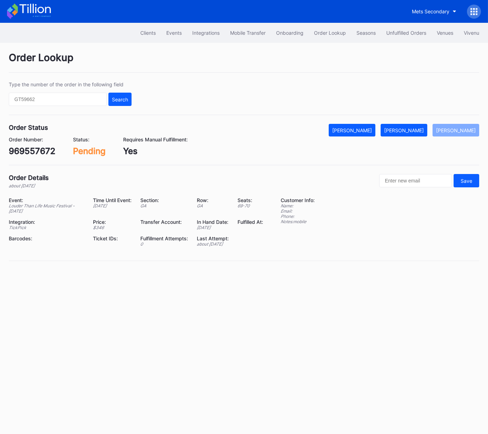
click at [36, 151] on div "969557672" at bounding box center [32, 151] width 47 height 10
copy div "969557672"
click at [414, 129] on div "[PERSON_NAME]" at bounding box center [404, 130] width 40 height 6
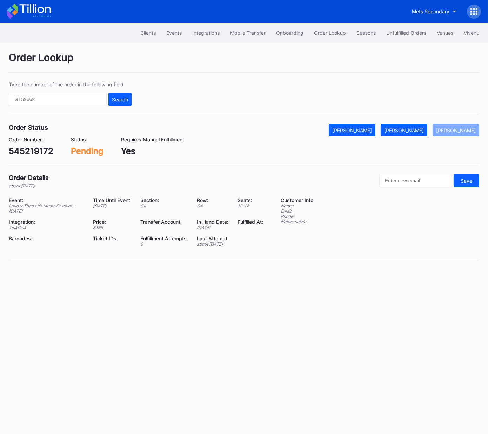
click at [35, 152] on div "545219172" at bounding box center [31, 151] width 45 height 10
copy div "545219172"
click at [415, 131] on div "[PERSON_NAME]" at bounding box center [404, 130] width 40 height 6
click at [42, 148] on div "837727132" at bounding box center [31, 151] width 45 height 10
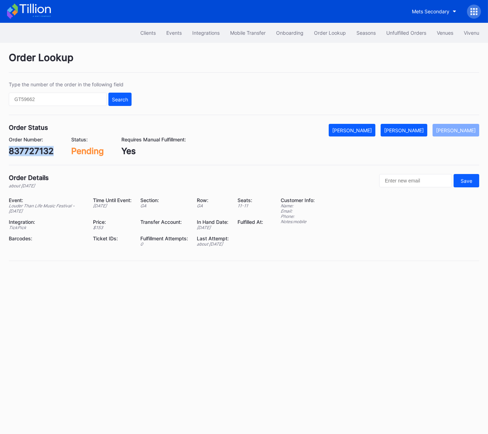
click at [42, 148] on div "837727132" at bounding box center [31, 151] width 45 height 10
copy div "837727132"
click at [409, 131] on div "[PERSON_NAME]" at bounding box center [404, 130] width 40 height 6
click at [34, 150] on div "620090080" at bounding box center [33, 151] width 49 height 10
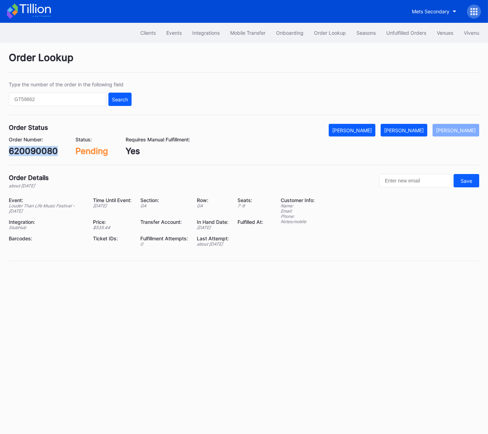
copy div "620090080"
click at [416, 132] on div "[PERSON_NAME]" at bounding box center [404, 130] width 40 height 6
click at [40, 151] on div "620166968" at bounding box center [32, 151] width 46 height 10
copy div "620166968"
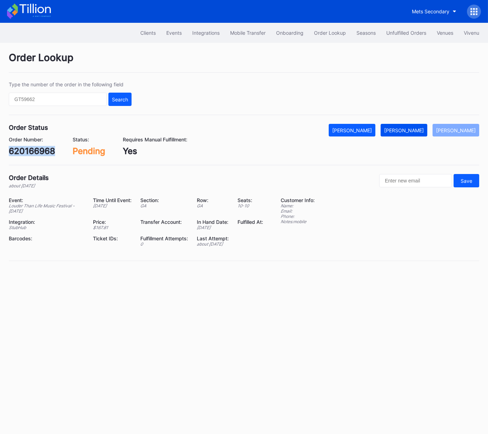
click at [418, 131] on div "[PERSON_NAME]" at bounding box center [404, 130] width 40 height 6
click at [248, 251] on div "Order Details about [DATE] Save Event: Louder Than Life Music Festival - [DATE]…" at bounding box center [244, 217] width 470 height 87
click at [37, 151] on div "460371882" at bounding box center [32, 151] width 46 height 10
copy div "460371882"
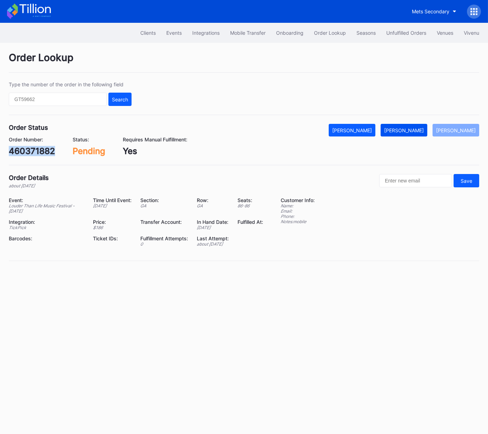
click at [415, 130] on div "[PERSON_NAME]" at bounding box center [404, 130] width 40 height 6
click at [34, 155] on div "620222317" at bounding box center [32, 151] width 46 height 10
copy div "620222317"
click at [417, 132] on div "[PERSON_NAME]" at bounding box center [404, 130] width 40 height 6
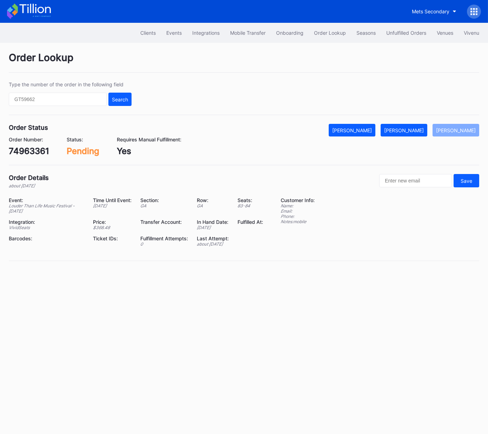
click at [29, 151] on div "74963361" at bounding box center [29, 151] width 40 height 10
drag, startPoint x: 29, startPoint y: 151, endPoint x: 40, endPoint y: 157, distance: 11.8
click at [29, 151] on div "74963361" at bounding box center [29, 151] width 40 height 10
copy div "74963361"
click at [414, 131] on div "[PERSON_NAME]" at bounding box center [404, 130] width 40 height 6
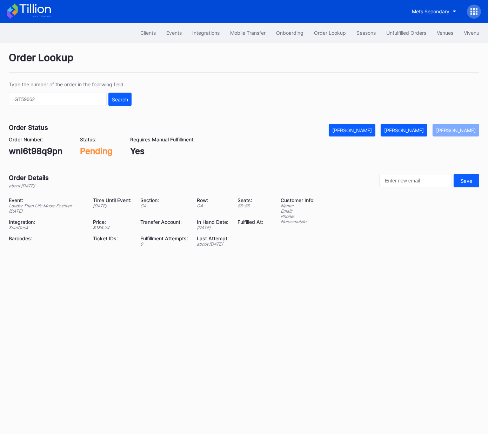
click at [48, 150] on div "wnl6t98q9pn" at bounding box center [36, 151] width 54 height 10
drag, startPoint x: 48, startPoint y: 150, endPoint x: 106, endPoint y: 150, distance: 57.9
click at [48, 150] on div "wnl6t98q9pn" at bounding box center [36, 151] width 54 height 10
copy div "wnl6t98q9pn"
drag, startPoint x: 413, startPoint y: 130, endPoint x: 480, endPoint y: 91, distance: 77.9
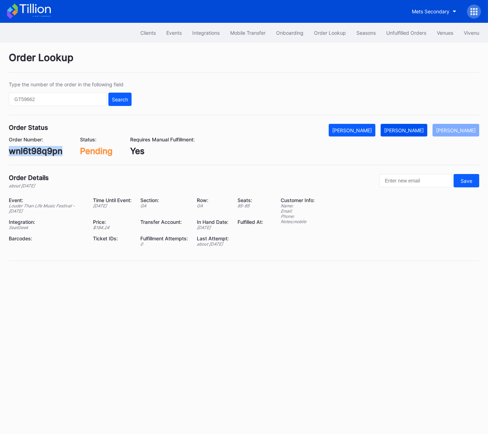
click at [413, 130] on div "[PERSON_NAME]" at bounding box center [404, 130] width 40 height 6
click at [461, 130] on div "[PERSON_NAME]" at bounding box center [456, 130] width 40 height 6
click at [41, 148] on div "620470241" at bounding box center [32, 151] width 47 height 10
copy div "620470241"
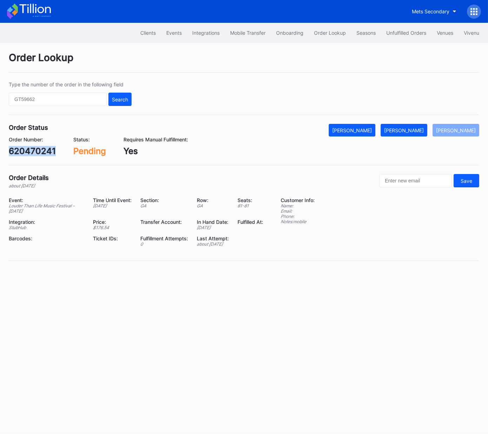
click at [405, 132] on div "[PERSON_NAME]" at bounding box center [404, 130] width 40 height 6
click at [52, 153] on div "n360tqxdywn" at bounding box center [36, 151] width 55 height 10
copy div "n360tqxdywn"
click at [416, 130] on div "[PERSON_NAME]" at bounding box center [404, 130] width 40 height 6
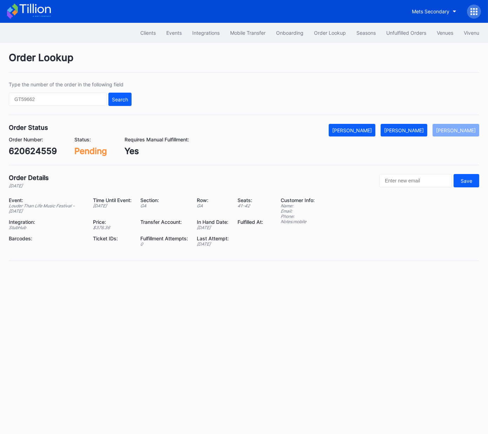
click at [41, 150] on div "620624559" at bounding box center [33, 151] width 48 height 10
copy div "620624559"
drag, startPoint x: 420, startPoint y: 132, endPoint x: 431, endPoint y: 120, distance: 16.6
click at [420, 132] on div "[PERSON_NAME]" at bounding box center [404, 130] width 40 height 6
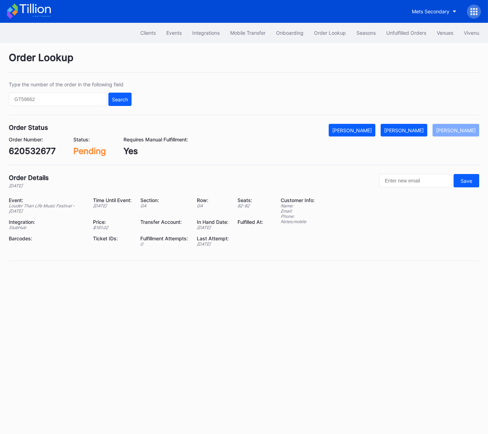
click at [38, 149] on div "620532677" at bounding box center [32, 151] width 47 height 10
copy div "620532677"
drag, startPoint x: 418, startPoint y: 131, endPoint x: 477, endPoint y: 75, distance: 81.4
click at [418, 130] on div "[PERSON_NAME]" at bounding box center [404, 130] width 40 height 6
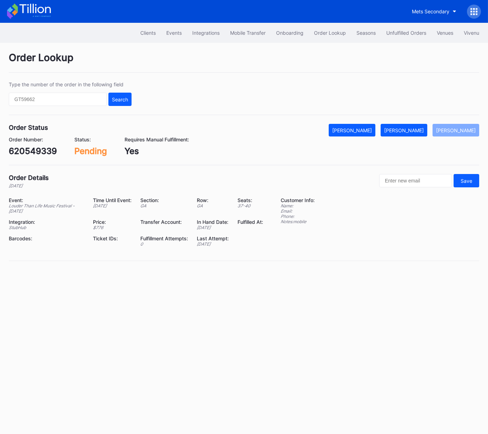
click at [235, 175] on div "Order Details [DATE] Save" at bounding box center [244, 181] width 470 height 14
click at [35, 148] on div "620549339" at bounding box center [33, 151] width 48 height 10
copy div "620549339"
click at [410, 133] on button "[PERSON_NAME]" at bounding box center [403, 130] width 47 height 13
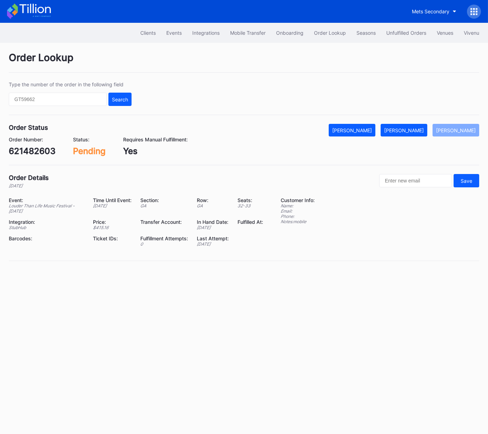
click at [37, 151] on div "621482603" at bounding box center [32, 151] width 47 height 10
copy div "621482603"
click at [413, 128] on div "[PERSON_NAME]" at bounding box center [404, 130] width 40 height 6
click at [36, 153] on div "621183555" at bounding box center [31, 151] width 45 height 10
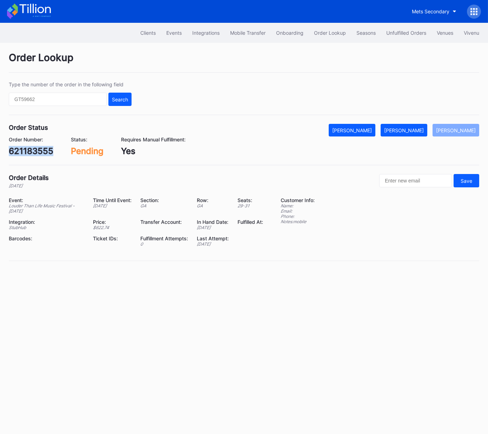
click at [36, 153] on div "621183555" at bounding box center [31, 151] width 45 height 10
copy div "621183555"
drag, startPoint x: 415, startPoint y: 127, endPoint x: 476, endPoint y: 96, distance: 68.5
click at [416, 127] on div "[PERSON_NAME]" at bounding box center [404, 130] width 40 height 6
click at [40, 153] on div "621495540" at bounding box center [32, 151] width 47 height 10
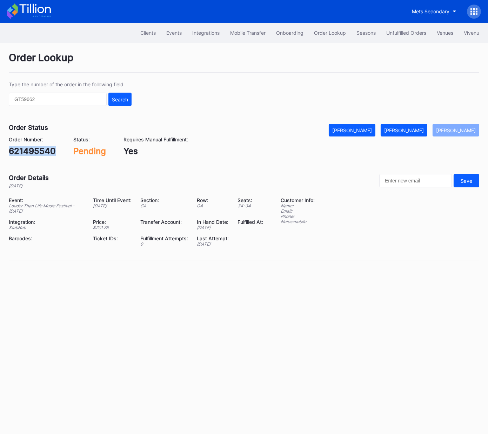
click at [40, 153] on div "621495540" at bounding box center [32, 151] width 47 height 10
copy div "621495540"
click at [412, 130] on div "[PERSON_NAME]" at bounding box center [404, 130] width 40 height 6
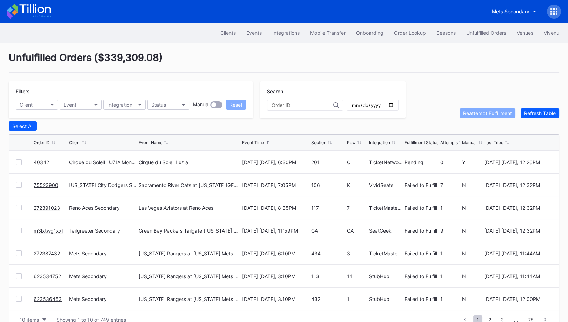
click at [20, 207] on div at bounding box center [19, 208] width 6 height 6
click at [490, 114] on div "Reattempt Fulfillment" at bounding box center [487, 113] width 49 height 6
click at [36, 160] on link "40342" at bounding box center [41, 162] width 15 height 6
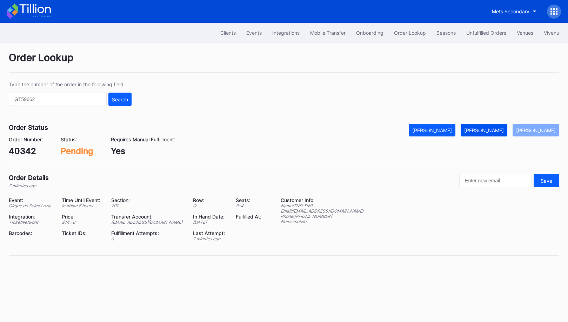
click at [493, 129] on div "[PERSON_NAME]" at bounding box center [484, 130] width 40 height 6
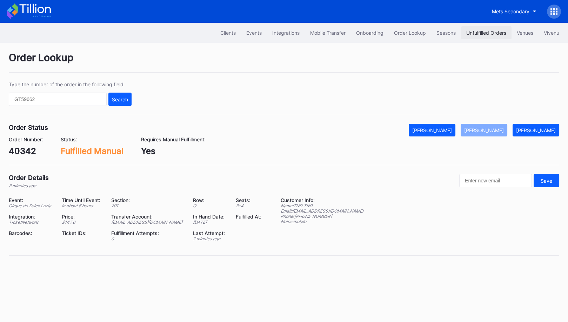
click at [478, 37] on button "Unfulfilled Orders" at bounding box center [486, 32] width 50 height 13
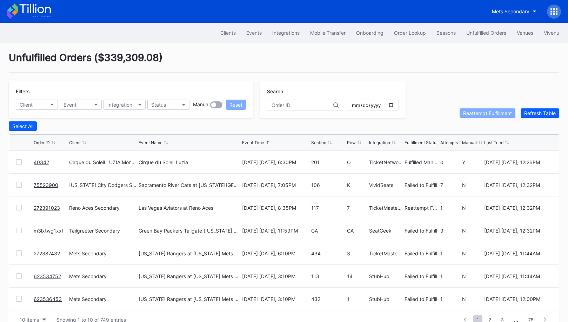
click at [41, 183] on link "75523900" at bounding box center [46, 185] width 25 height 6
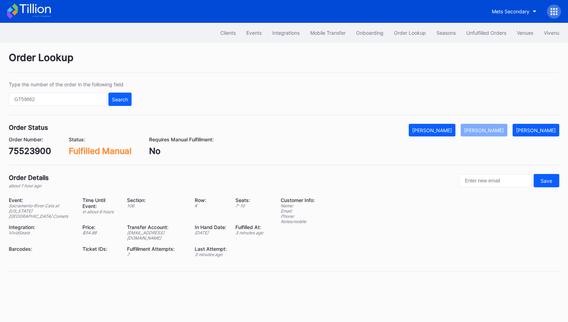
click at [34, 146] on div "75523900" at bounding box center [30, 151] width 42 height 10
copy div "75523900"
click at [474, 30] on div "Unfulfilled Orders" at bounding box center [486, 33] width 40 height 6
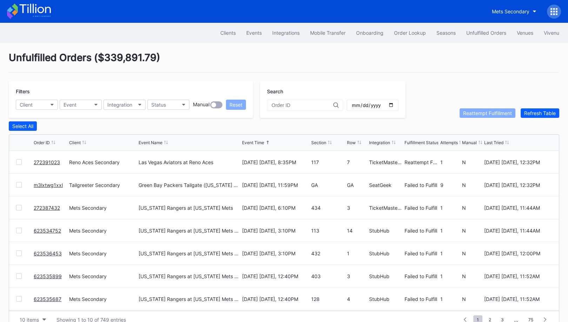
click at [45, 182] on link "m3lxtwg1xxl" at bounding box center [48, 185] width 29 height 6
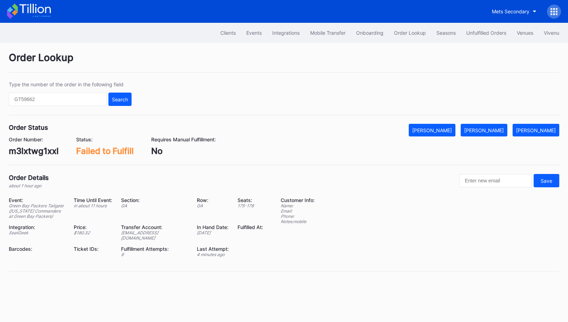
click at [35, 149] on div "m3lxtwg1xxl" at bounding box center [34, 151] width 50 height 10
copy div "m3lxtwg1xxl"
click at [499, 129] on div "[PERSON_NAME]" at bounding box center [484, 130] width 40 height 6
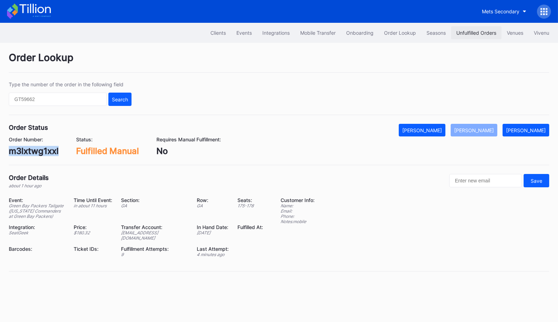
click at [469, 32] on div "Unfulfilled Orders" at bounding box center [476, 33] width 40 height 6
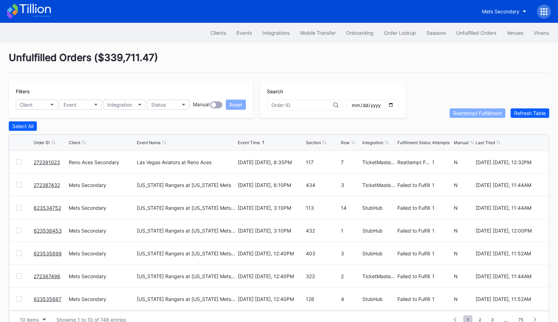
scroll to position [13, 0]
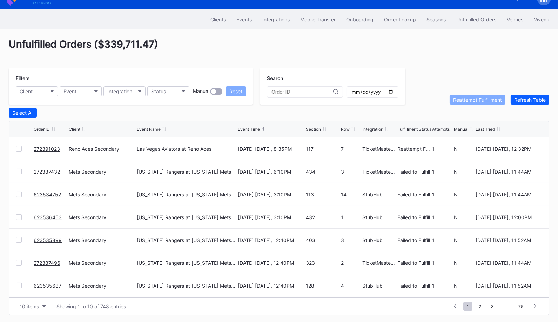
click at [19, 170] on div at bounding box center [19, 172] width 6 height 6
click at [18, 193] on div at bounding box center [19, 194] width 6 height 6
click at [19, 214] on div at bounding box center [19, 217] width 6 height 6
click at [19, 238] on div at bounding box center [19, 240] width 6 height 6
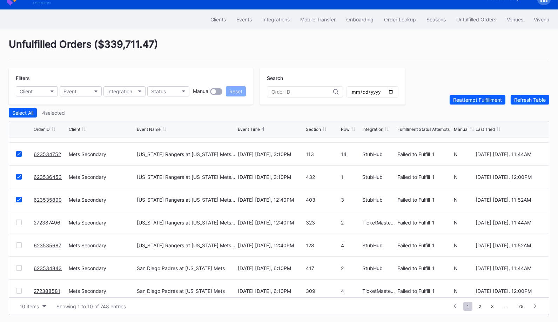
scroll to position [43, 0]
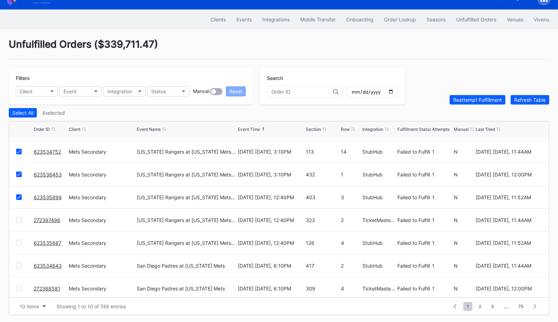
click at [20, 218] on div at bounding box center [19, 220] width 6 height 6
click at [19, 245] on div "623535687 Mets Secondary Texas Rangers at New York Mets (Kids Color-In Lunchbox…" at bounding box center [279, 242] width 540 height 23
click at [16, 241] on div at bounding box center [19, 243] width 6 height 6
click at [17, 264] on div at bounding box center [19, 266] width 6 height 6
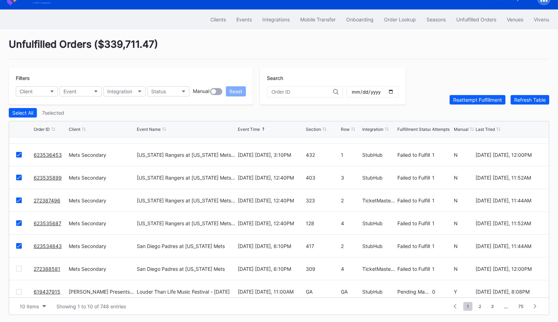
scroll to position [68, 0]
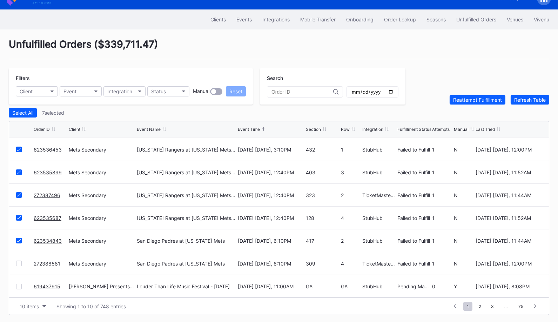
click at [20, 261] on div at bounding box center [19, 264] width 6 height 6
click at [471, 100] on div "Reattempt Fulfillment" at bounding box center [477, 100] width 49 height 6
click at [481, 304] on span "2" at bounding box center [479, 306] width 9 height 9
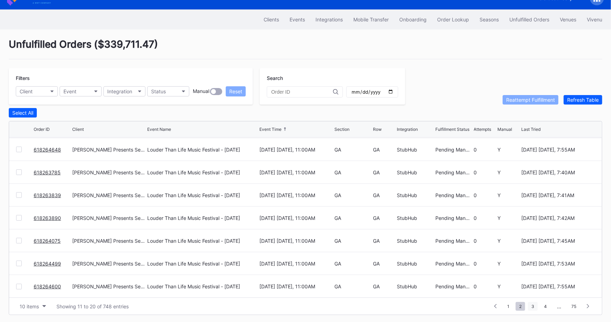
click at [536, 303] on span "3" at bounding box center [533, 306] width 10 height 9
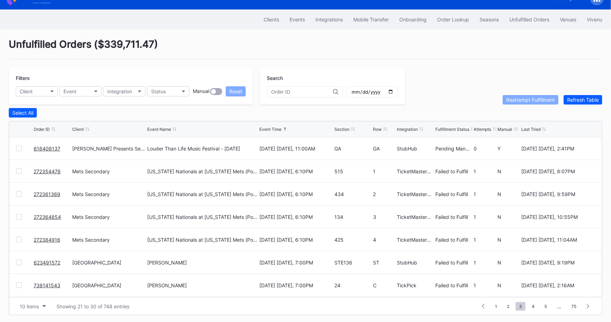
scroll to position [46, 0]
click at [20, 169] on div at bounding box center [19, 171] width 6 height 6
click at [20, 192] on div at bounding box center [19, 194] width 6 height 6
click at [20, 216] on div at bounding box center [19, 217] width 6 height 6
click at [20, 237] on div at bounding box center [19, 239] width 6 height 6
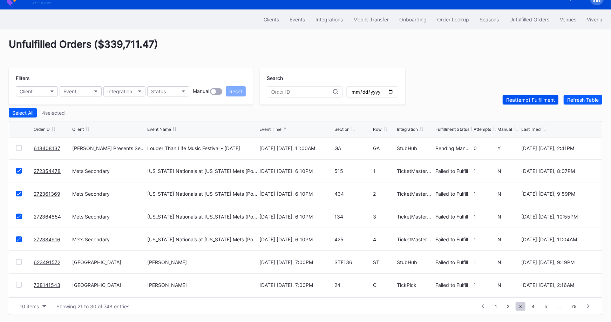
click at [518, 95] on button "Reattempt Fulfillment" at bounding box center [531, 99] width 56 height 9
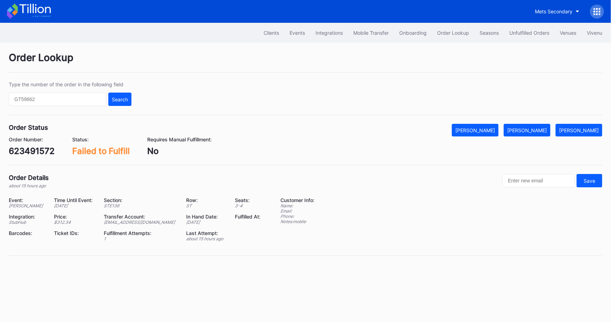
click at [30, 151] on div "623491572" at bounding box center [32, 151] width 46 height 10
copy div "623491572"
click at [538, 130] on div "[PERSON_NAME]" at bounding box center [527, 130] width 40 height 6
copy div "623491572"
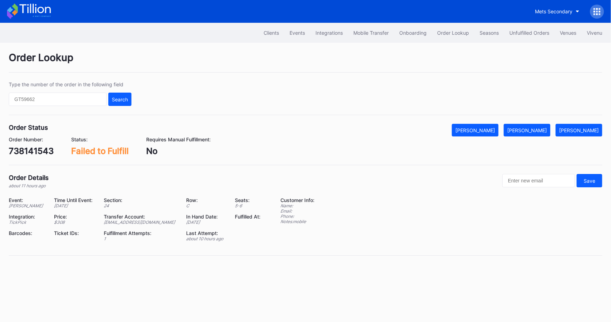
click at [34, 149] on div "738141543" at bounding box center [31, 151] width 45 height 10
copy div "738141543"
click at [541, 131] on div "[PERSON_NAME]" at bounding box center [527, 130] width 40 height 6
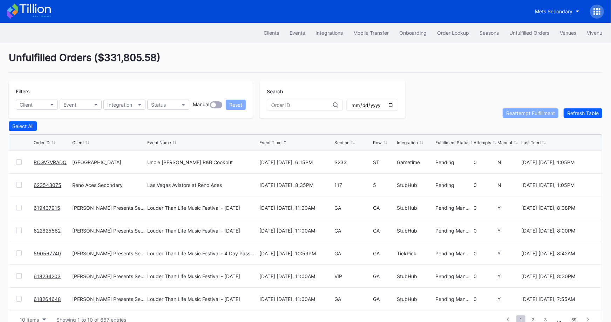
click at [55, 161] on link "RCGV7VRADQ" at bounding box center [50, 162] width 33 height 6
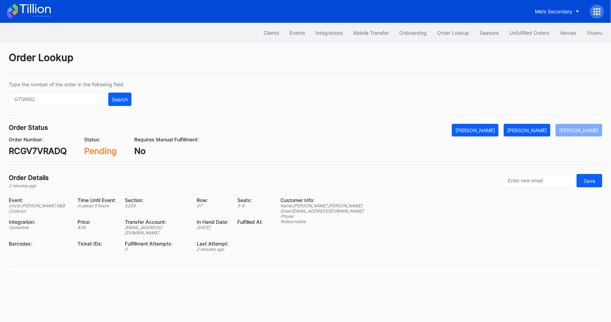
click at [40, 150] on div "RCGV7VRADQ" at bounding box center [38, 151] width 58 height 10
click at [536, 129] on div "Mark Fulfilled" at bounding box center [527, 130] width 40 height 6
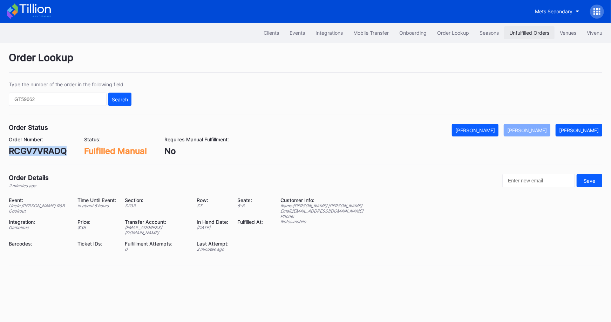
click at [540, 27] on button "Unfulfilled Orders" at bounding box center [529, 32] width 50 height 13
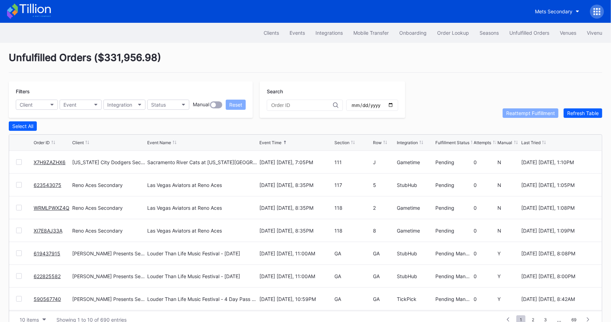
scroll to position [13, 0]
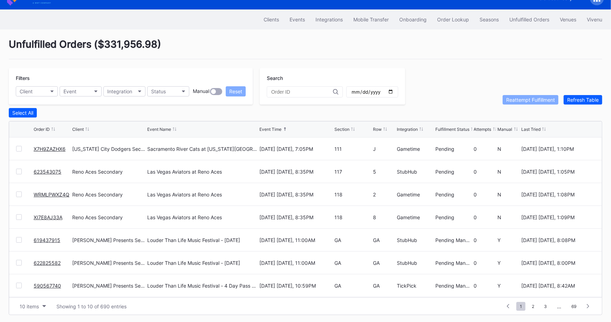
click at [47, 147] on link "X7H9ZAZHX6" at bounding box center [50, 149] width 32 height 6
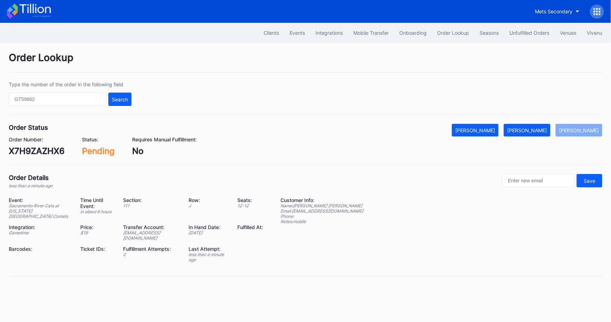
click at [39, 150] on div "X7H9ZAZHX6" at bounding box center [37, 151] width 56 height 10
copy div "X7H9ZAZHX6"
click at [540, 130] on div "Mark Fulfilled" at bounding box center [527, 130] width 40 height 6
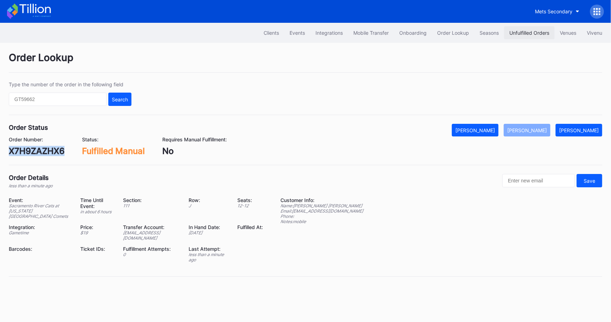
click at [522, 31] on div "Unfulfilled Orders" at bounding box center [529, 33] width 40 height 6
